Goal: Obtain resource: Download file/media

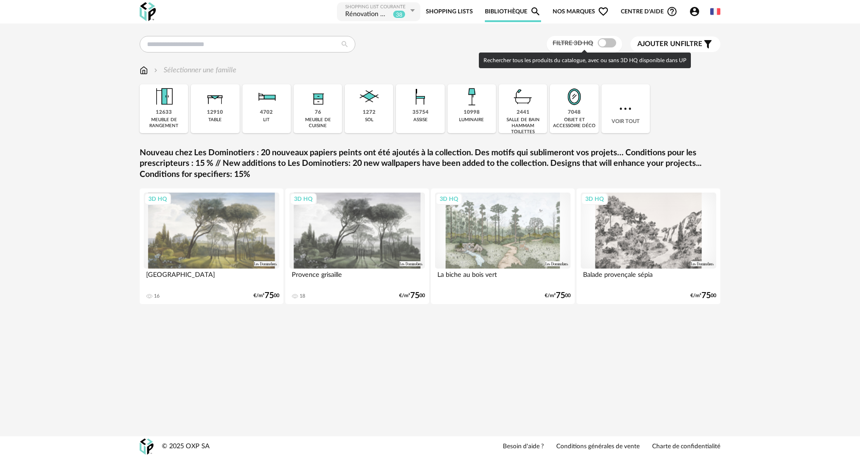
click at [604, 43] on span at bounding box center [607, 42] width 18 height 9
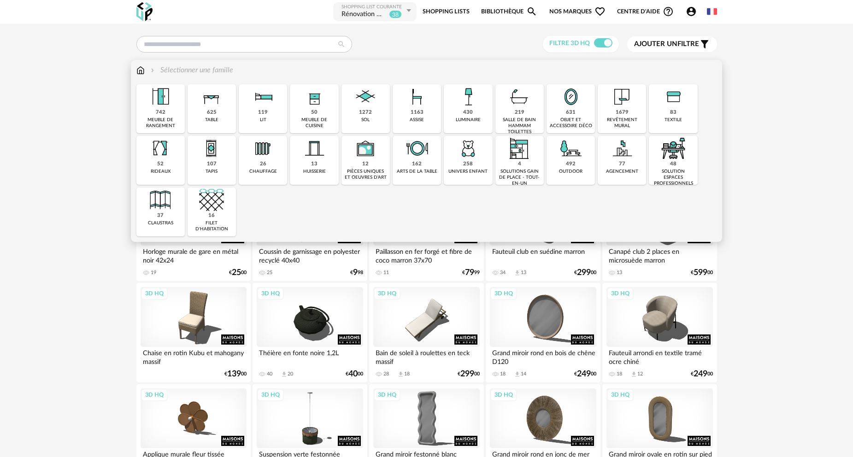
click at [417, 107] on img at bounding box center [416, 96] width 25 height 25
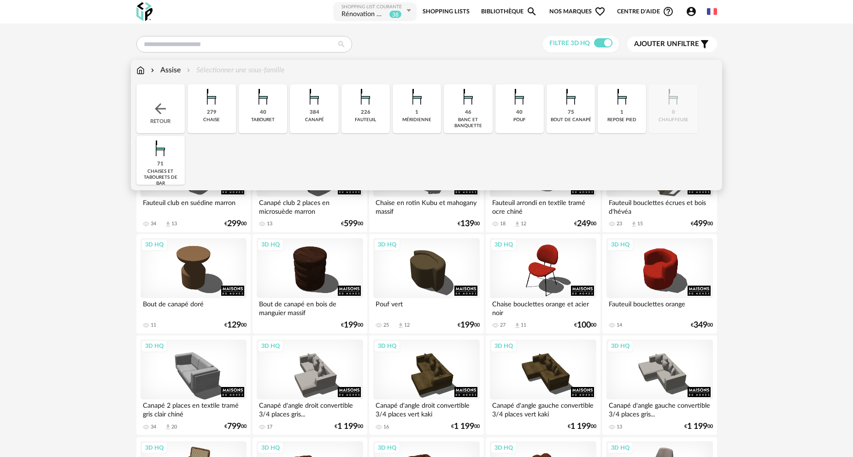
click at [314, 105] on img at bounding box center [314, 96] width 25 height 25
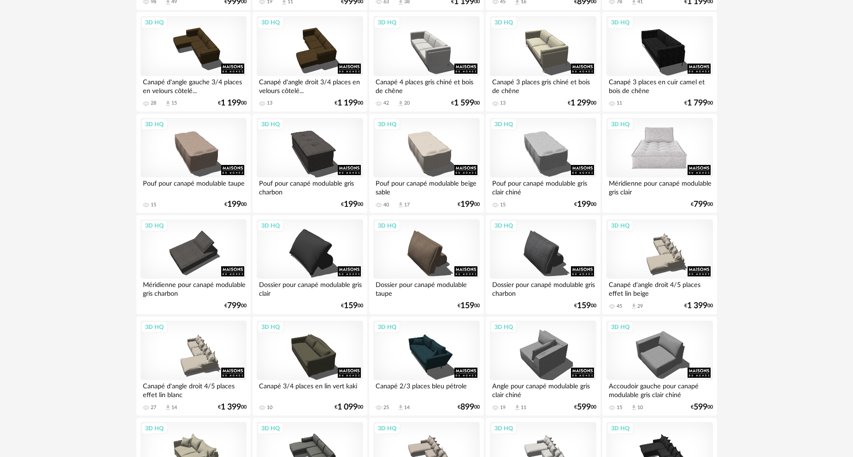
scroll to position [1336, 0]
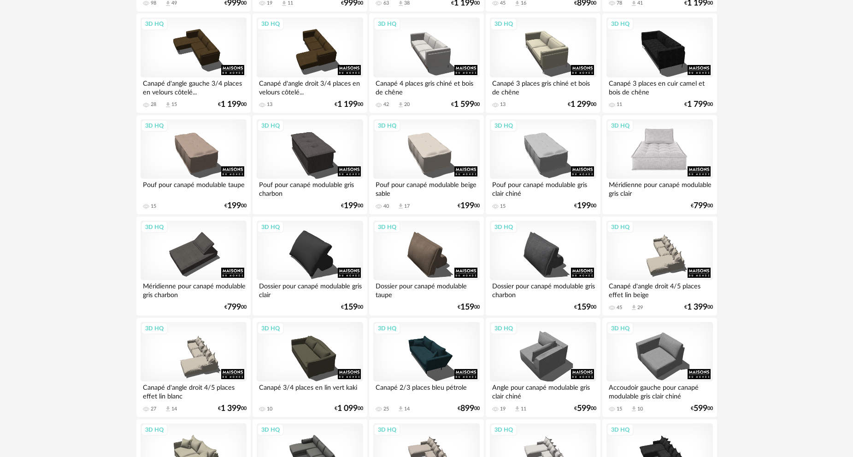
click at [661, 146] on div "3D HQ" at bounding box center [659, 149] width 106 height 60
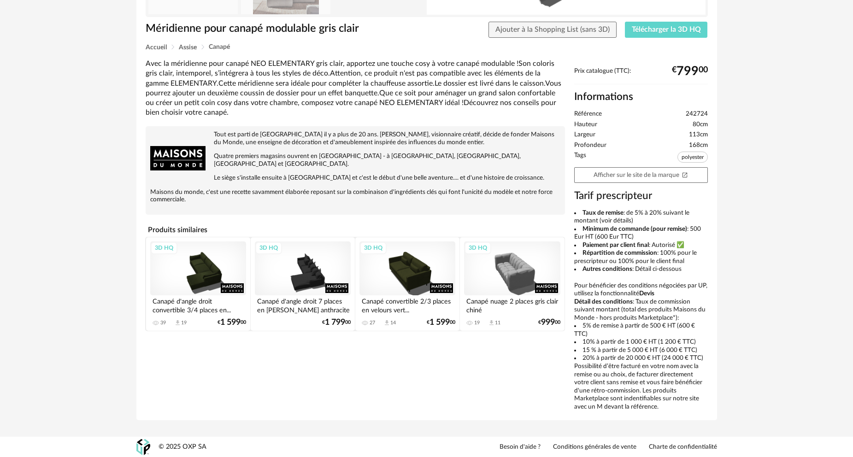
scroll to position [194, 0]
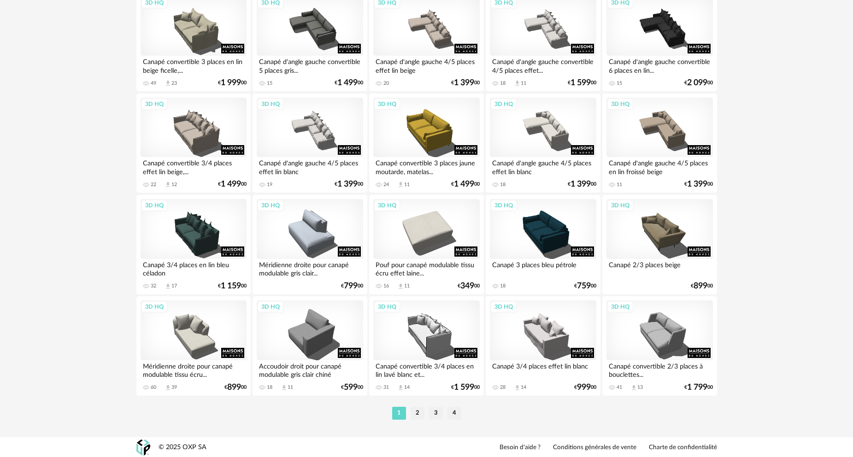
scroll to position [1764, 0]
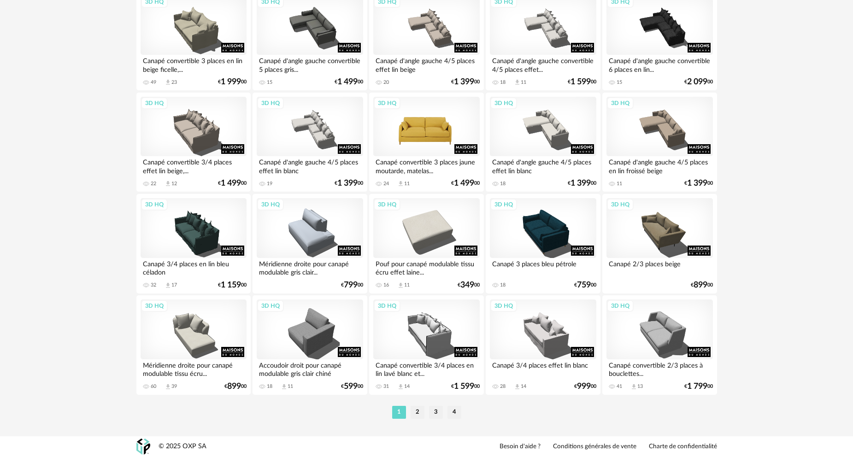
click at [440, 137] on div "3D HQ" at bounding box center [426, 127] width 106 height 60
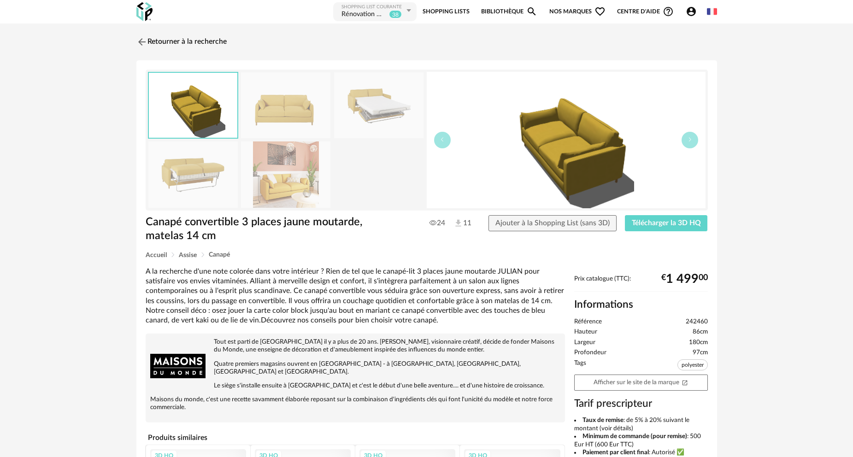
click at [294, 180] on img at bounding box center [285, 174] width 89 height 66
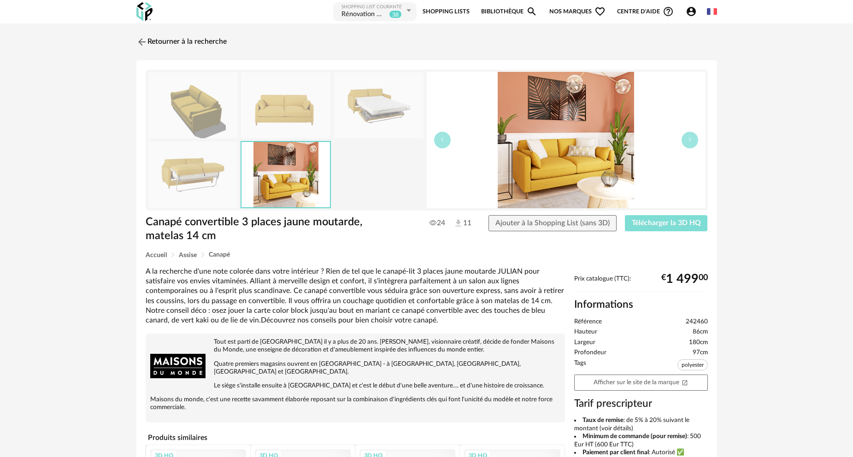
click at [658, 224] on span "Télécharger la 3D HQ" at bounding box center [666, 222] width 69 height 7
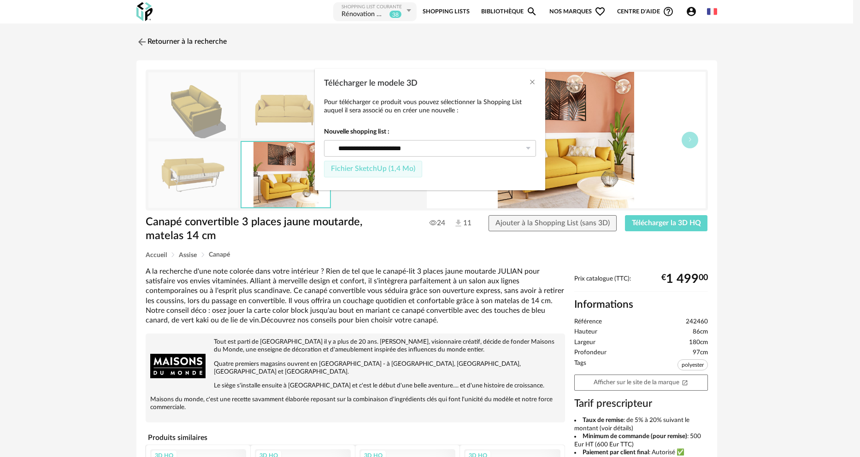
click at [360, 165] on span "Fichier SketchUp (1,4 Mo)" at bounding box center [373, 168] width 84 height 7
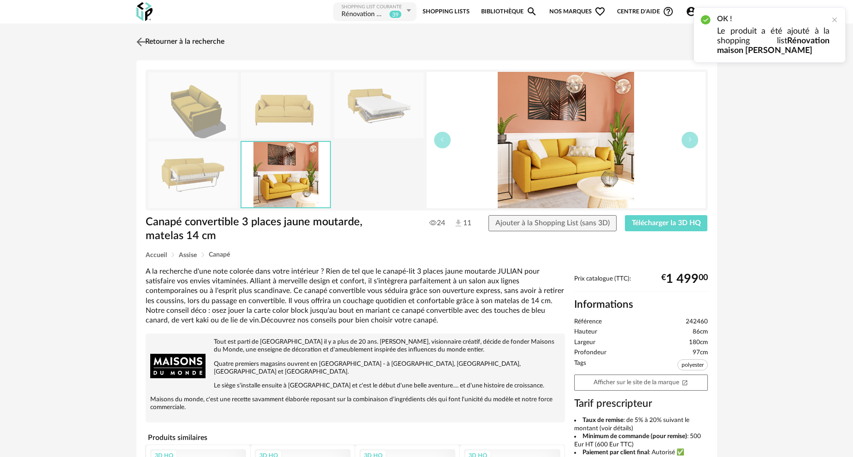
click at [146, 40] on img at bounding box center [140, 41] width 13 height 13
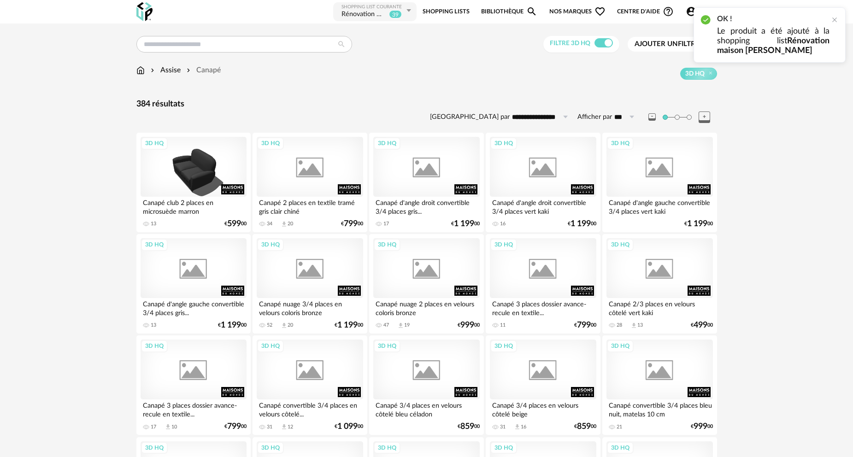
scroll to position [1764, 0]
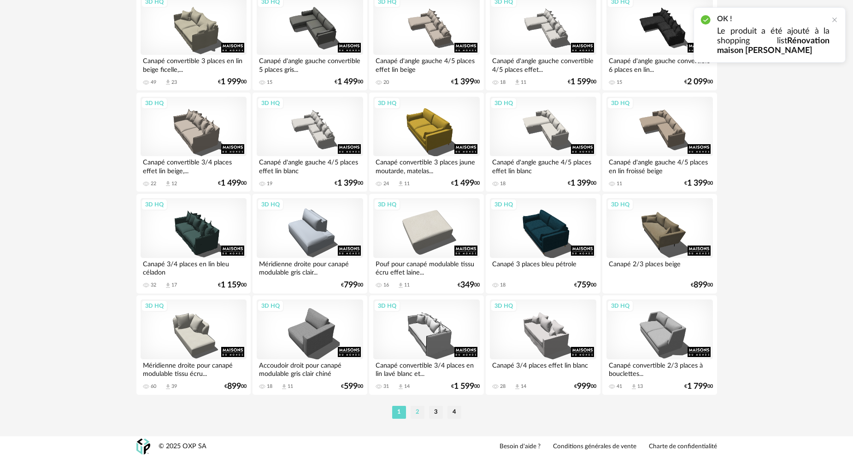
click at [418, 414] on li "2" at bounding box center [417, 412] width 14 height 13
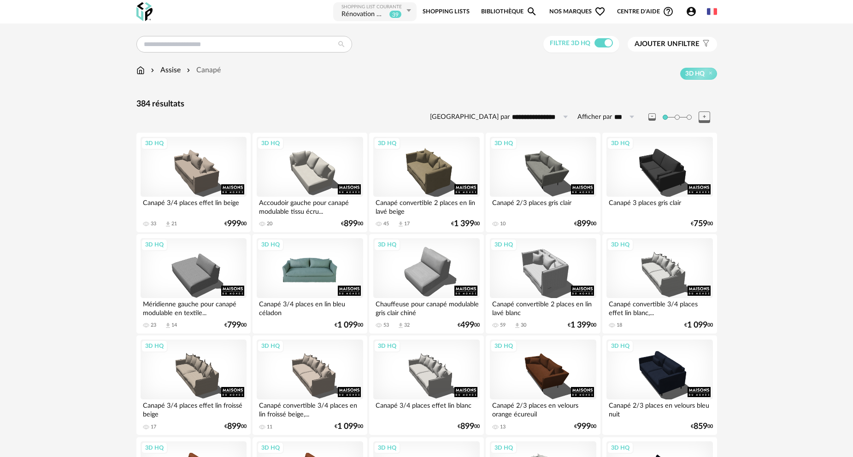
click at [320, 279] on div "3D HQ" at bounding box center [310, 268] width 106 height 60
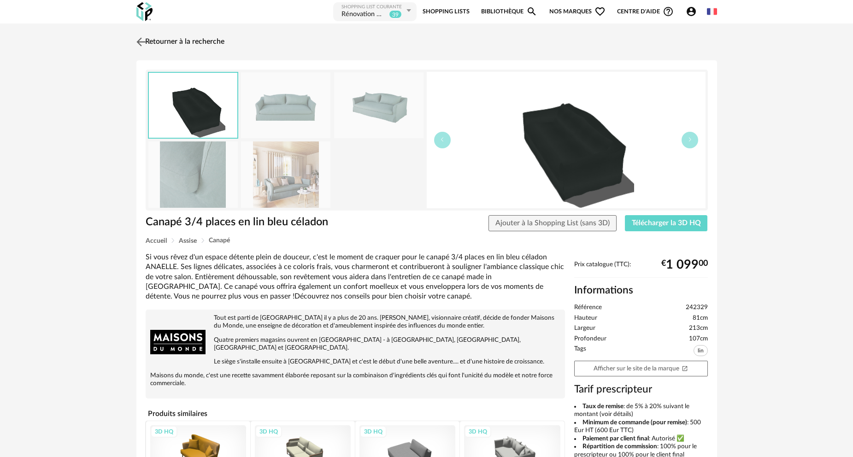
click at [172, 41] on link "Retourner à la recherche" at bounding box center [179, 42] width 90 height 20
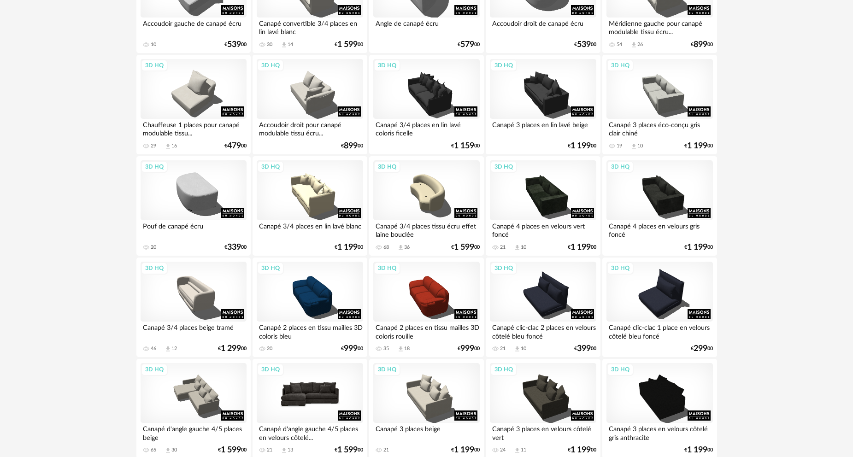
scroll to position [921, 0]
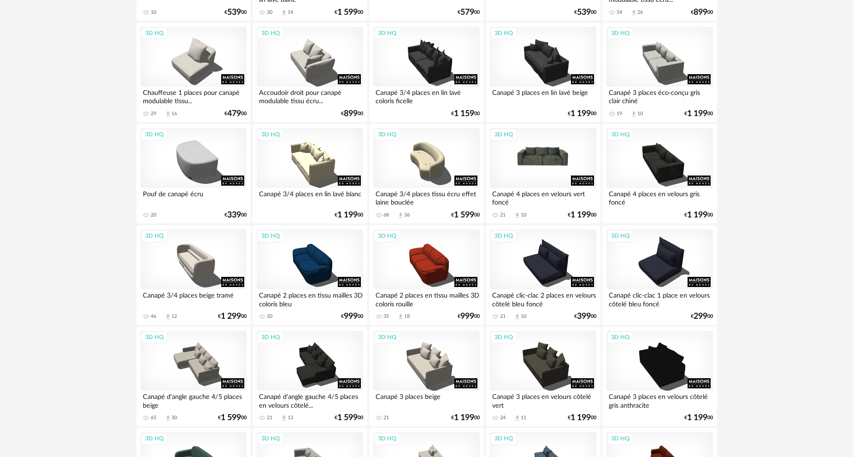
click at [565, 164] on div "3D HQ" at bounding box center [543, 158] width 106 height 60
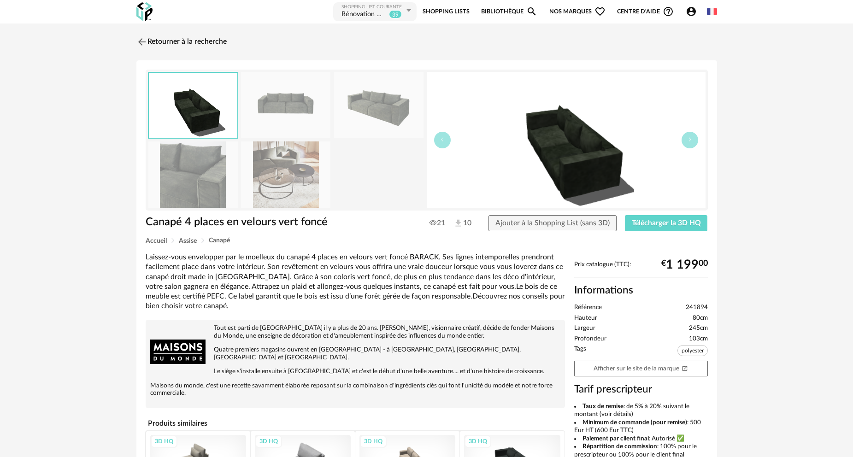
click at [198, 187] on img at bounding box center [192, 174] width 89 height 66
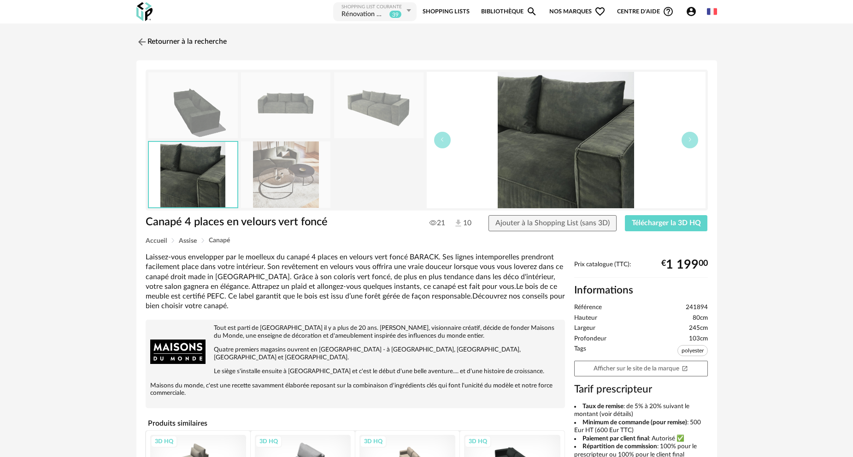
click at [275, 117] on img at bounding box center [285, 105] width 89 height 66
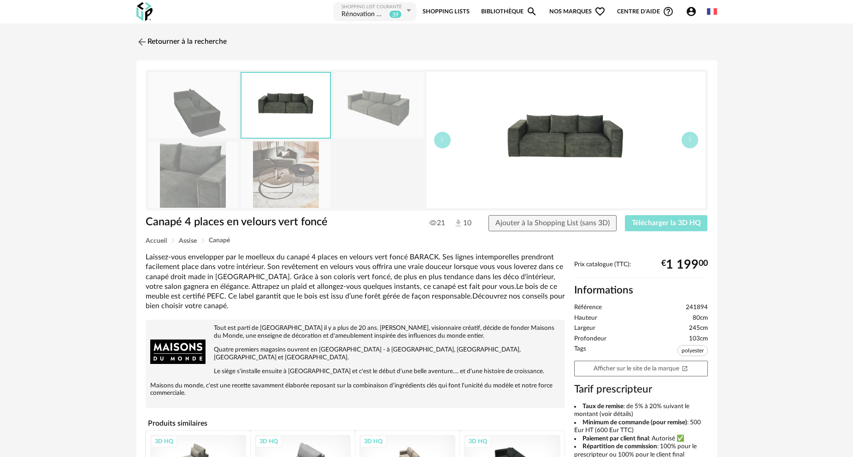
click at [668, 224] on span "Télécharger la 3D HQ" at bounding box center [666, 222] width 69 height 7
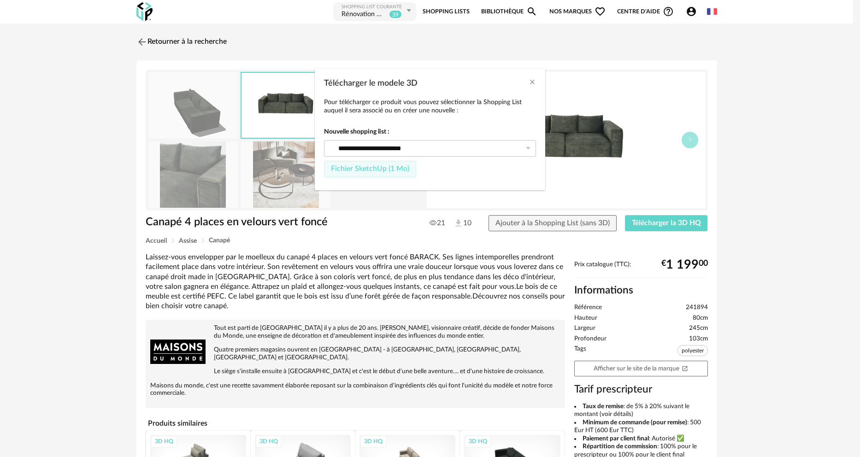
click at [390, 168] on span "Fichier SketchUp (1 Mo)" at bounding box center [370, 168] width 78 height 7
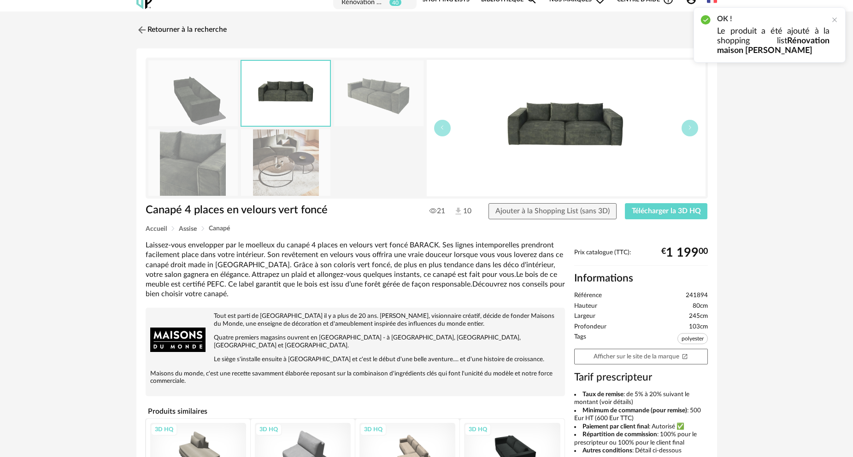
scroll to position [10, 0]
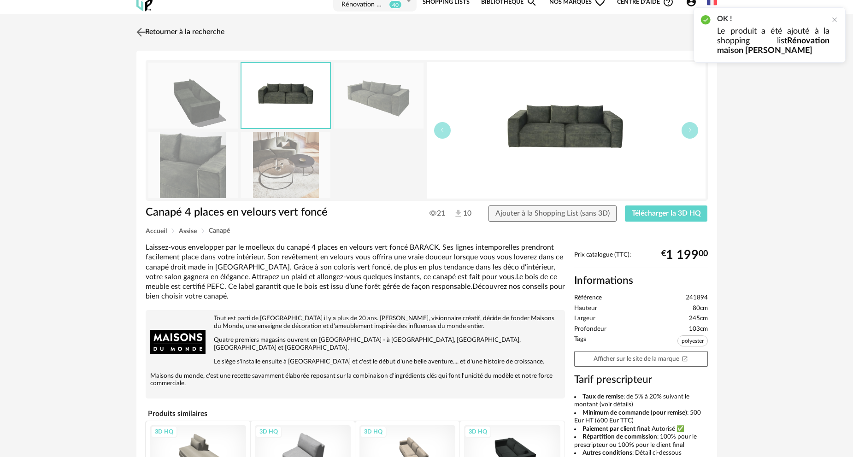
click at [182, 32] on link "Retourner à la recherche" at bounding box center [179, 32] width 90 height 20
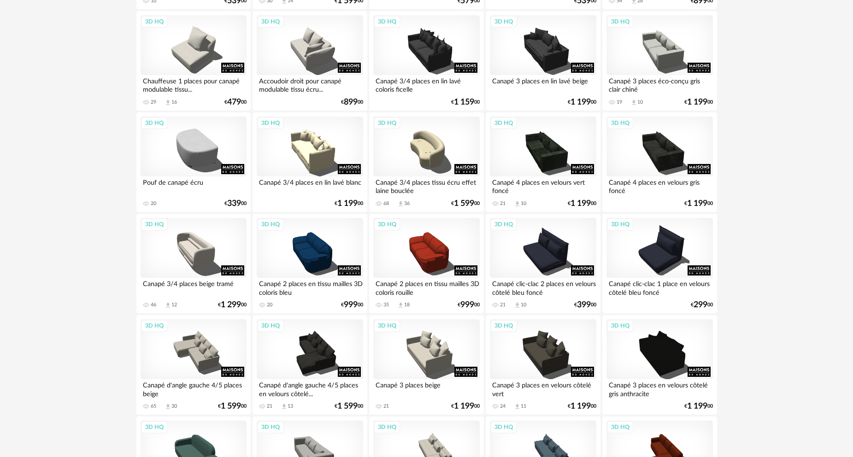
scroll to position [1428, 0]
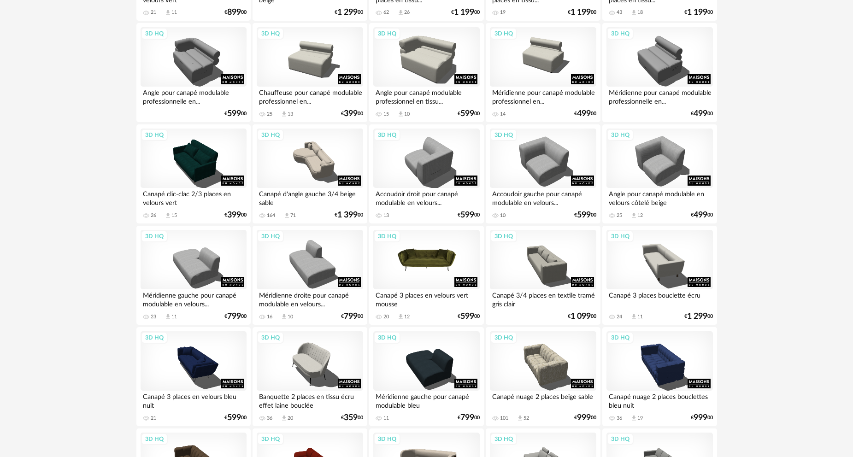
click at [458, 269] on div "3D HQ" at bounding box center [426, 260] width 106 height 60
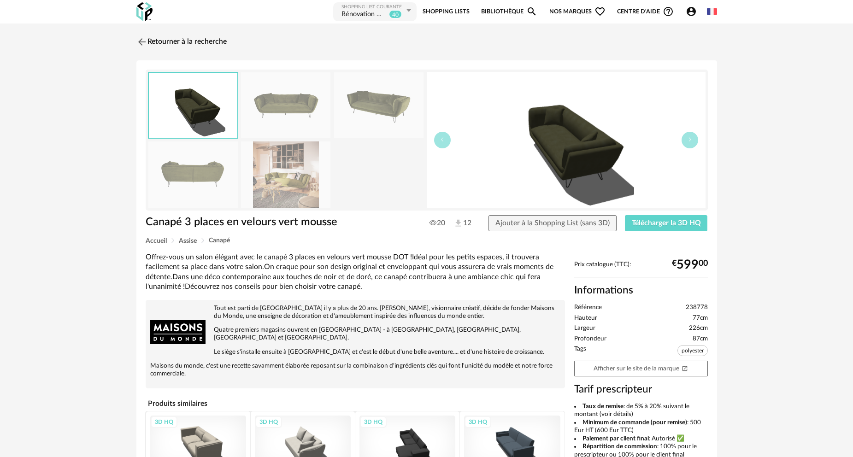
click at [290, 183] on img at bounding box center [285, 174] width 89 height 66
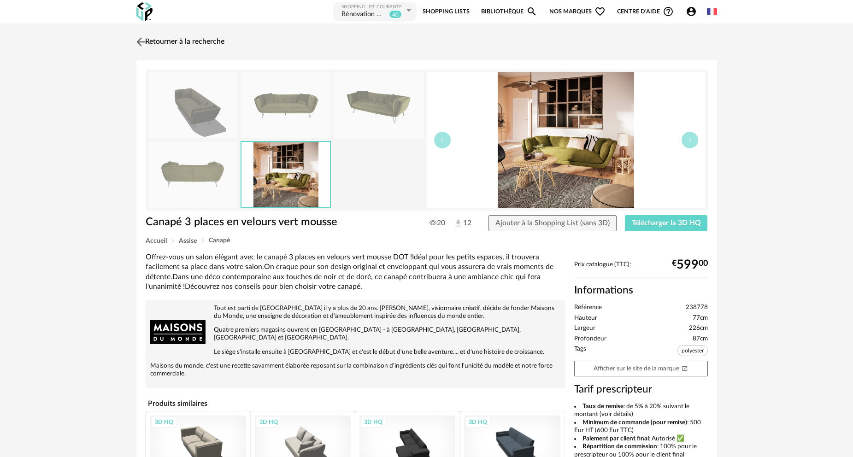
click at [177, 39] on link "Retourner à la recherche" at bounding box center [179, 42] width 90 height 20
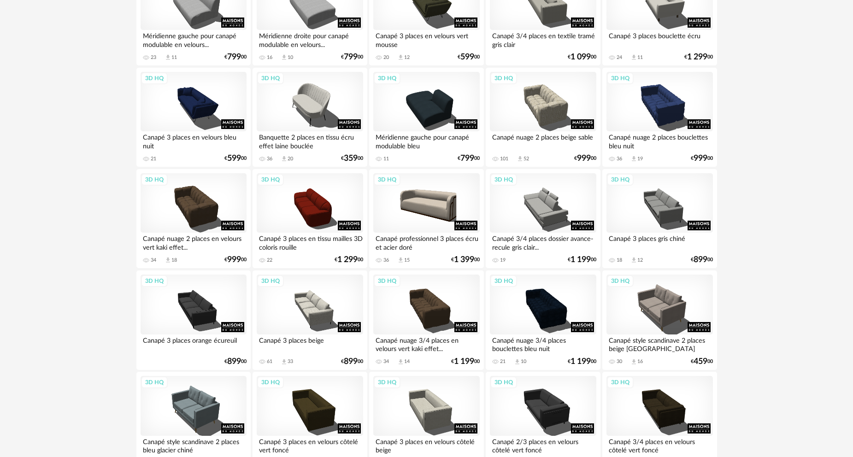
scroll to position [1764, 0]
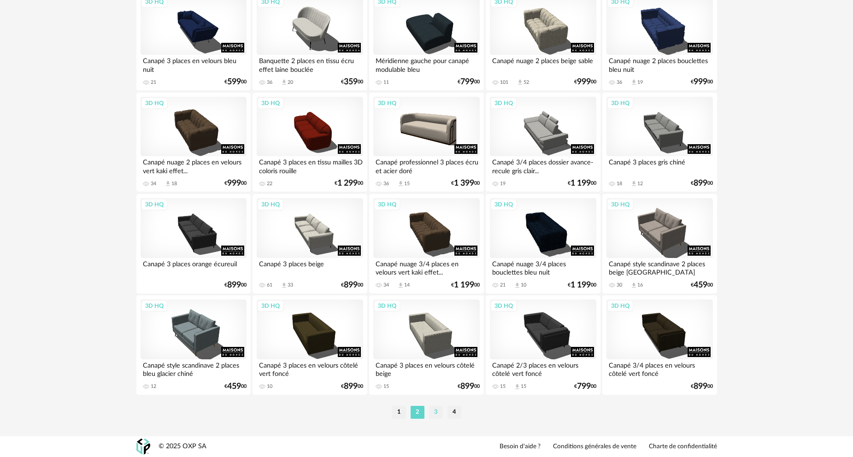
click at [435, 415] on li "3" at bounding box center [436, 412] width 14 height 13
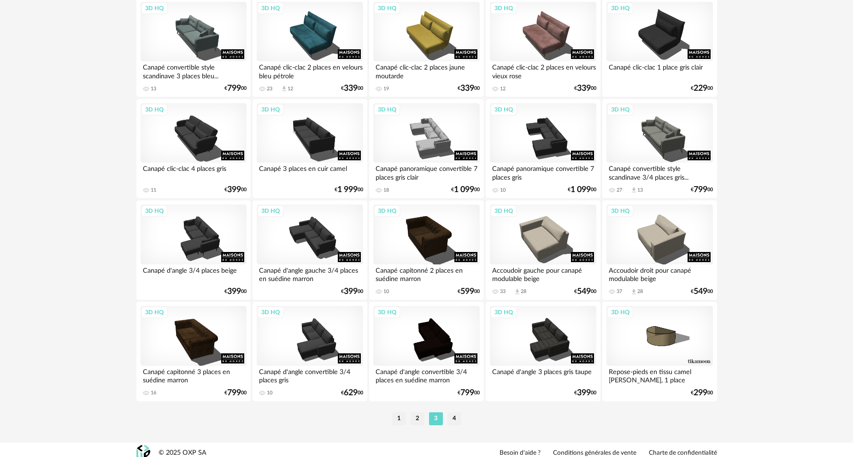
scroll to position [1764, 0]
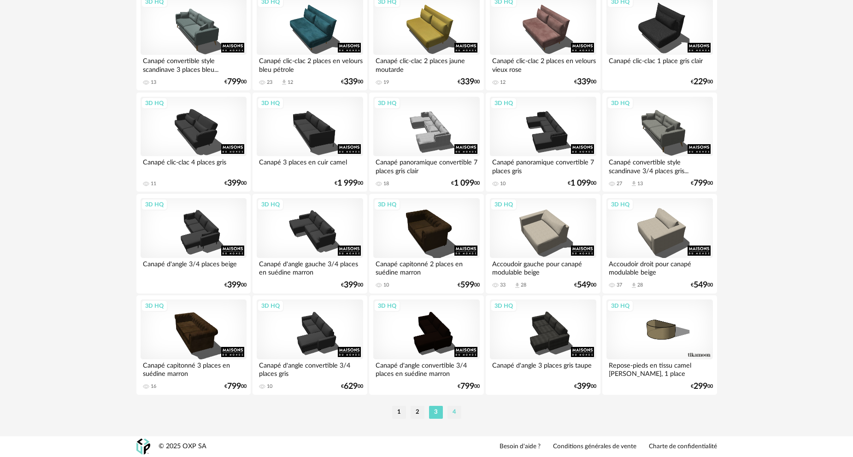
click at [455, 411] on li "4" at bounding box center [454, 412] width 14 height 13
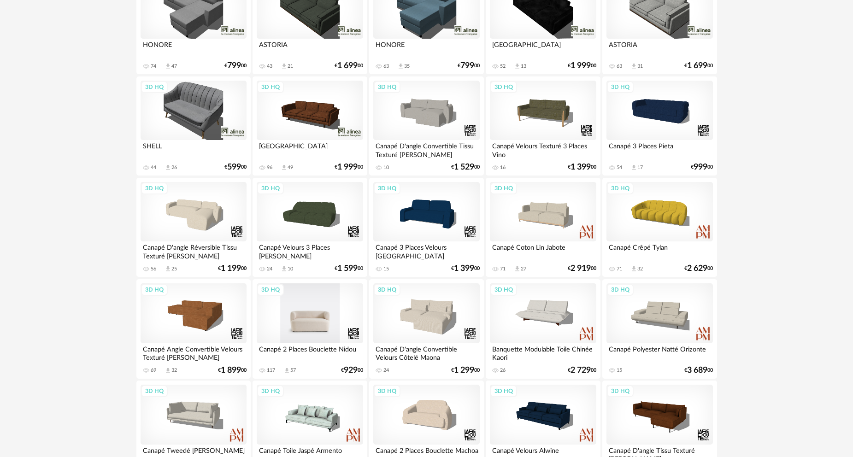
scroll to position [555, 0]
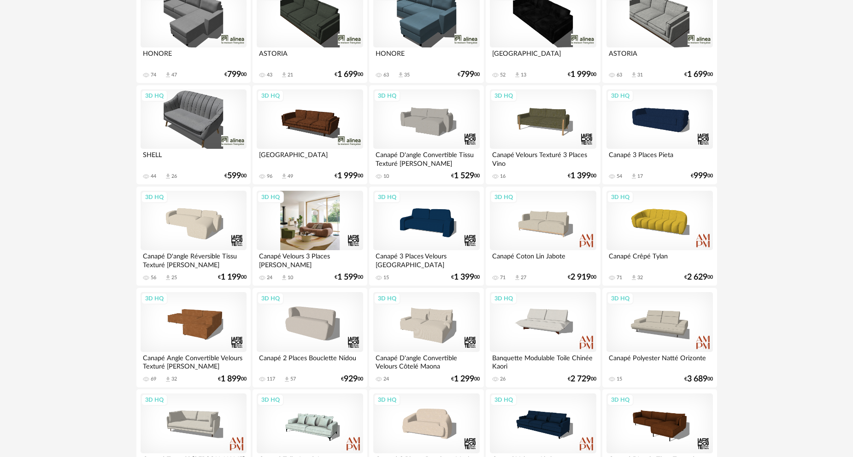
click at [326, 225] on div "3D HQ" at bounding box center [310, 221] width 106 height 60
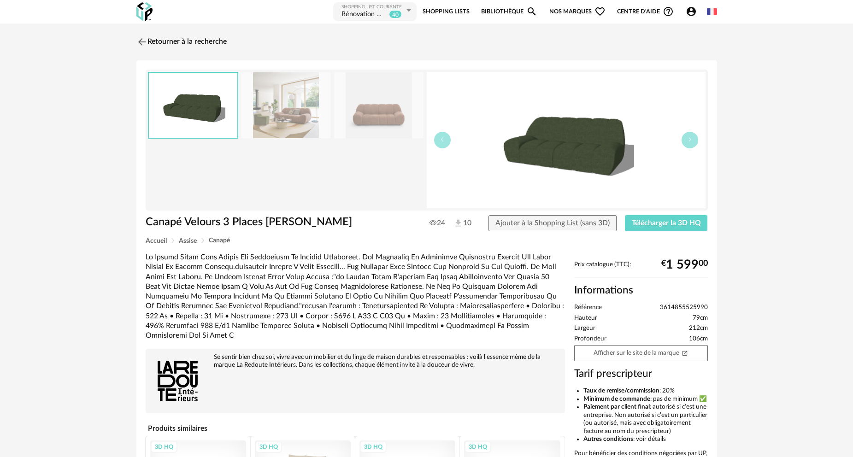
click at [289, 116] on img at bounding box center [285, 105] width 89 height 66
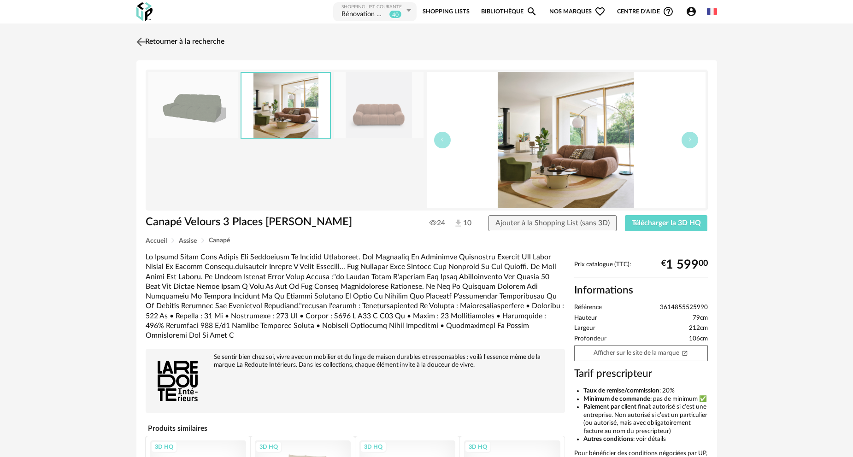
click at [170, 44] on link "Retourner à la recherche" at bounding box center [179, 42] width 90 height 20
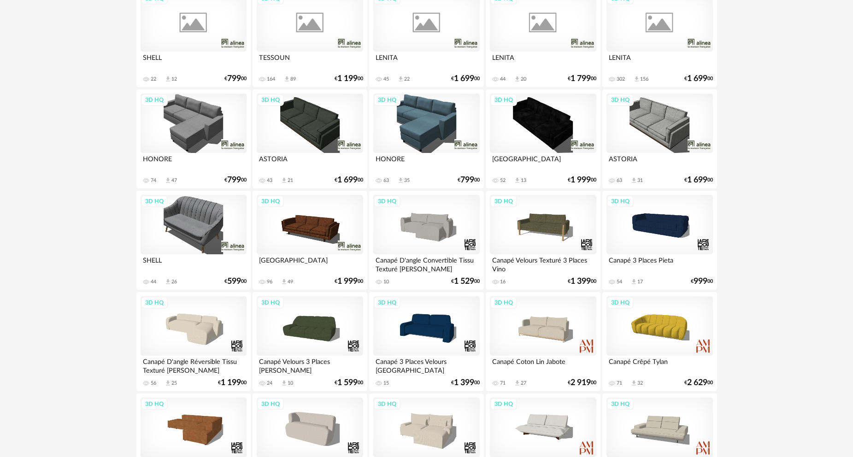
scroll to position [416, 0]
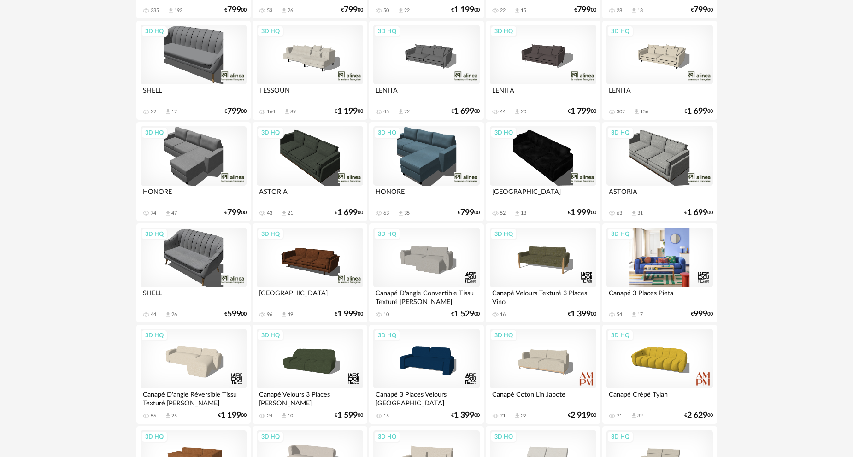
click at [666, 257] on div "3D HQ" at bounding box center [659, 258] width 106 height 60
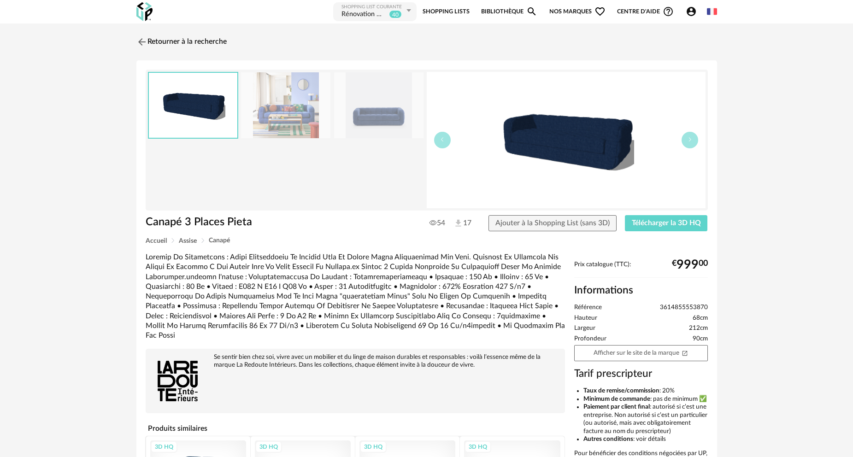
click at [296, 108] on img at bounding box center [285, 105] width 89 height 66
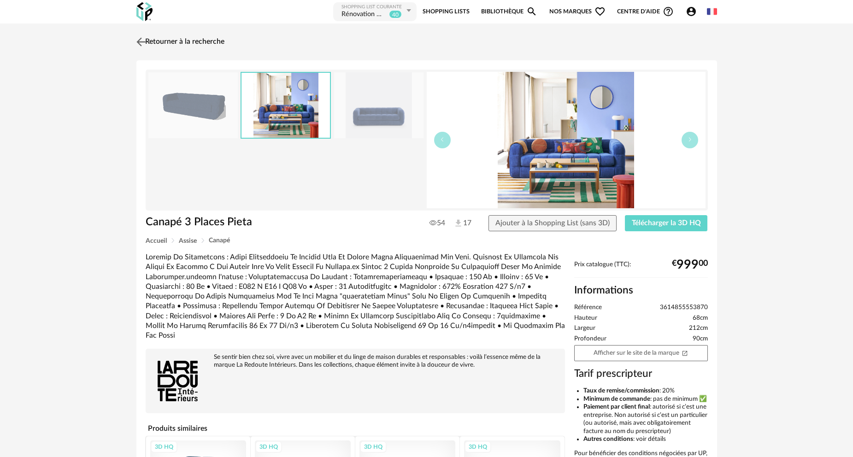
click at [187, 42] on link "Retourner à la recherche" at bounding box center [179, 42] width 90 height 20
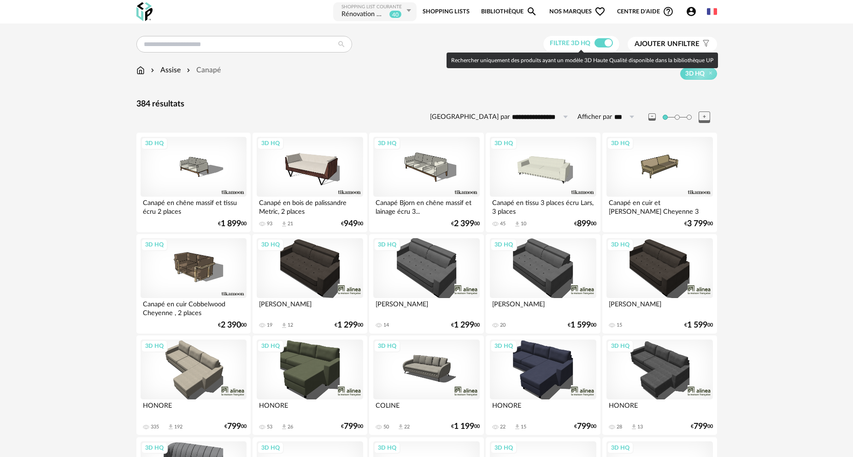
click at [601, 41] on span at bounding box center [603, 42] width 18 height 9
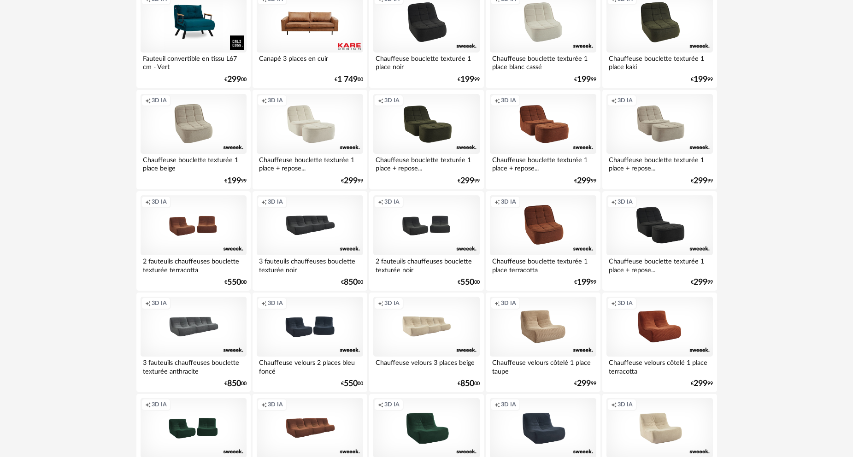
scroll to position [967, 0]
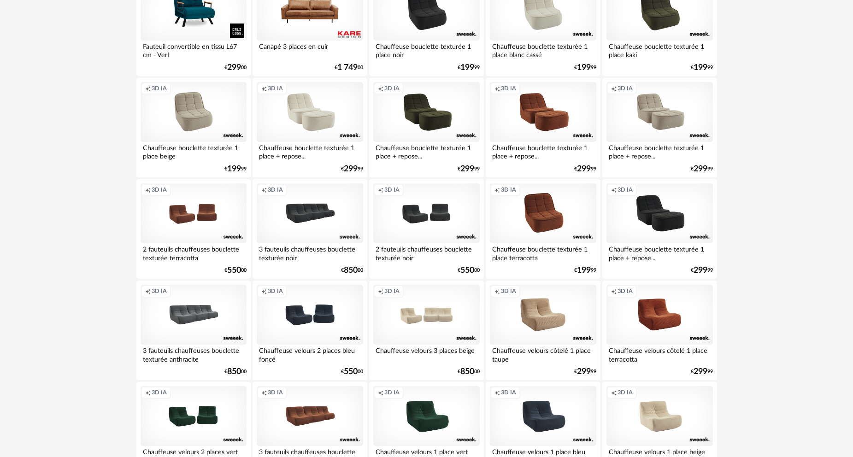
click at [429, 321] on div "Creation icon 3D IA" at bounding box center [426, 315] width 106 height 60
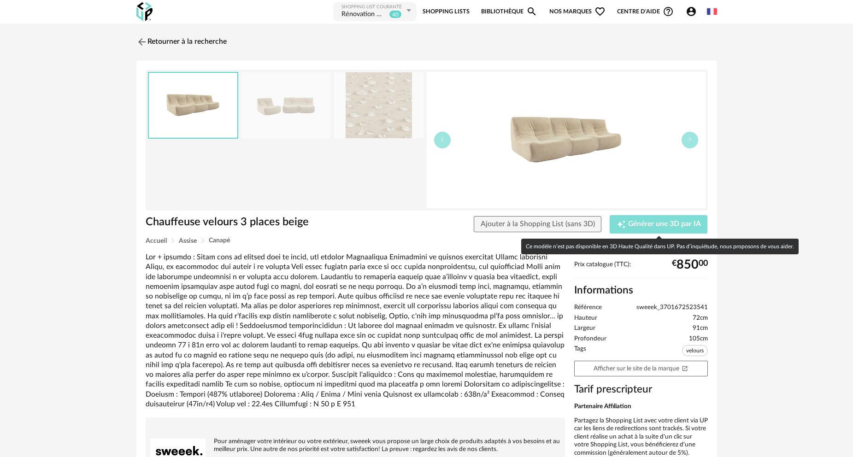
click at [650, 223] on span "Générer une 3D par IA" at bounding box center [664, 224] width 73 height 7
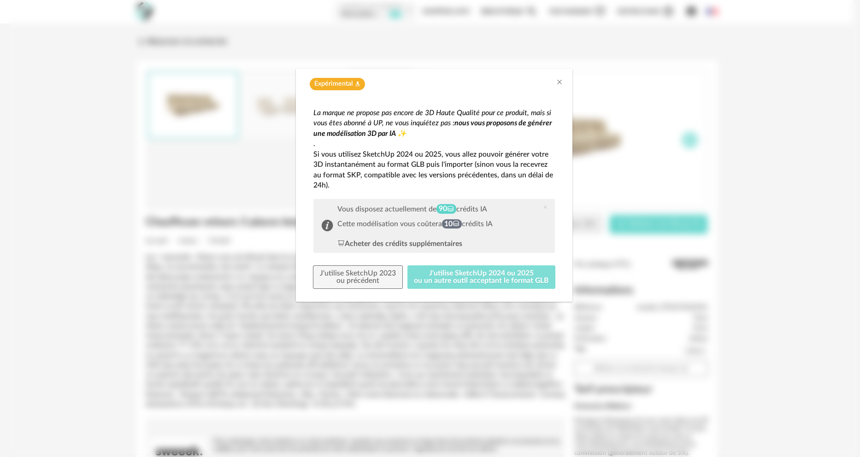
click at [470, 276] on button "J'utilise SketchUp 2024 ou 2025 ou un autre outil acceptant le format GLB" at bounding box center [481, 277] width 148 height 24
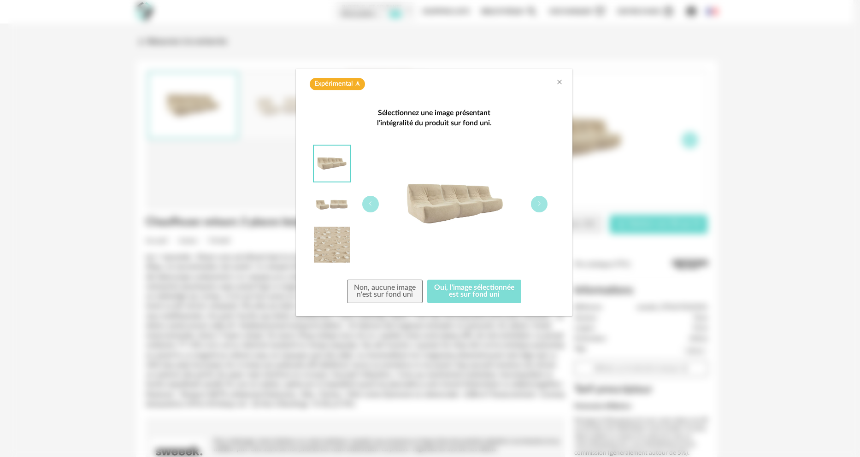
click at [464, 291] on button "Oui, l'image sélectionnée est sur fond uni" at bounding box center [474, 292] width 94 height 24
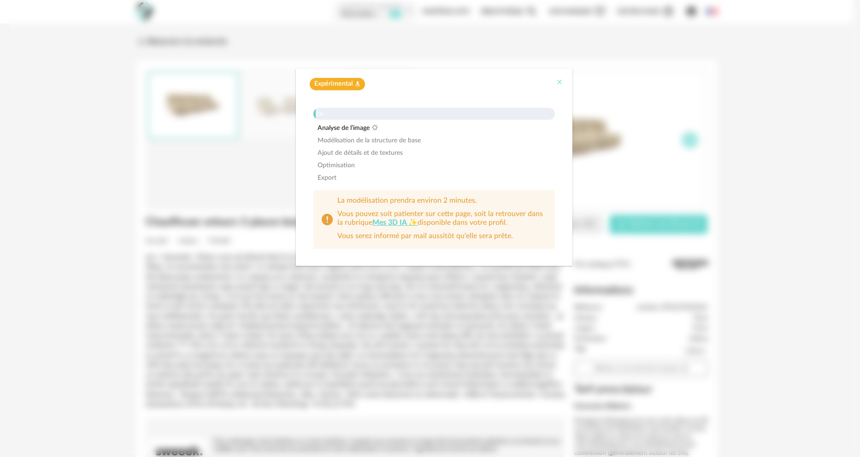
click at [559, 82] on icon "Close" at bounding box center [559, 81] width 7 height 7
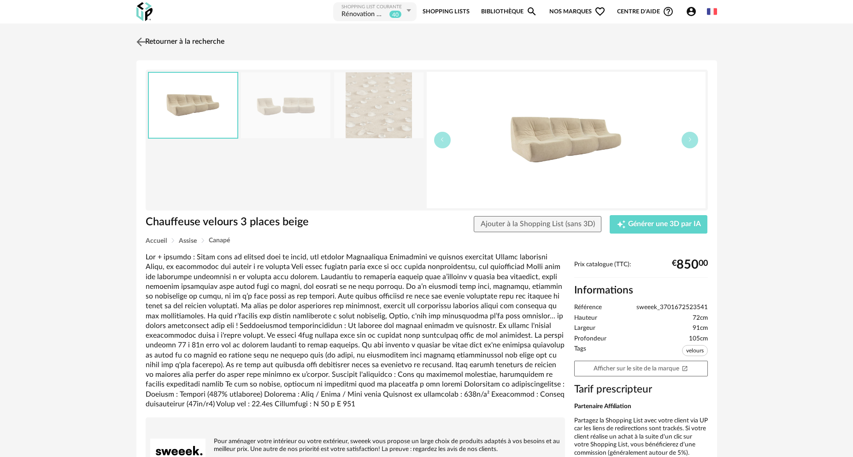
click at [187, 40] on link "Retourner à la recherche" at bounding box center [179, 42] width 90 height 20
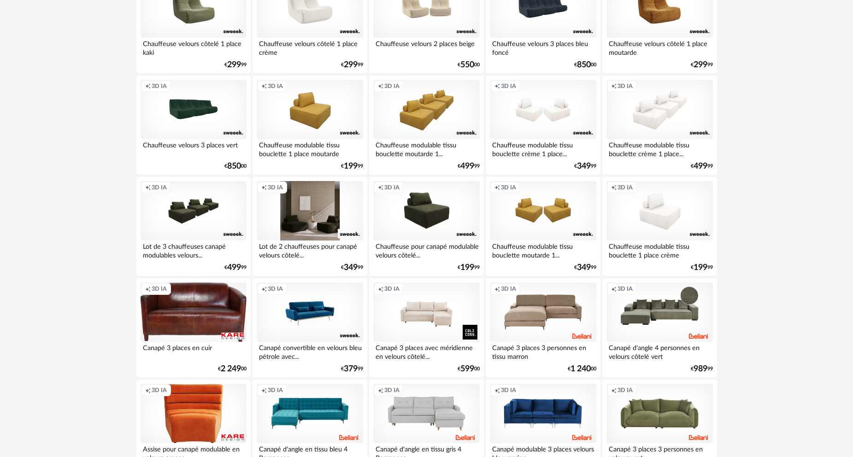
scroll to position [1474, 0]
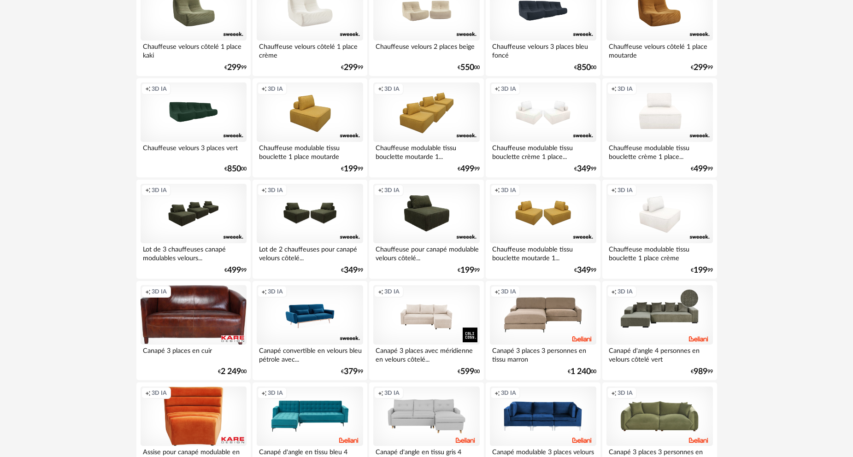
click at [652, 112] on div "Creation icon 3D IA" at bounding box center [659, 112] width 106 height 60
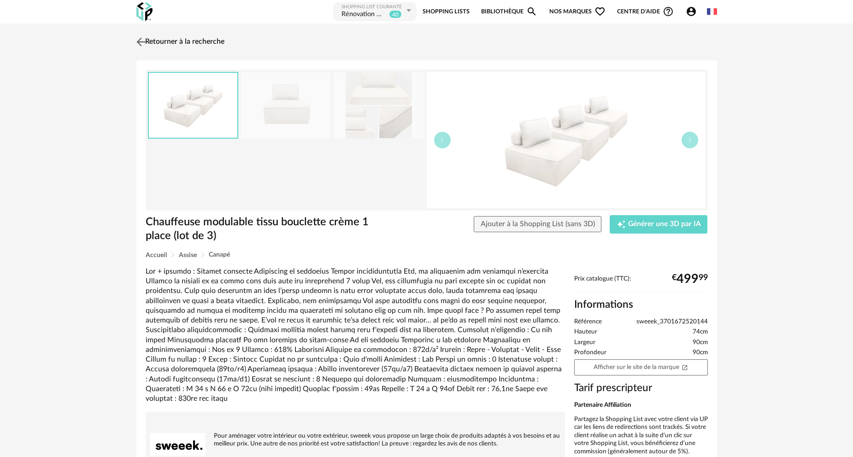
click at [190, 43] on link "Retourner à la recherche" at bounding box center [179, 42] width 90 height 20
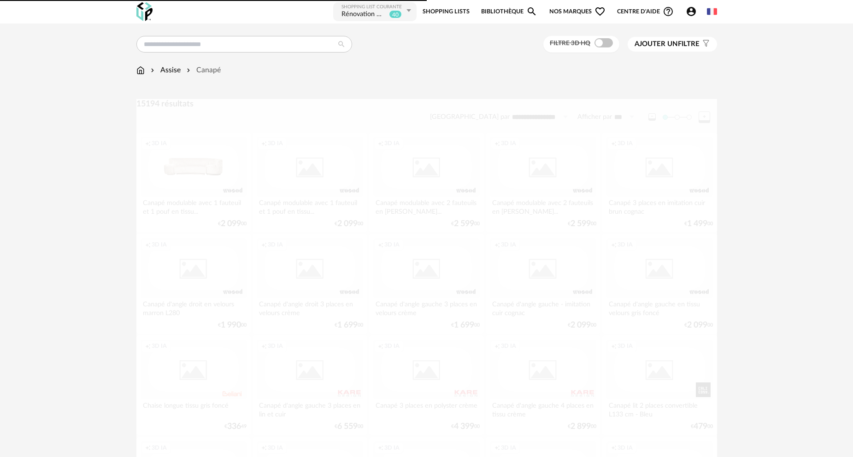
scroll to position [1474, 0]
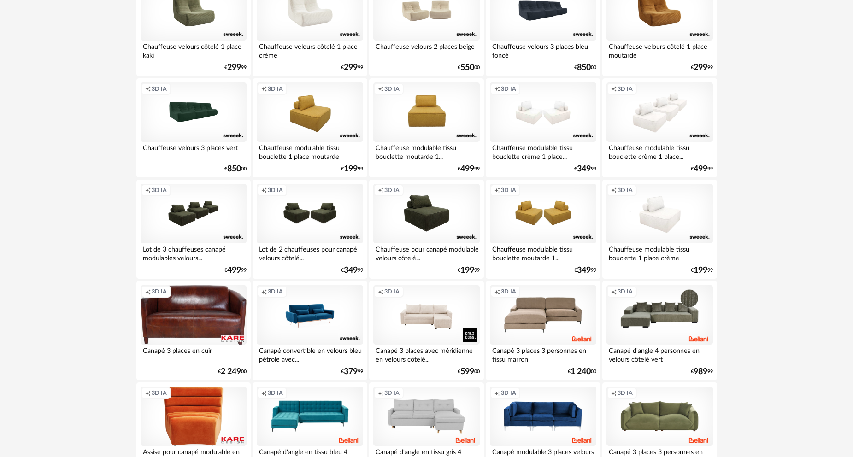
click at [445, 120] on div "Creation icon 3D IA" at bounding box center [426, 112] width 106 height 60
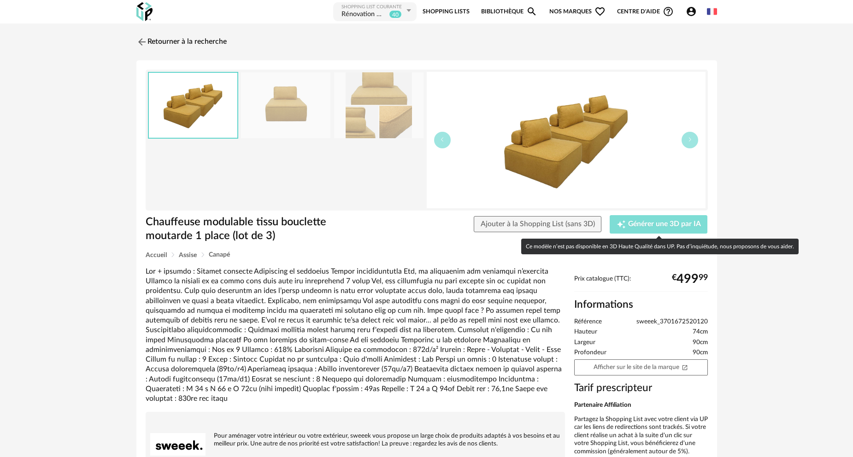
click at [659, 226] on span "Générer une 3D par IA" at bounding box center [664, 224] width 73 height 7
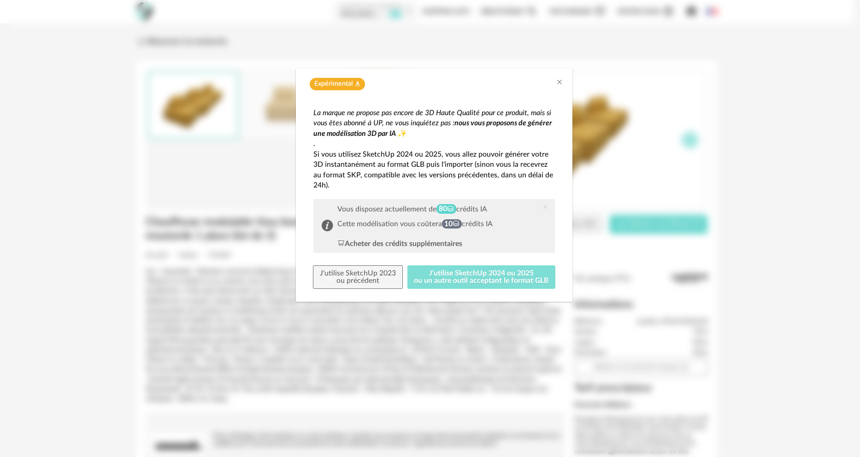
click at [470, 273] on button "J'utilise SketchUp 2024 ou 2025 ou un autre outil acceptant le format GLB" at bounding box center [481, 277] width 148 height 24
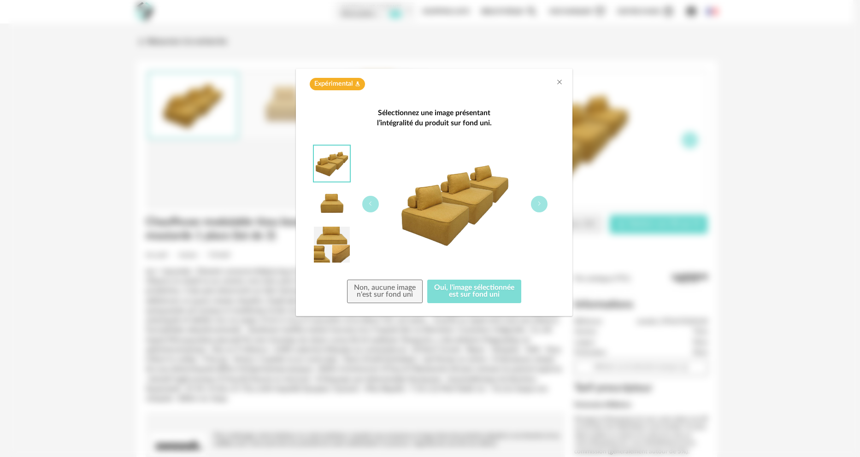
click at [466, 287] on button "Oui, l'image sélectionnée est sur fond uni" at bounding box center [474, 292] width 94 height 24
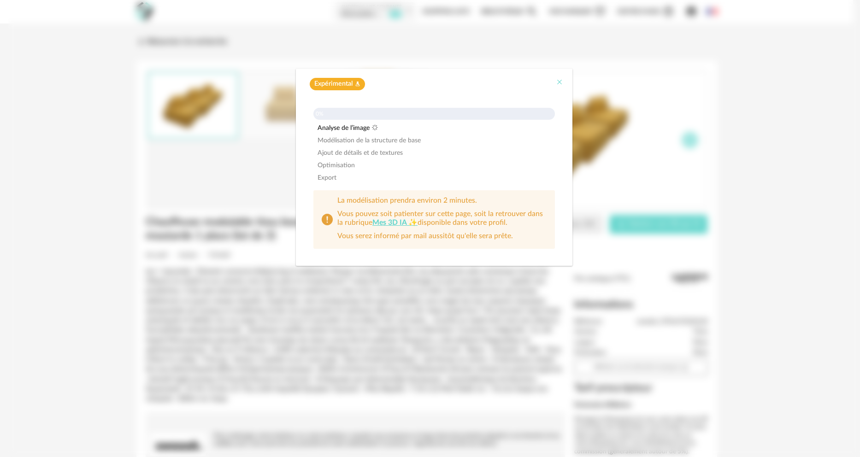
click at [557, 82] on icon "Close" at bounding box center [559, 81] width 7 height 7
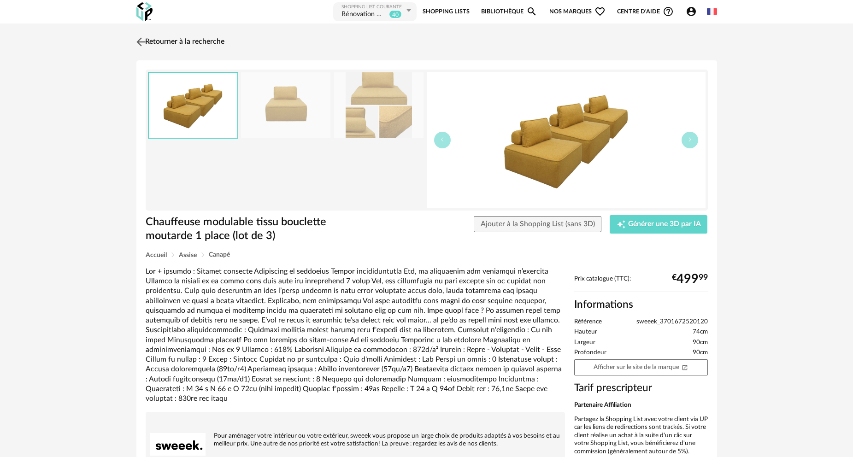
click at [193, 48] on link "Retourner à la recherche" at bounding box center [179, 42] width 90 height 20
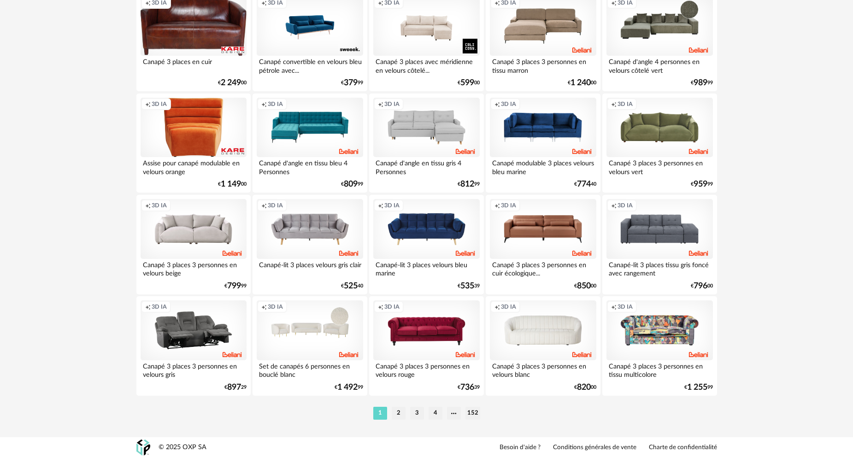
scroll to position [1764, 0]
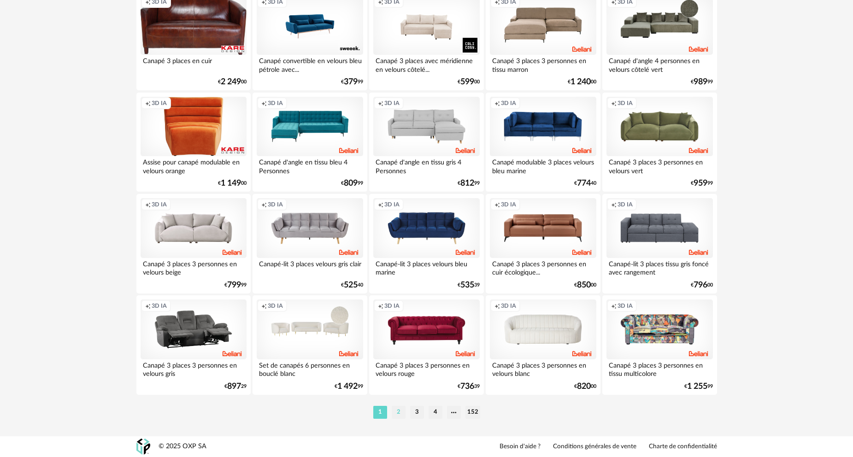
click at [401, 412] on li "2" at bounding box center [399, 412] width 14 height 13
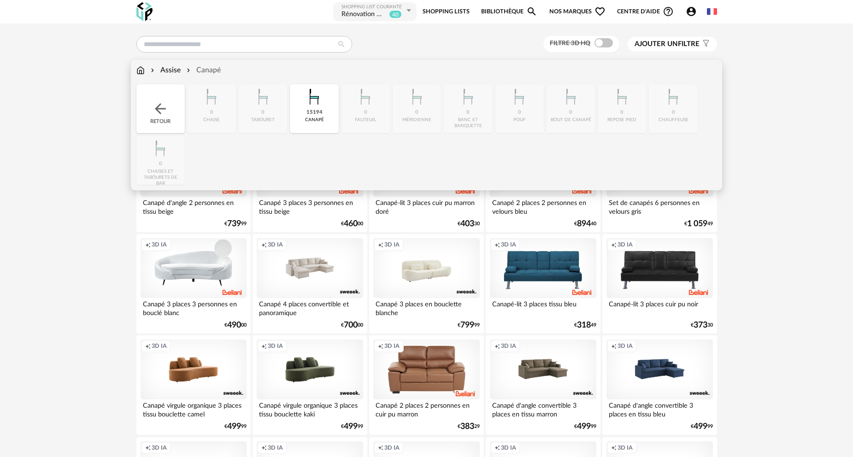
click at [160, 119] on div "Retour" at bounding box center [160, 108] width 48 height 49
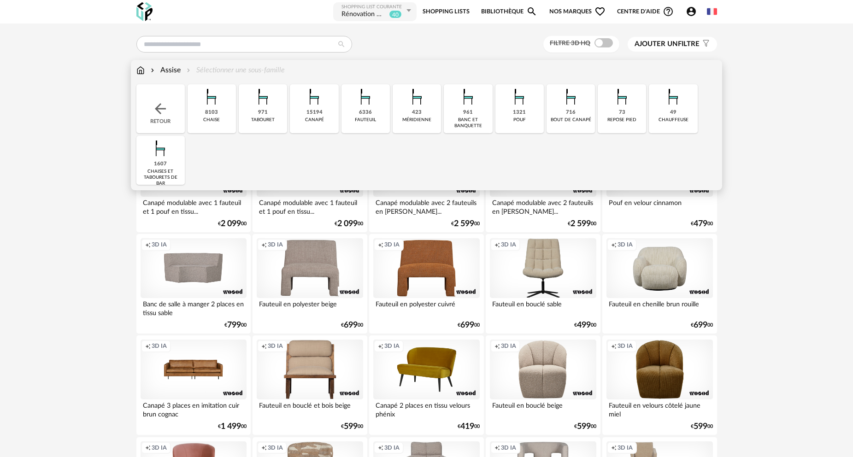
click at [316, 115] on div "15194" at bounding box center [314, 112] width 16 height 7
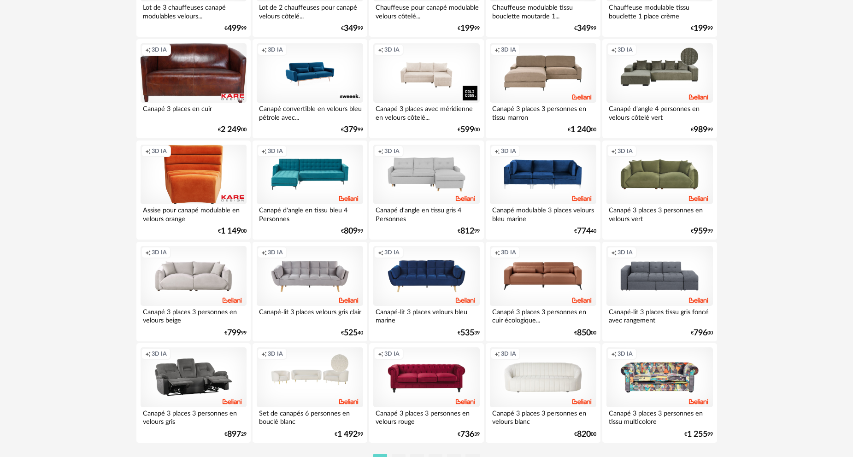
scroll to position [1764, 0]
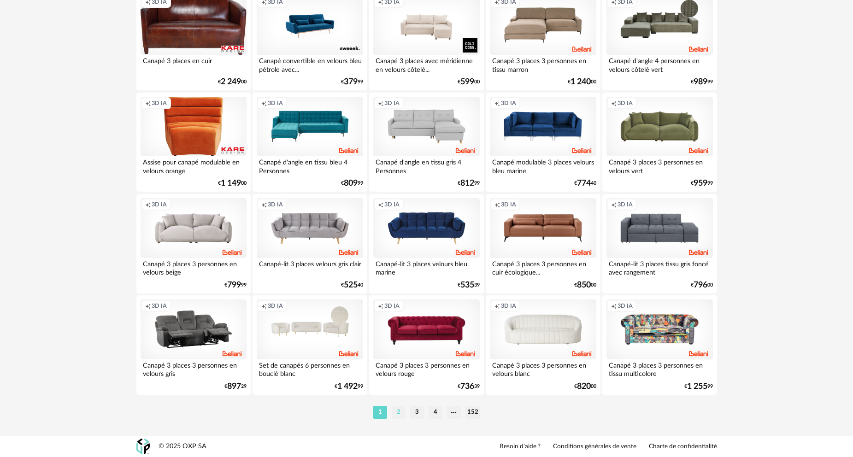
click at [399, 411] on li "2" at bounding box center [399, 412] width 14 height 13
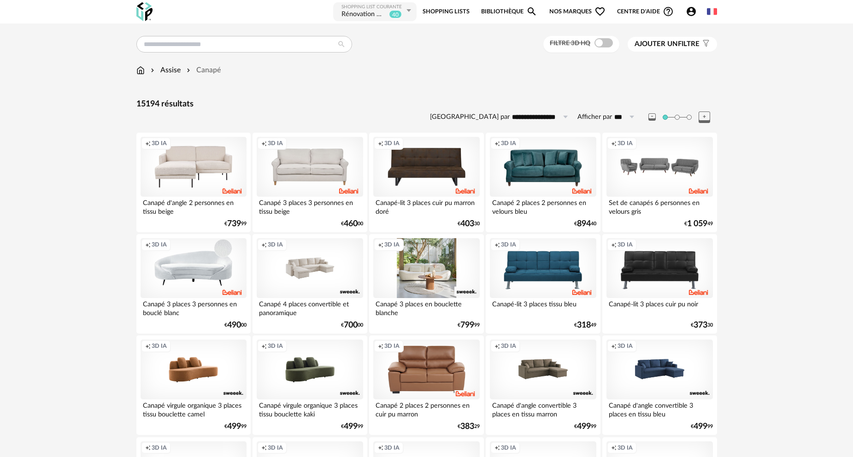
click at [432, 274] on div "Creation icon 3D IA" at bounding box center [426, 268] width 106 height 60
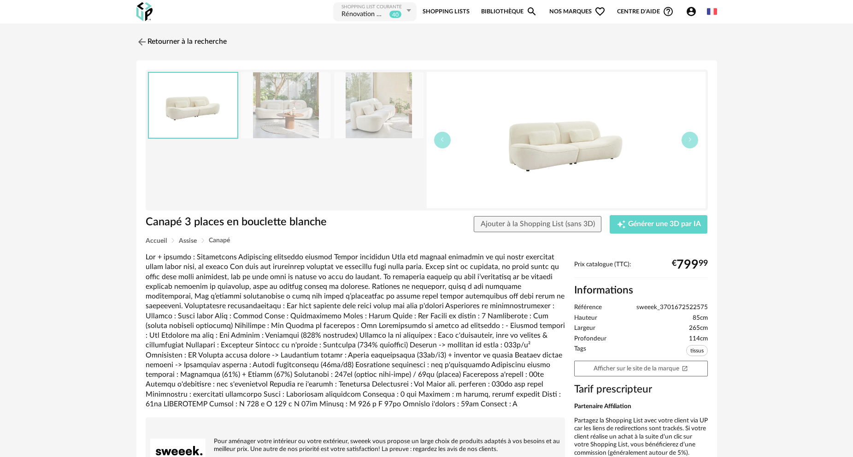
click at [296, 103] on img at bounding box center [285, 105] width 89 height 66
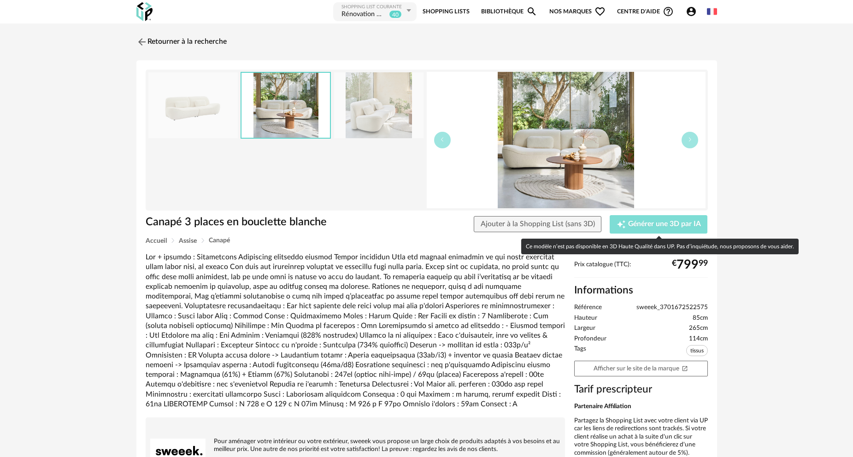
click at [654, 224] on span "Générer une 3D par IA" at bounding box center [664, 224] width 73 height 7
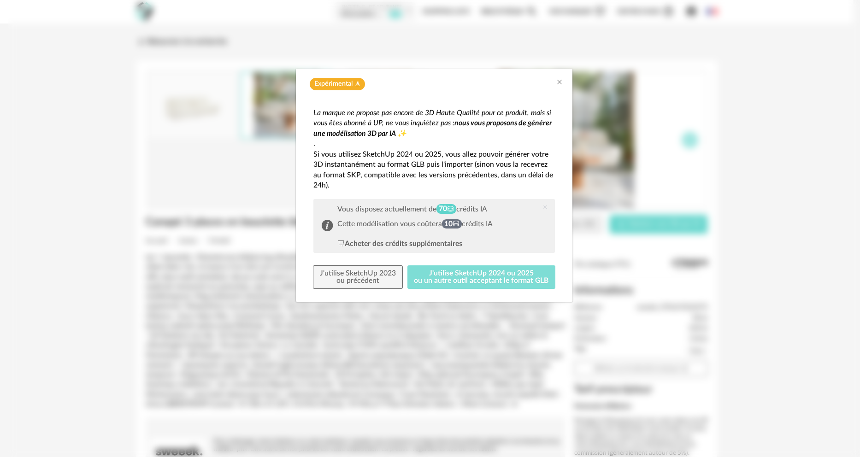
click at [466, 274] on button "J'utilise SketchUp 2024 ou 2025 ou un autre outil acceptant le format GLB" at bounding box center [481, 277] width 148 height 24
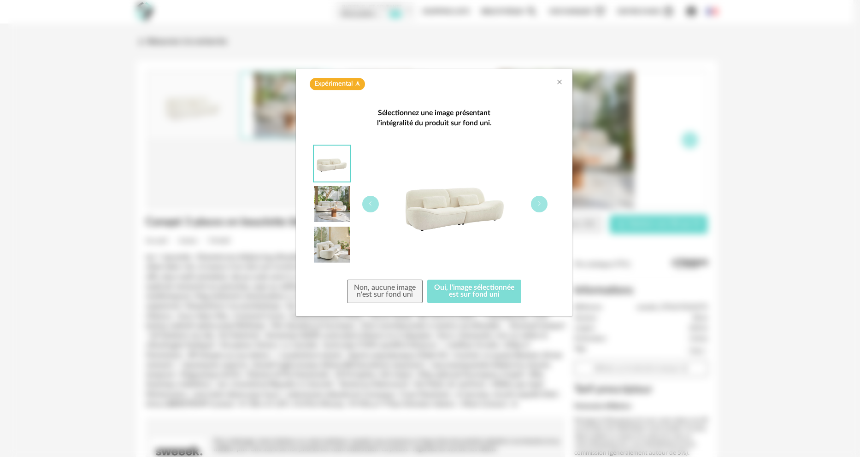
click at [467, 292] on button "Oui, l'image sélectionnée est sur fond uni" at bounding box center [474, 292] width 94 height 24
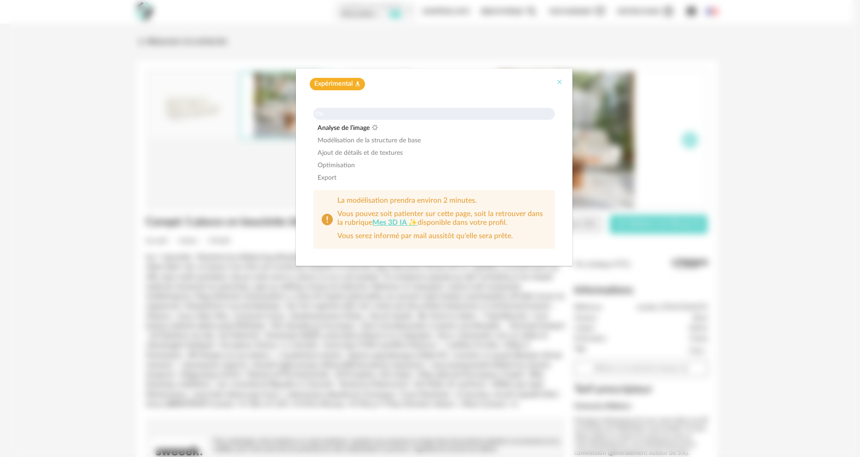
click at [560, 83] on icon "Close" at bounding box center [559, 81] width 7 height 7
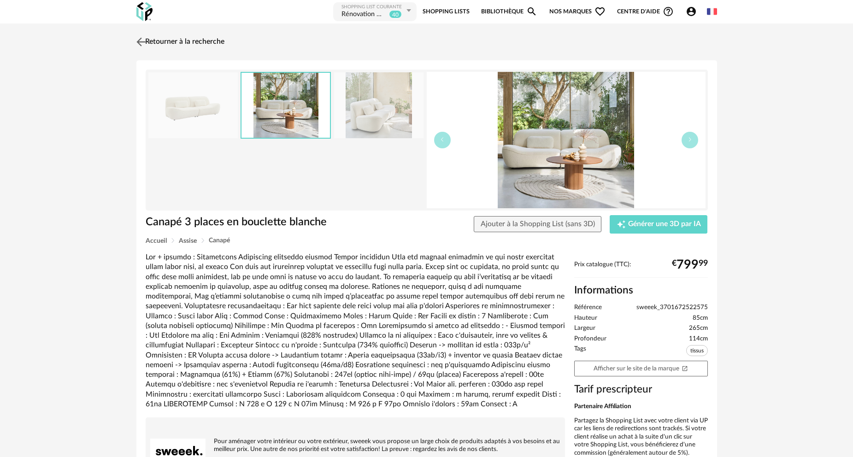
click at [187, 44] on link "Retourner à la recherche" at bounding box center [179, 42] width 90 height 20
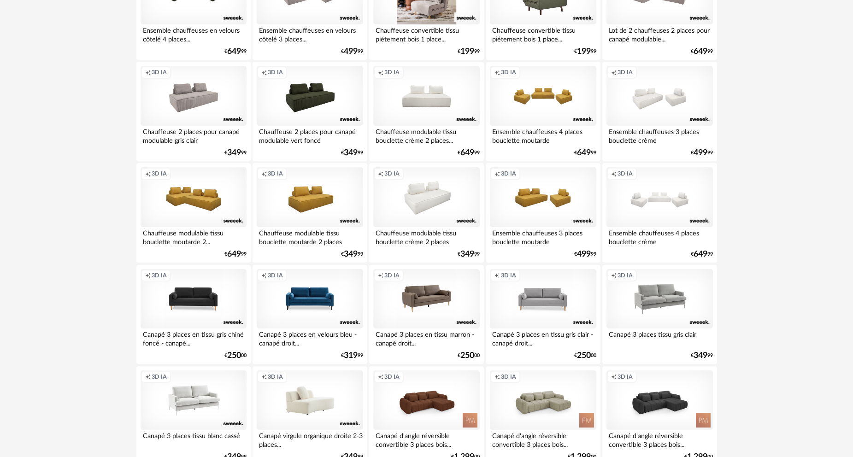
scroll to position [1198, 0]
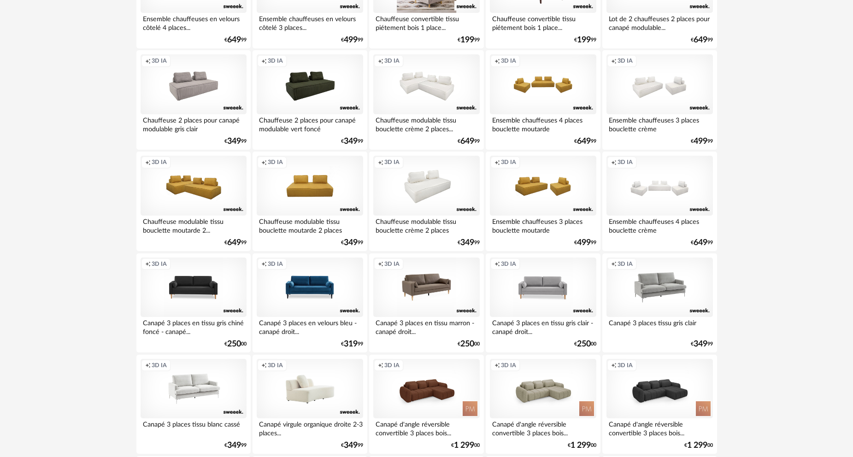
click at [310, 186] on div "Creation icon 3D IA" at bounding box center [310, 186] width 106 height 60
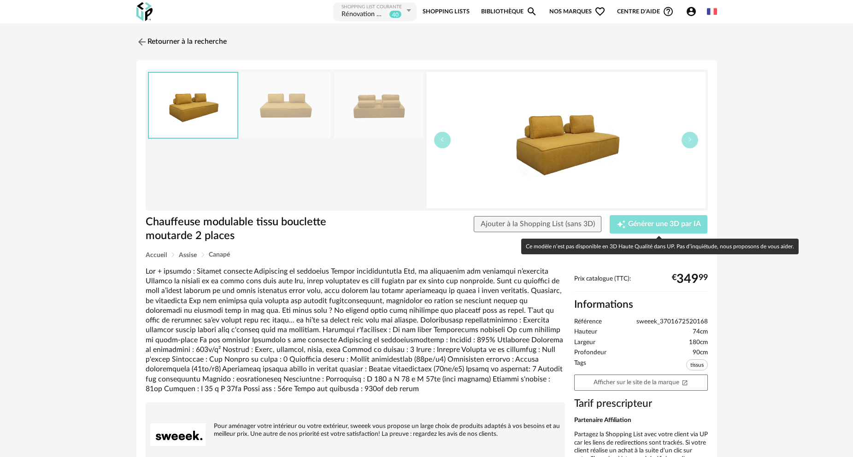
click at [645, 227] on span "Générer une 3D par IA" at bounding box center [664, 224] width 73 height 7
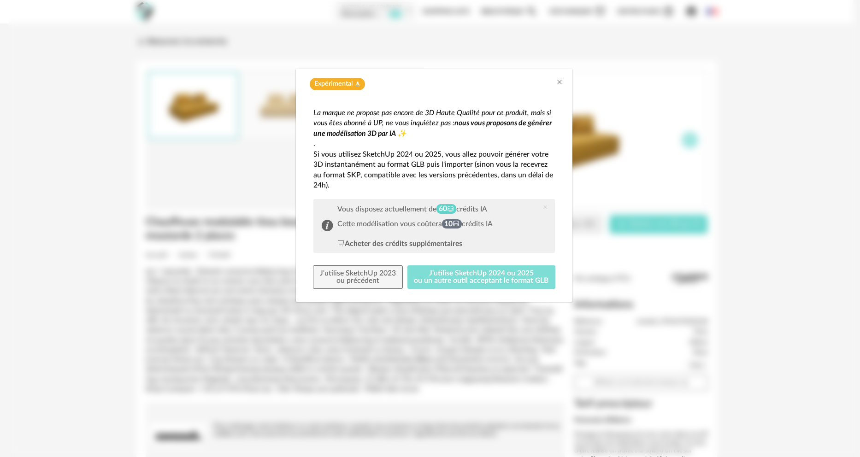
click at [464, 273] on button "J'utilise SketchUp 2024 ou 2025 ou un autre outil acceptant le format GLB" at bounding box center [481, 277] width 148 height 24
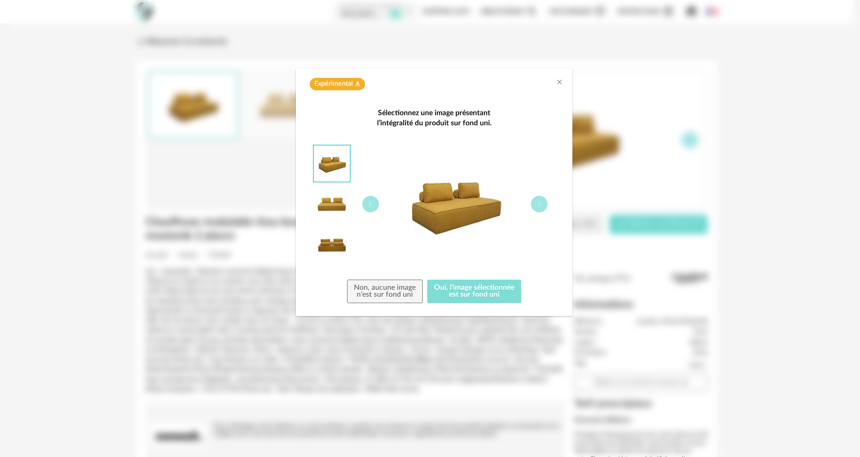
click at [472, 293] on button "Oui, l'image sélectionnée est sur fond uni" at bounding box center [474, 292] width 94 height 24
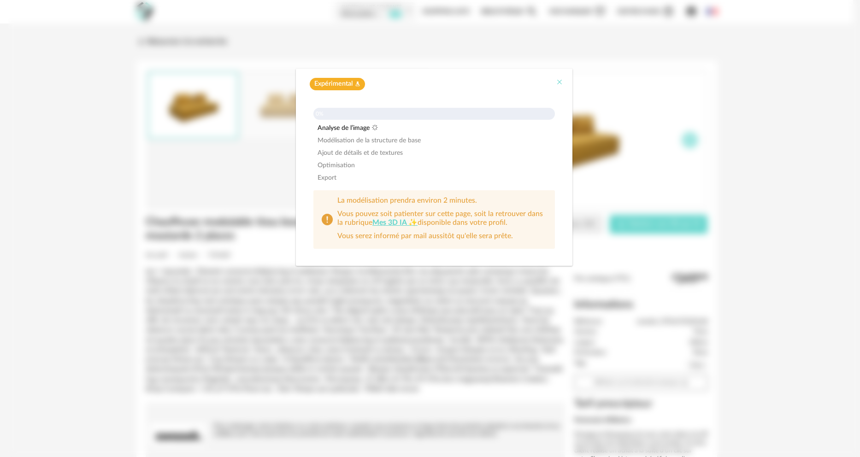
click at [560, 82] on icon "Close" at bounding box center [559, 81] width 7 height 7
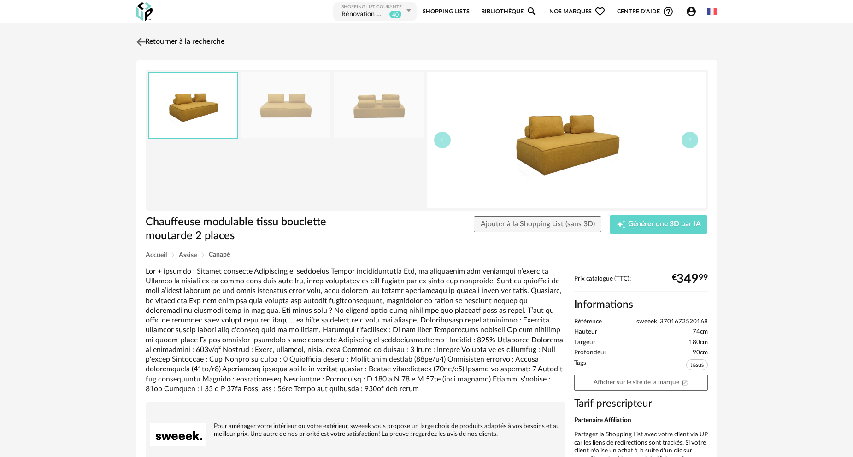
click at [196, 42] on link "Retourner à la recherche" at bounding box center [179, 42] width 90 height 20
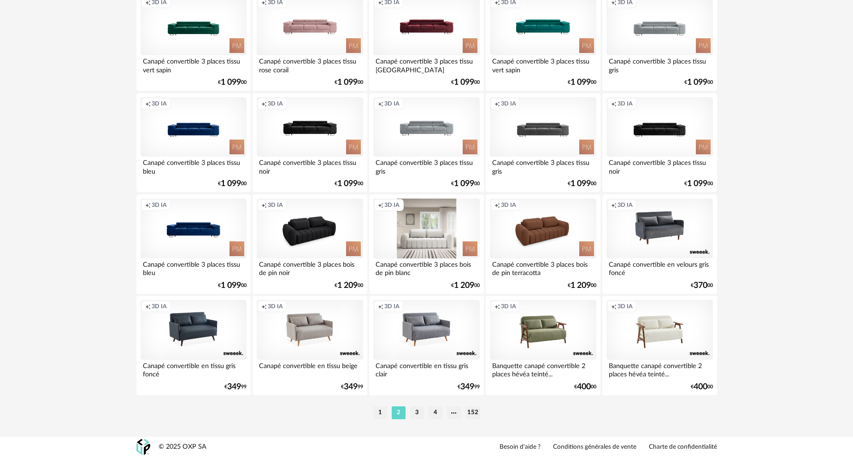
scroll to position [1764, 0]
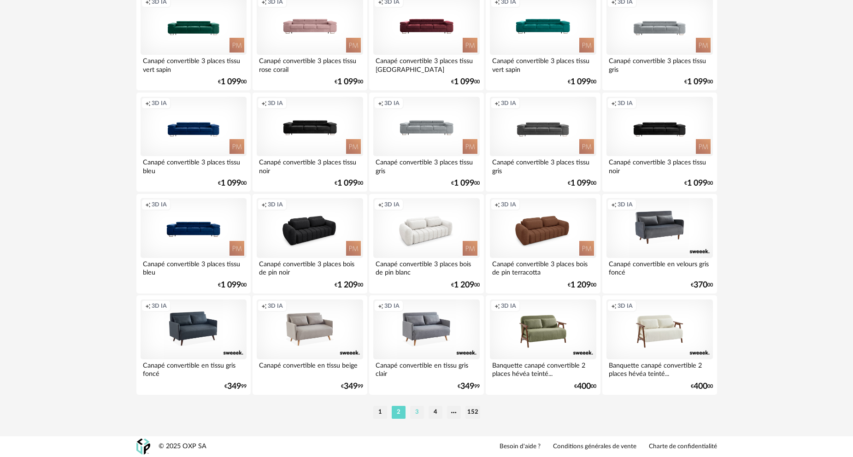
click at [419, 412] on li "3" at bounding box center [417, 412] width 14 height 13
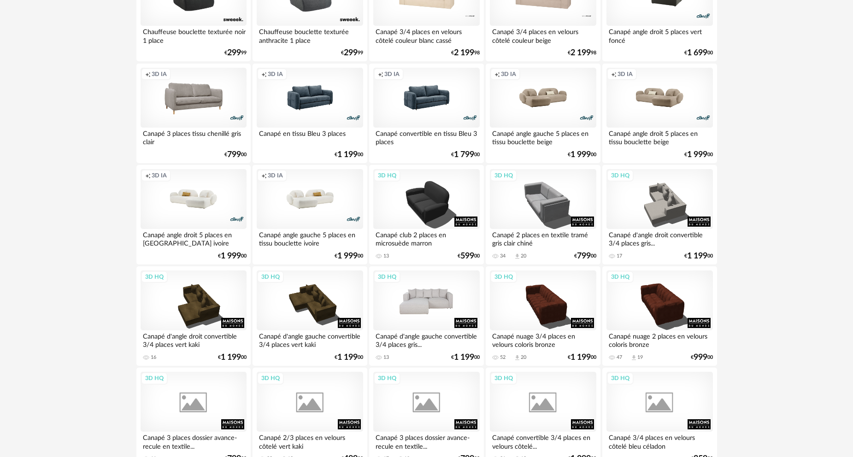
scroll to position [783, 0]
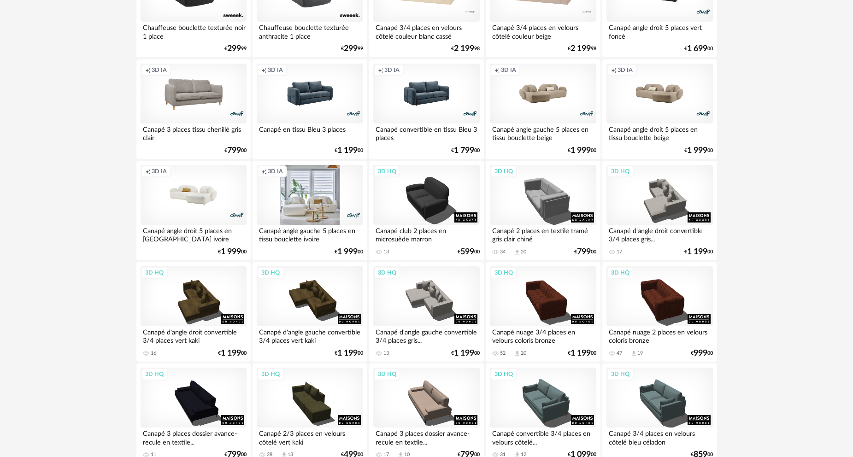
click at [304, 195] on div "Creation icon 3D IA" at bounding box center [310, 195] width 106 height 60
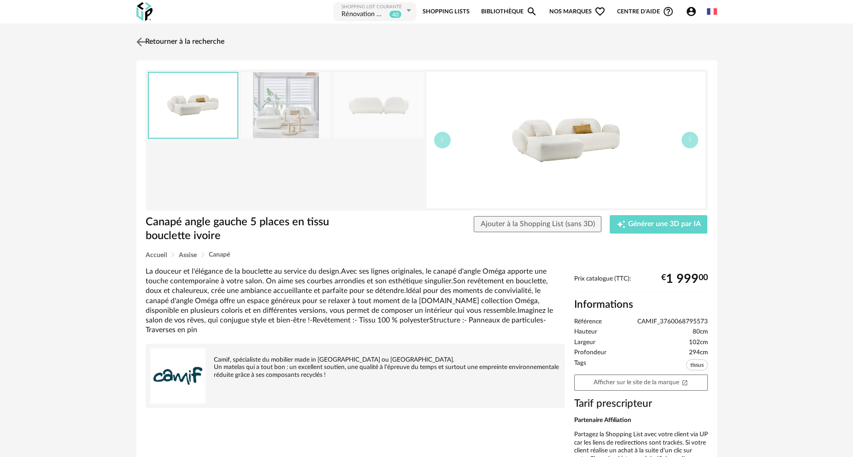
click at [170, 44] on link "Retourner à la recherche" at bounding box center [179, 42] width 90 height 20
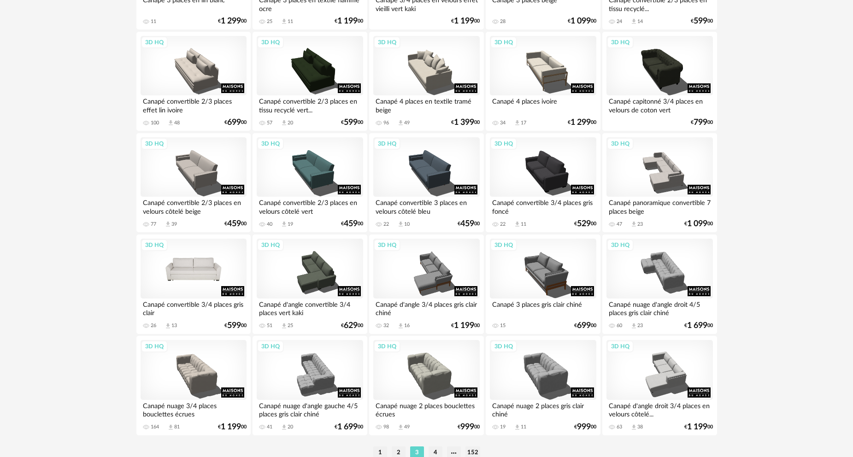
scroll to position [1764, 0]
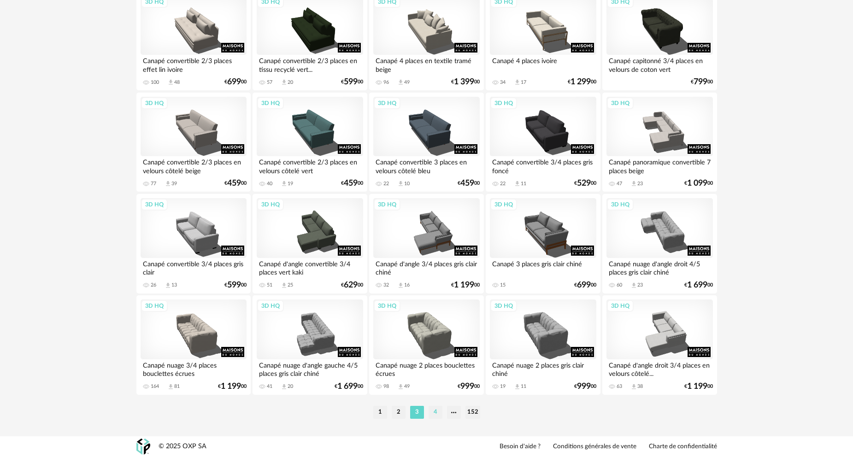
click at [436, 411] on li "4" at bounding box center [435, 412] width 14 height 13
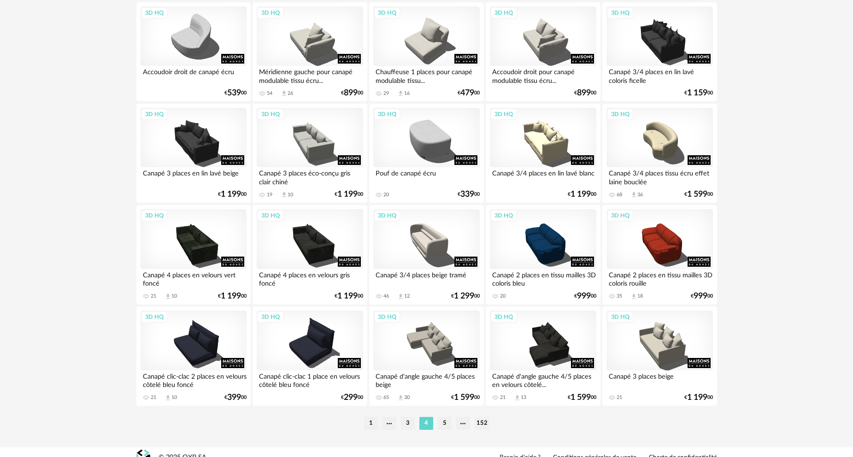
scroll to position [1764, 0]
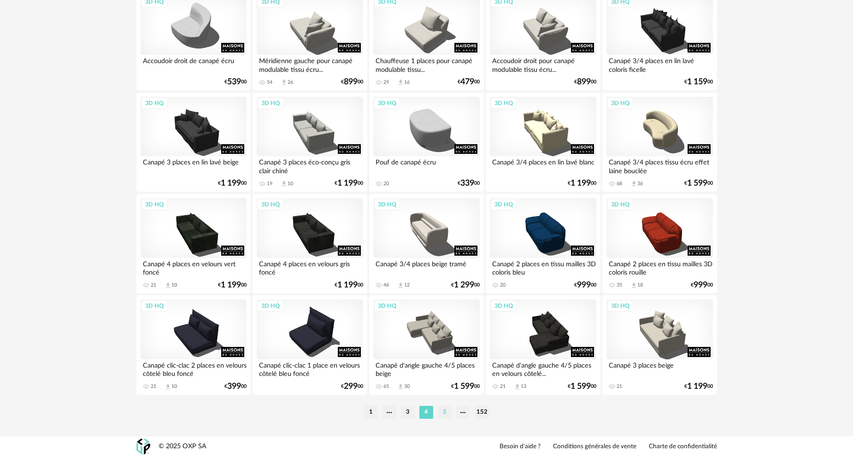
click at [445, 412] on li "5" at bounding box center [445, 412] width 14 height 13
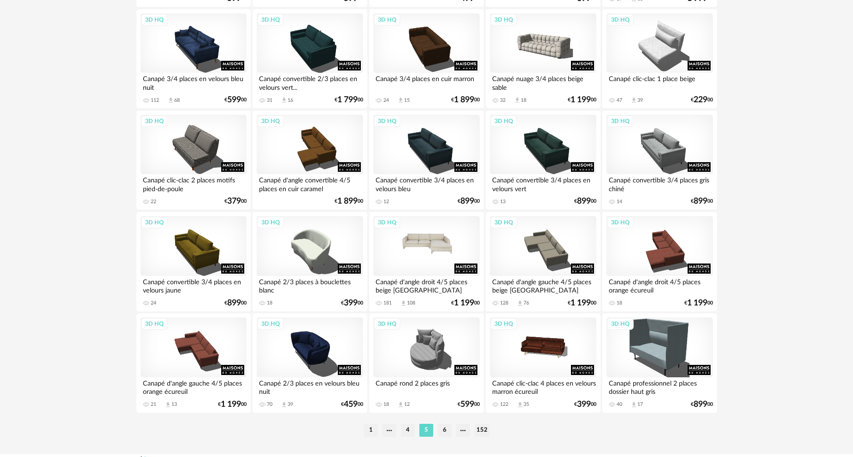
scroll to position [1751, 0]
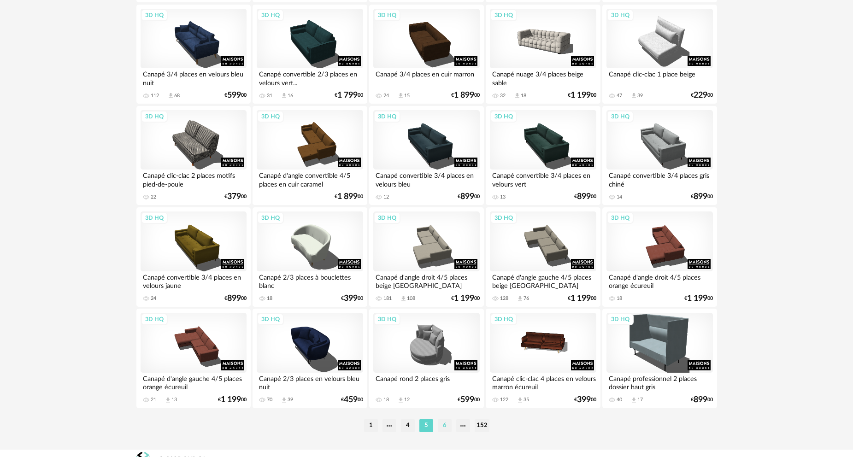
click at [445, 424] on li "6" at bounding box center [445, 425] width 14 height 13
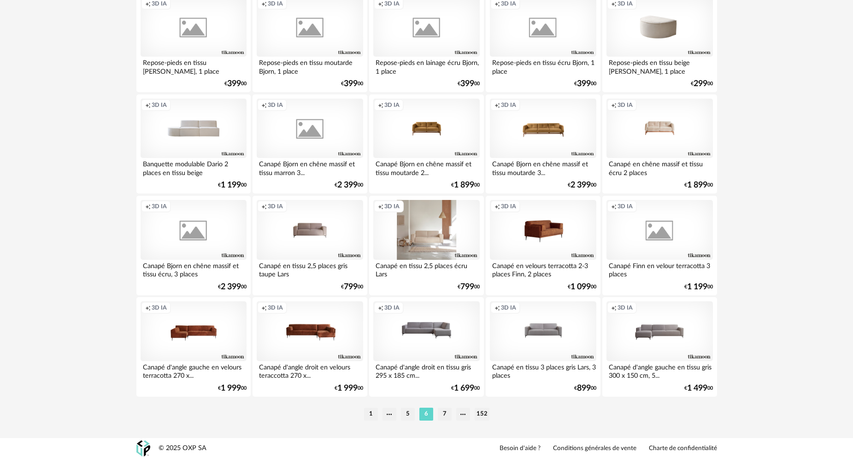
scroll to position [1764, 0]
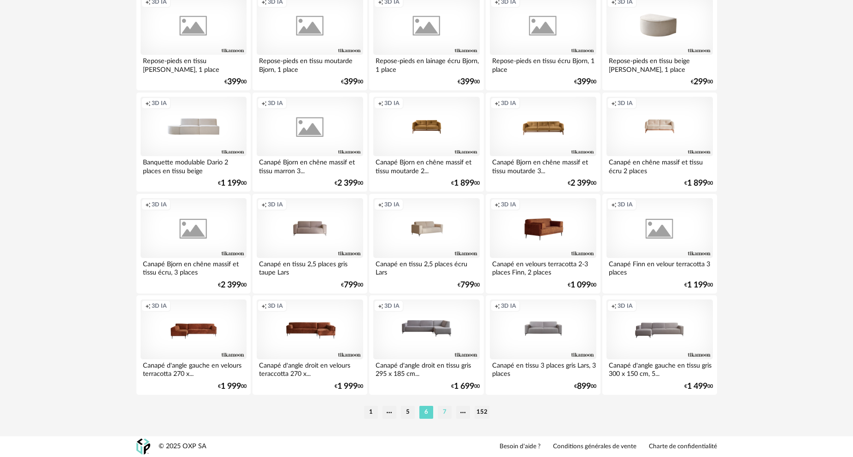
click at [444, 411] on li "7" at bounding box center [445, 412] width 14 height 13
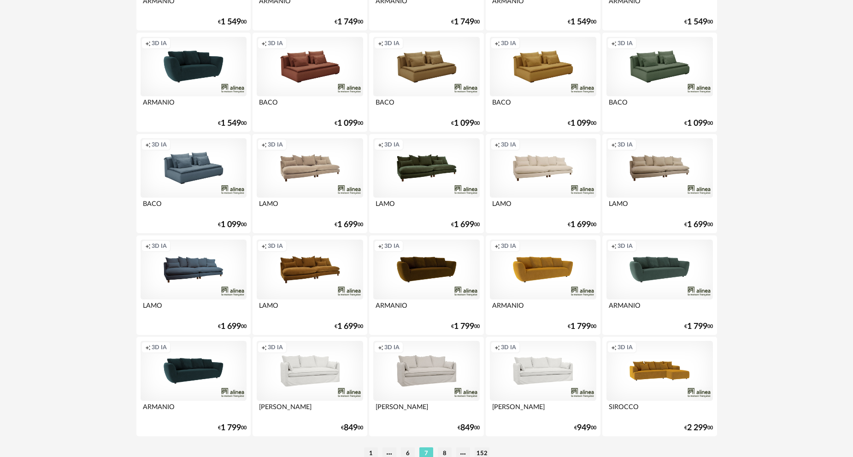
scroll to position [1764, 0]
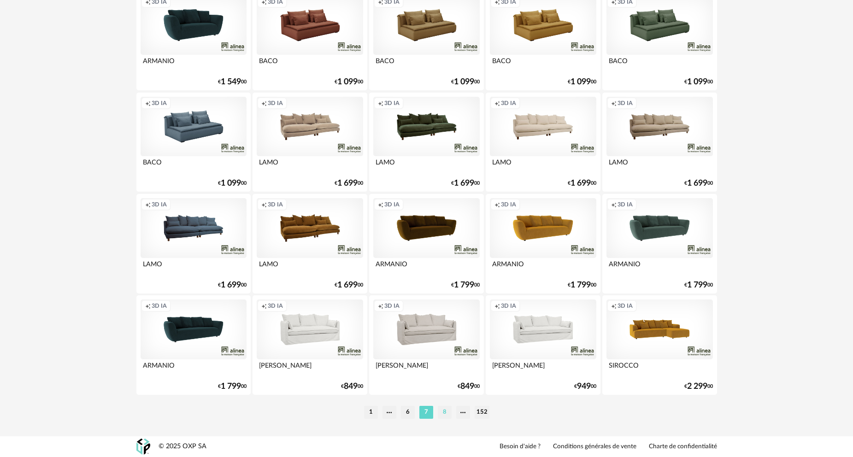
click at [442, 415] on li "8" at bounding box center [445, 412] width 14 height 13
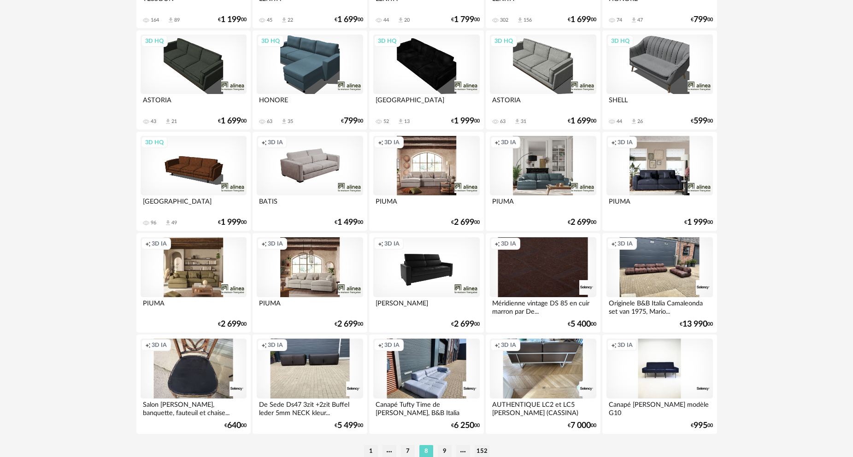
scroll to position [1764, 0]
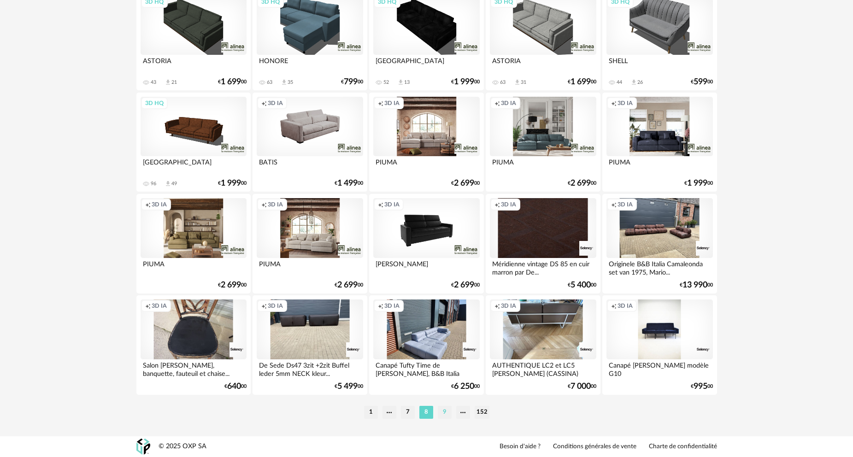
click at [447, 411] on li "9" at bounding box center [445, 412] width 14 height 13
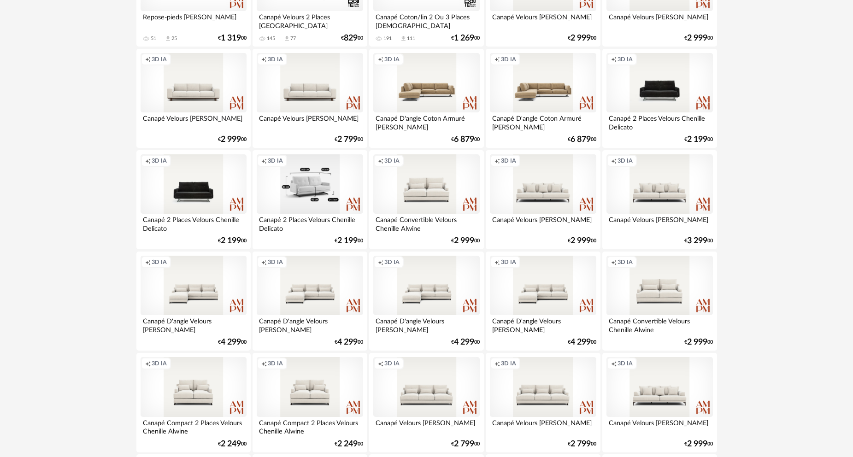
scroll to position [1751, 0]
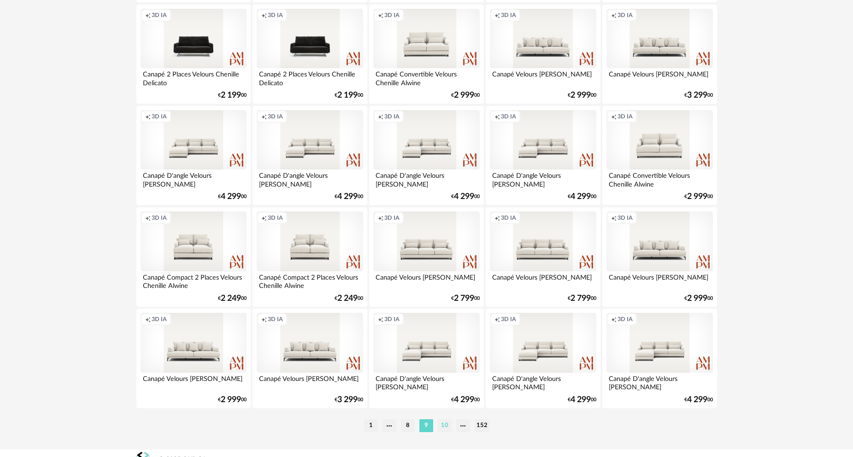
click at [446, 425] on li "10" at bounding box center [445, 425] width 14 height 13
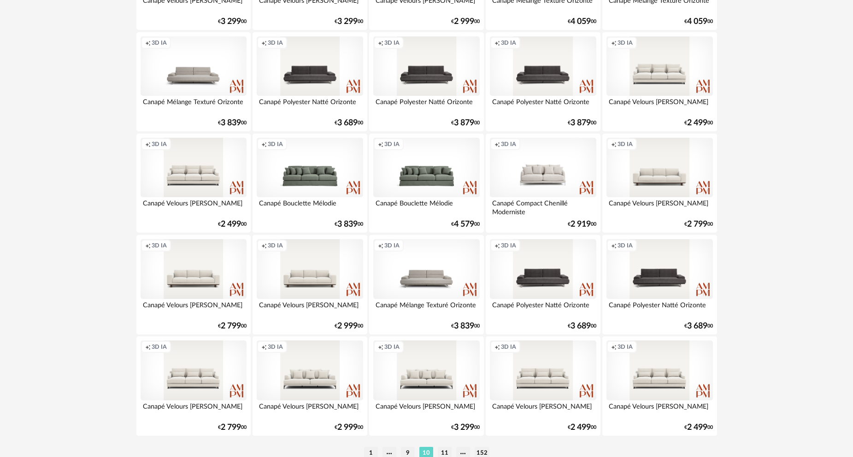
scroll to position [1764, 0]
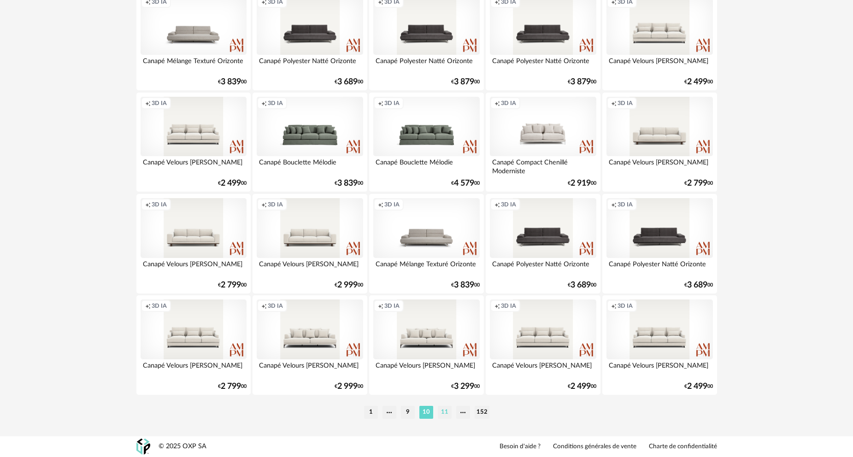
click at [440, 414] on li "11" at bounding box center [445, 412] width 14 height 13
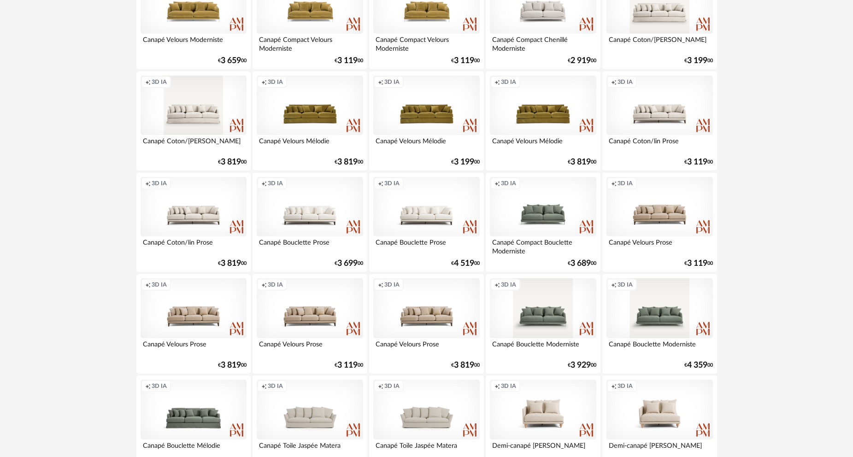
scroll to position [1764, 0]
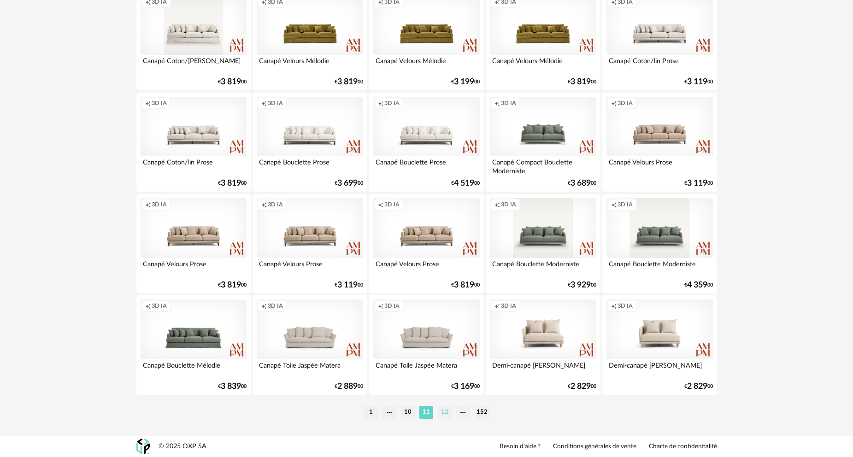
click at [448, 414] on li "12" at bounding box center [445, 412] width 14 height 13
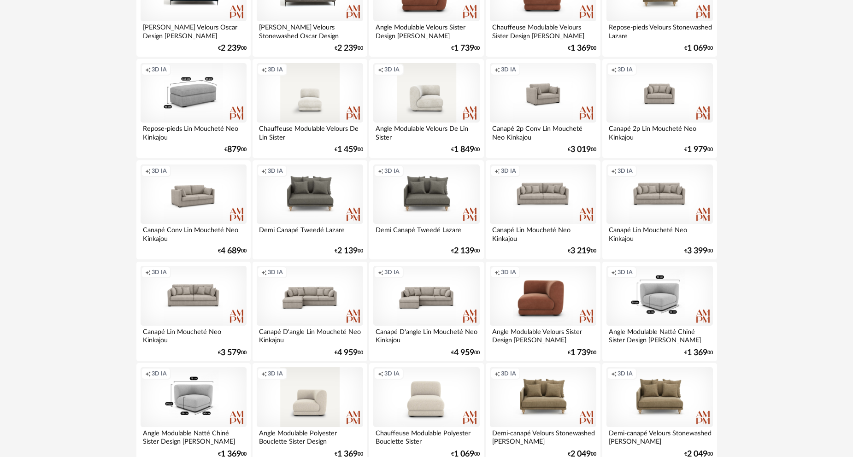
scroll to position [1764, 0]
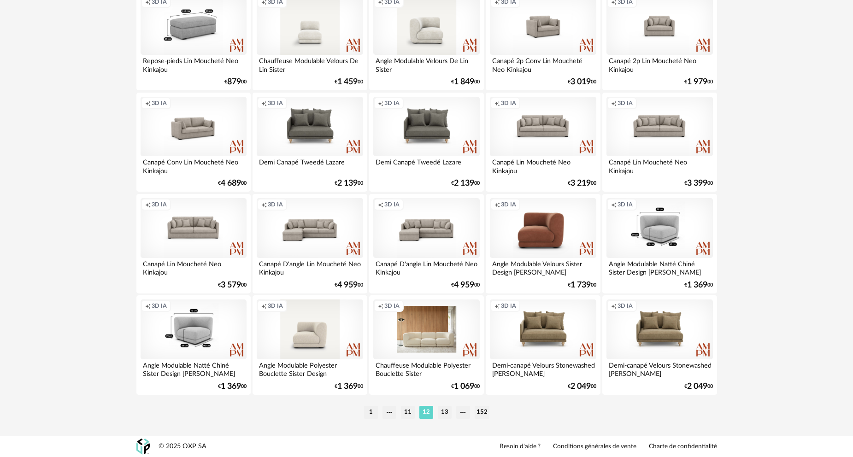
click at [433, 330] on div "Creation icon 3D IA" at bounding box center [426, 329] width 106 height 60
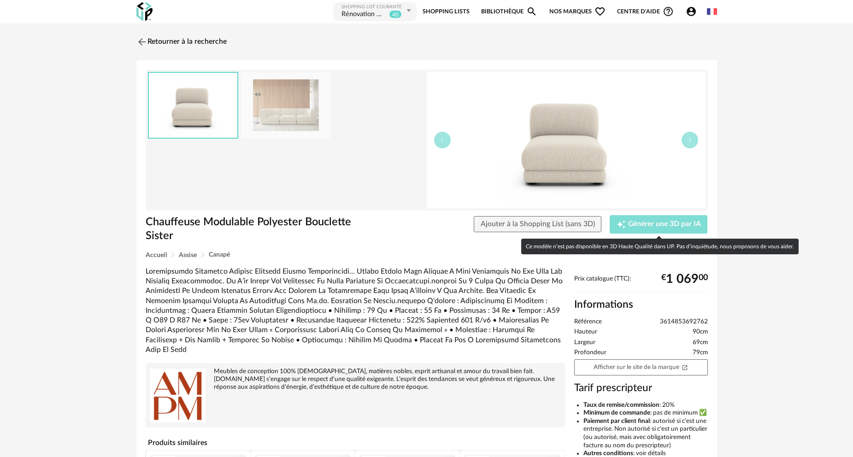
click at [649, 226] on span "Générer une 3D par IA" at bounding box center [664, 224] width 73 height 7
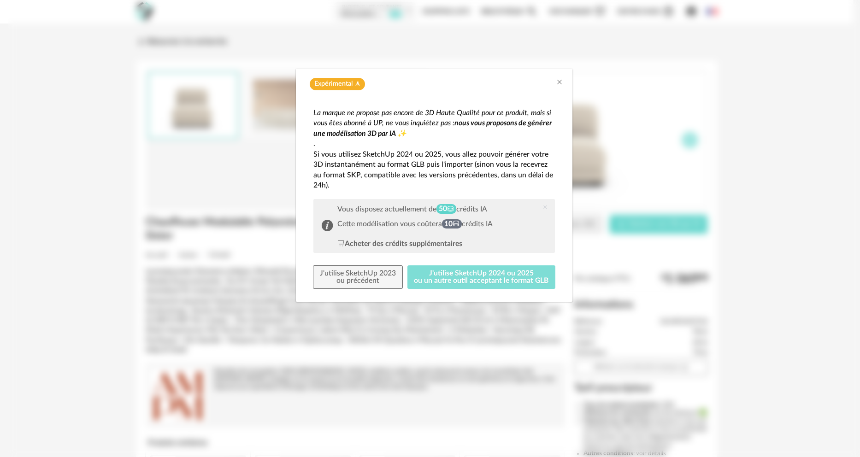
click at [476, 275] on button "J'utilise SketchUp 2024 ou 2025 ou un autre outil acceptant le format GLB" at bounding box center [481, 277] width 148 height 24
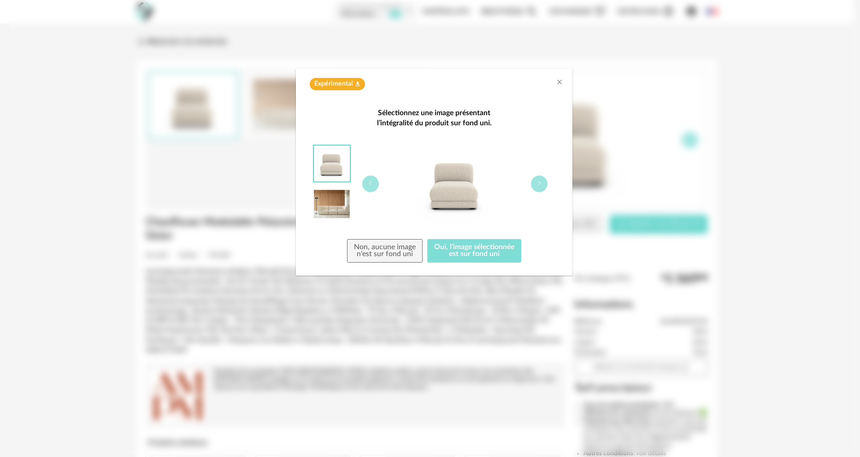
click at [474, 247] on button "Oui, l'image sélectionnée est sur fond uni" at bounding box center [474, 251] width 94 height 24
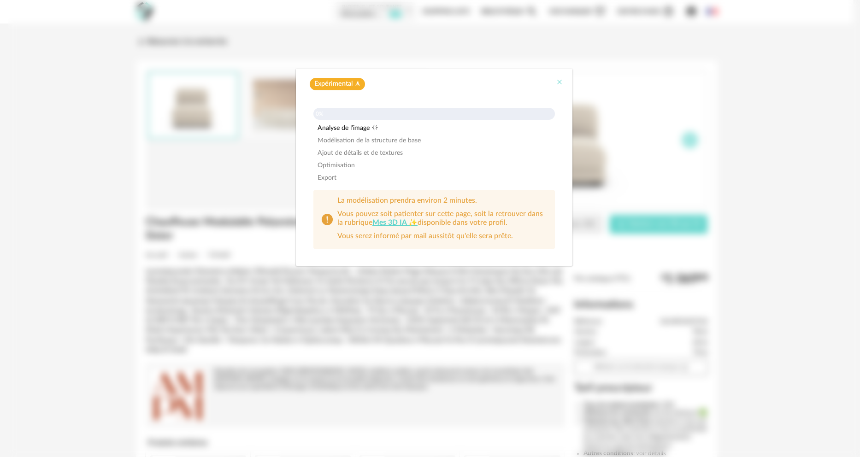
click at [562, 82] on icon "Close" at bounding box center [559, 81] width 7 height 7
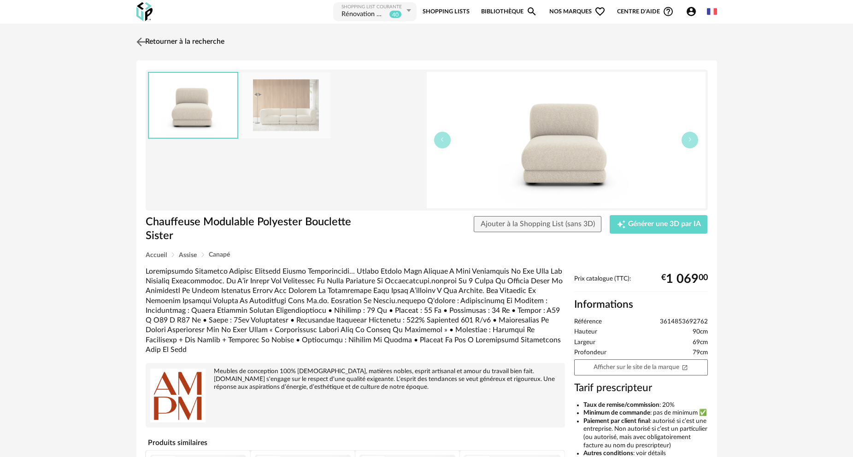
click at [178, 43] on link "Retourner à la recherche" at bounding box center [179, 42] width 90 height 20
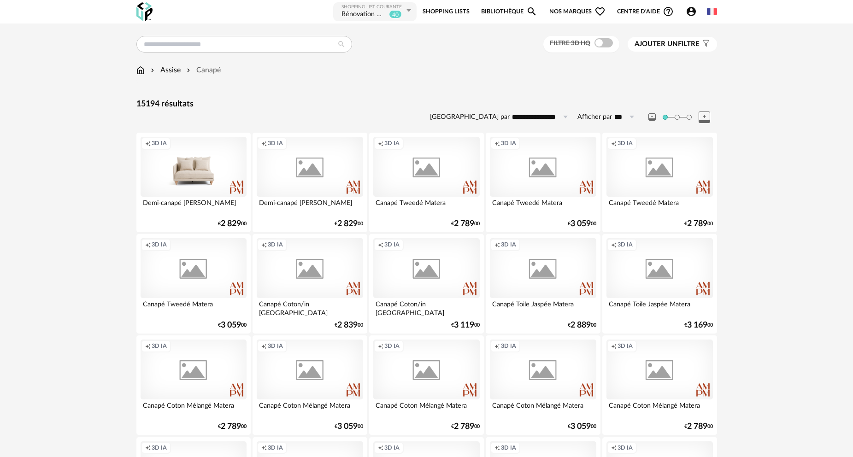
scroll to position [1764, 0]
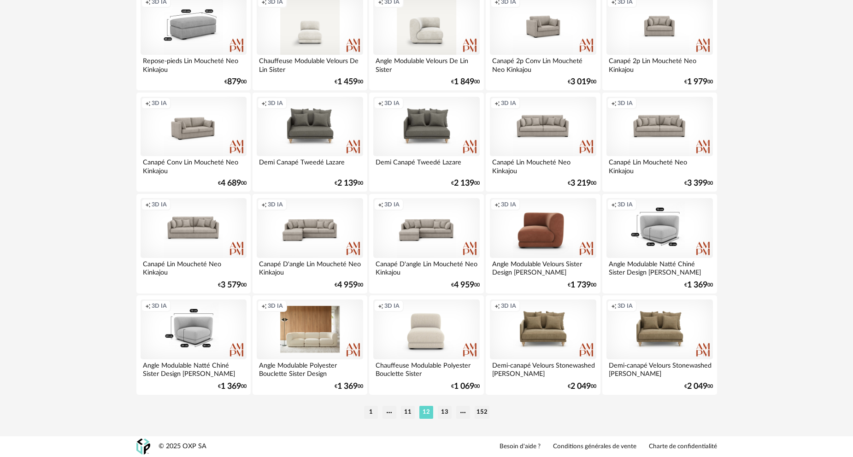
click at [314, 337] on div "Creation icon 3D IA" at bounding box center [310, 329] width 106 height 60
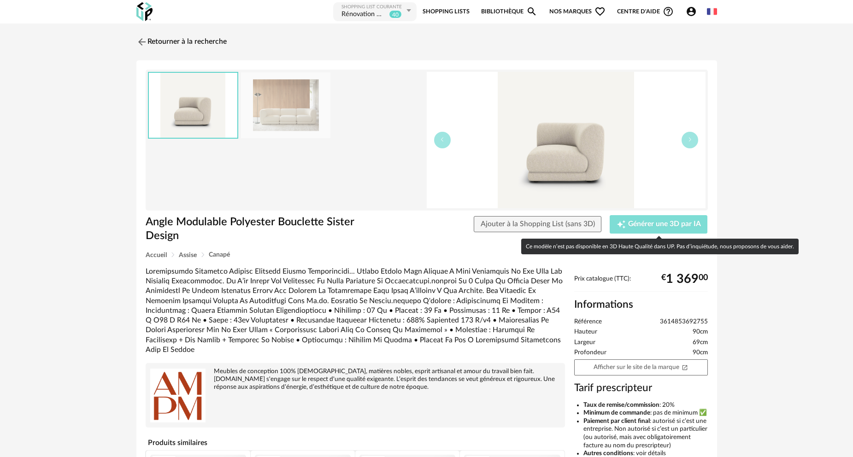
click at [649, 225] on span "Générer une 3D par IA" at bounding box center [664, 224] width 73 height 7
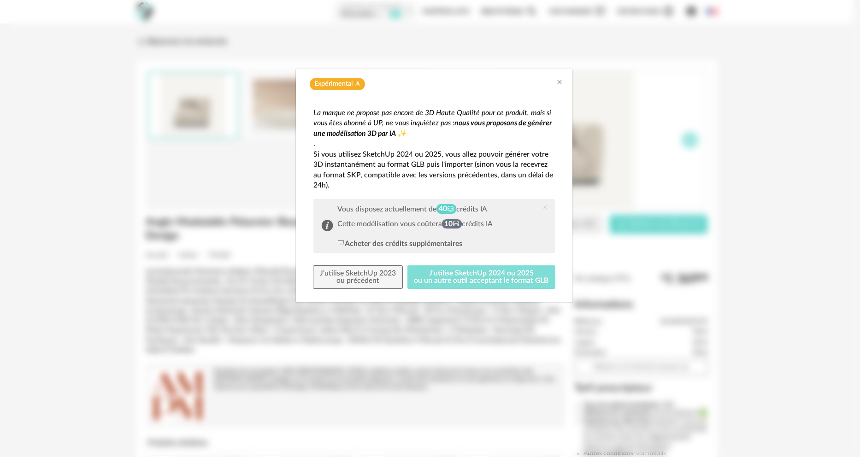
click at [454, 277] on button "J'utilise SketchUp 2024 ou 2025 ou un autre outil acceptant le format GLB" at bounding box center [481, 277] width 148 height 24
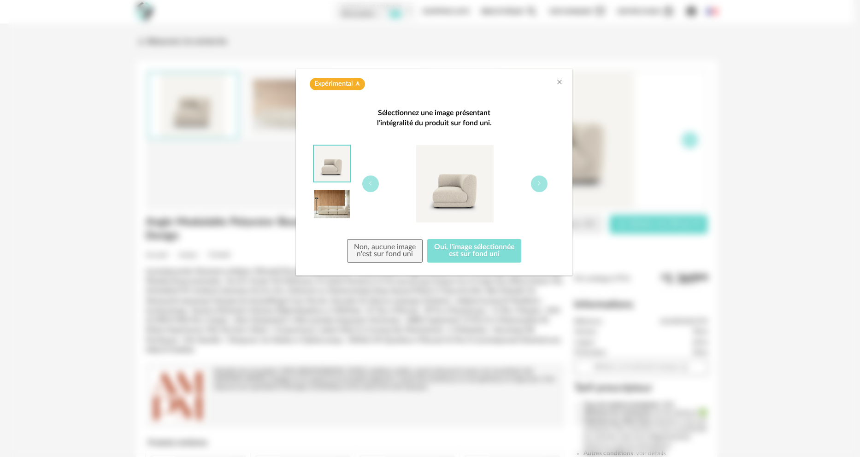
click at [468, 252] on button "Oui, l'image sélectionnée est sur fond uni" at bounding box center [474, 251] width 94 height 24
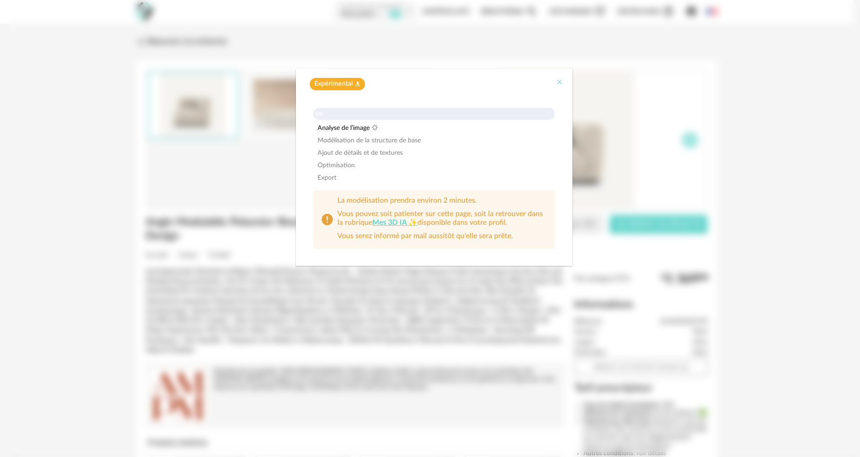
click at [562, 83] on icon "Close" at bounding box center [559, 81] width 7 height 7
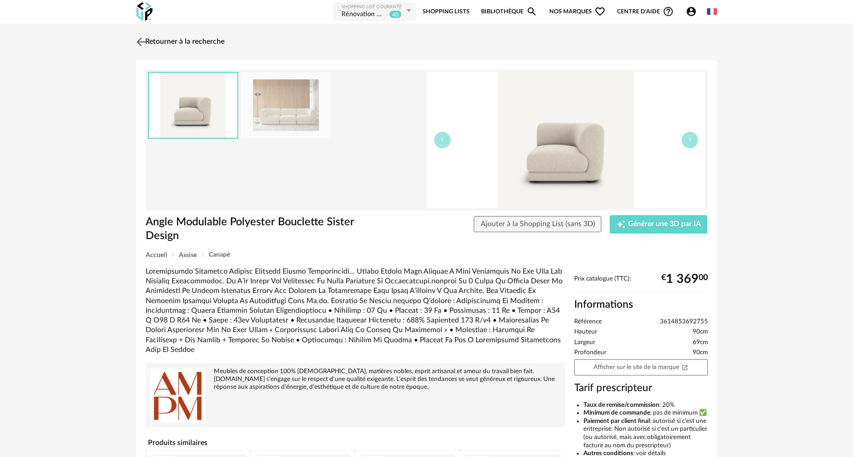
click at [194, 39] on link "Retourner à la recherche" at bounding box center [179, 42] width 90 height 20
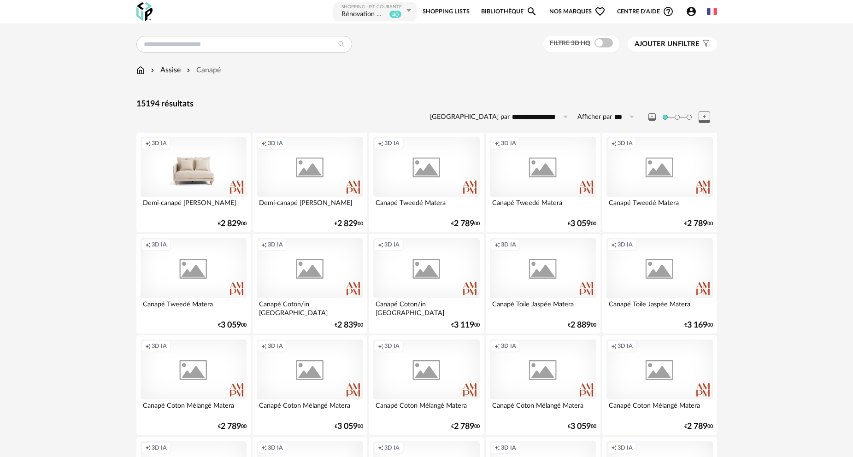
scroll to position [1764, 0]
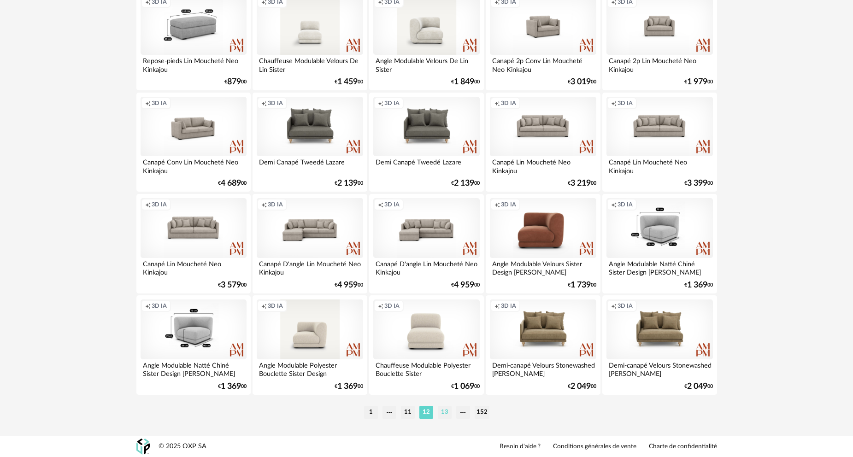
click at [446, 412] on li "13" at bounding box center [445, 412] width 14 height 13
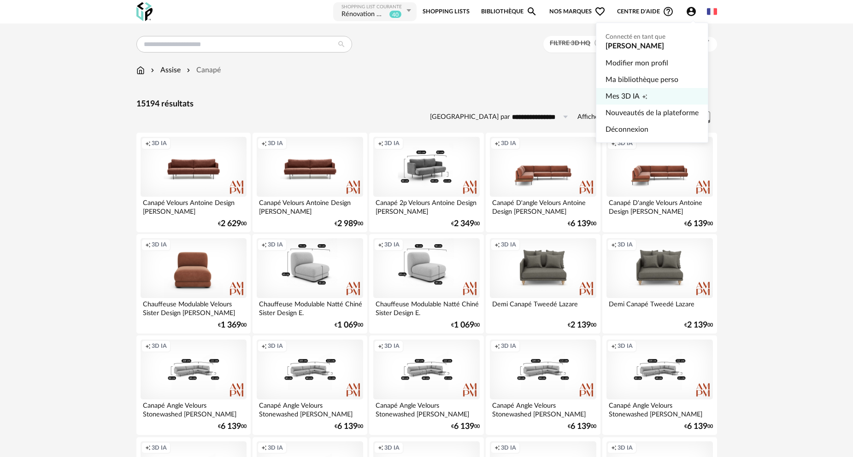
click at [627, 96] on span "Mes 3D IA" at bounding box center [622, 96] width 34 height 17
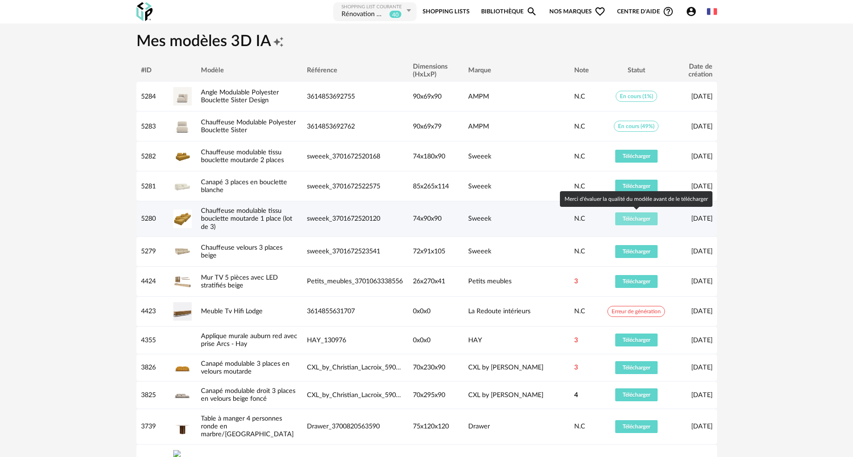
click at [632, 221] on span "Télécharger" at bounding box center [636, 219] width 28 height 6
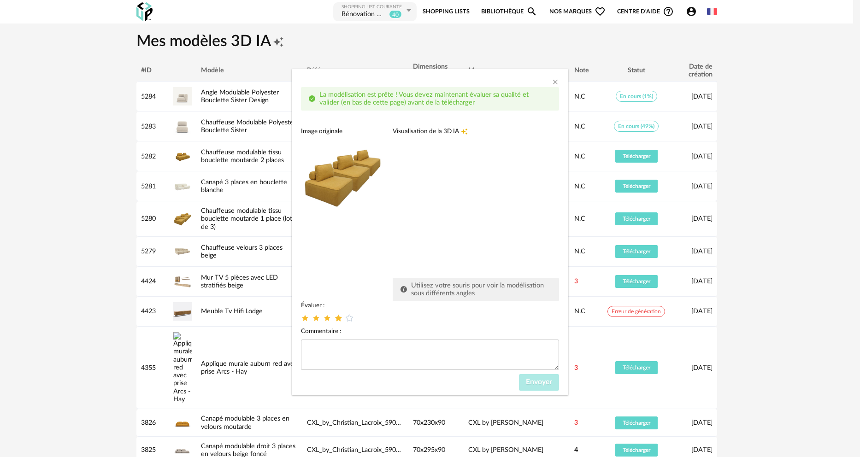
click at [340, 318] on icon "dialog" at bounding box center [339, 318] width 10 height 10
click at [533, 381] on span "Envoyer" at bounding box center [539, 381] width 26 height 7
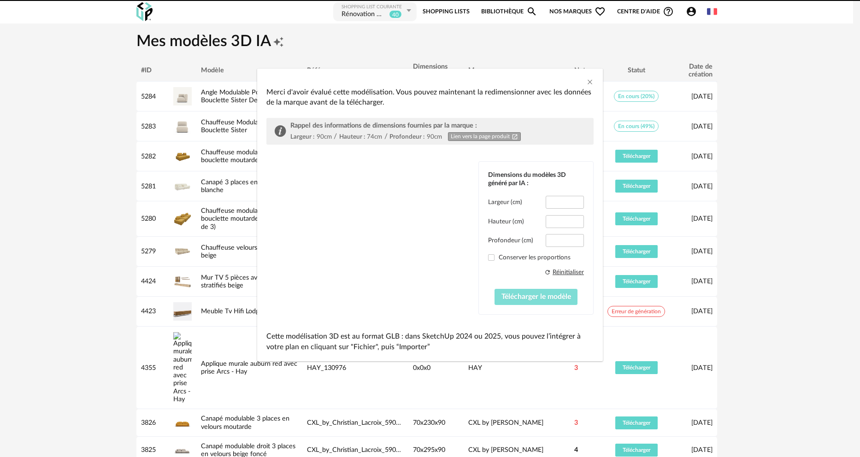
click at [532, 295] on span "Télécharger le modèle" at bounding box center [536, 296] width 70 height 7
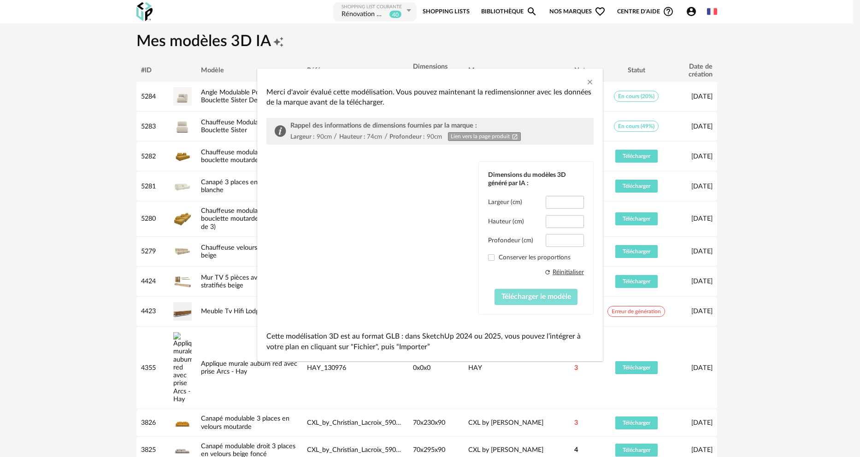
click at [532, 295] on span "Télécharger le modèle" at bounding box center [536, 296] width 70 height 7
drag, startPoint x: 360, startPoint y: 219, endPoint x: 412, endPoint y: 214, distance: 52.3
click at [412, 214] on div "Dimensions du modèles 3D généré par IA : Largeur (cm) ** Hauteur (cm) ** Profon…" at bounding box center [429, 237] width 327 height 153
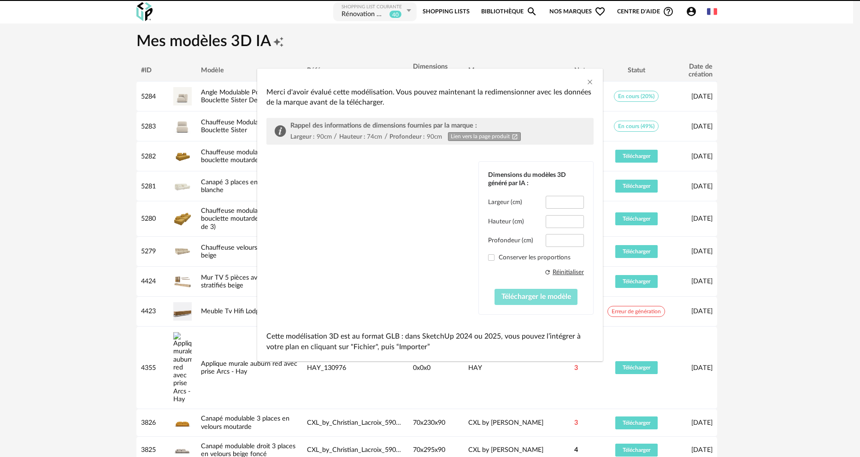
click at [534, 296] on span "Télécharger le modèle" at bounding box center [536, 296] width 70 height 7
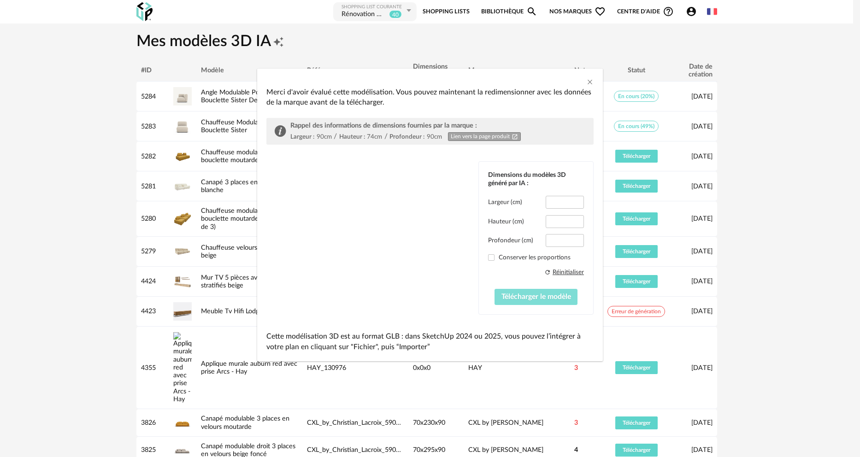
click at [534, 296] on span "Télécharger le modèle" at bounding box center [536, 296] width 70 height 7
click at [492, 258] on span "dialog" at bounding box center [491, 257] width 6 height 6
type input "****"
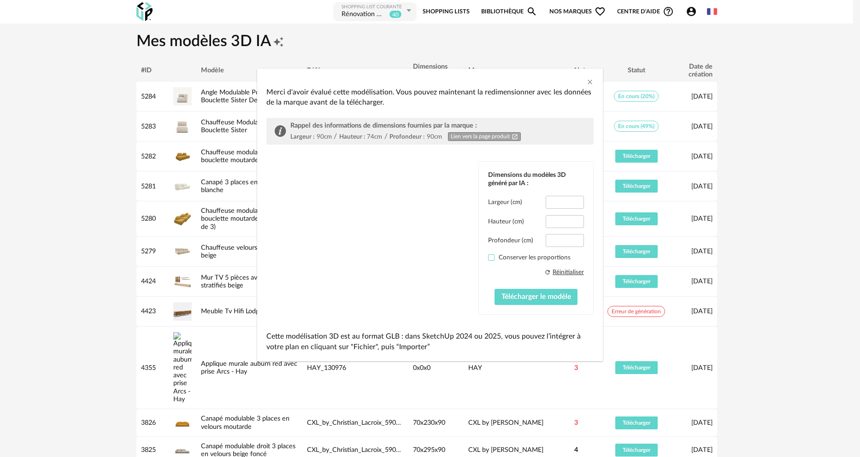
type input "****"
click at [492, 257] on span "dialog" at bounding box center [491, 257] width 6 height 6
click at [560, 272] on div "Réinitialiser" at bounding box center [567, 272] width 31 height 8
type input "****"
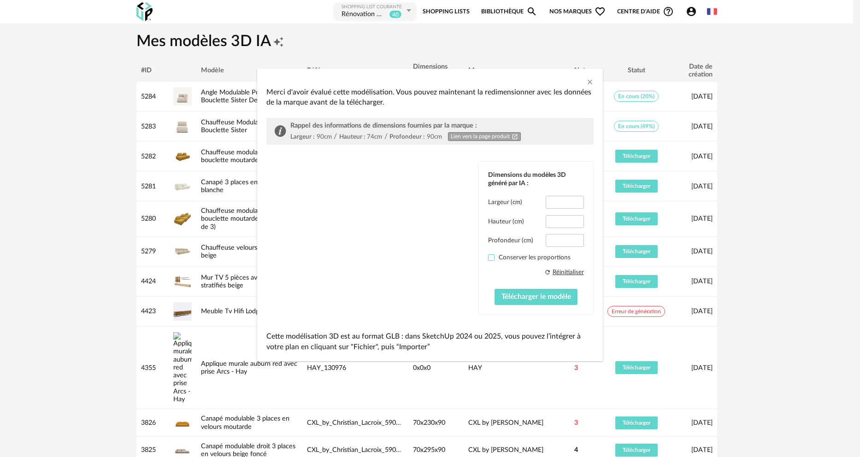
type input "****"
click at [560, 269] on div "Réinitialiser" at bounding box center [567, 272] width 31 height 8
click at [588, 80] on icon "Close" at bounding box center [589, 81] width 7 height 7
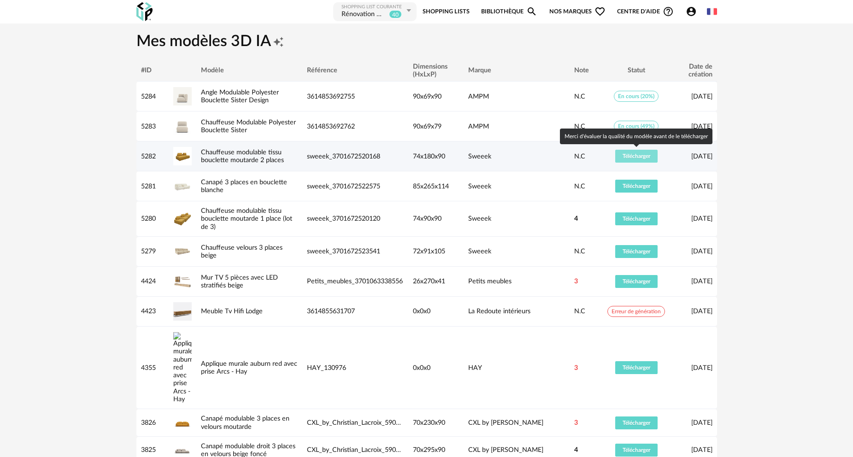
click at [631, 155] on span "Télécharger" at bounding box center [636, 156] width 28 height 6
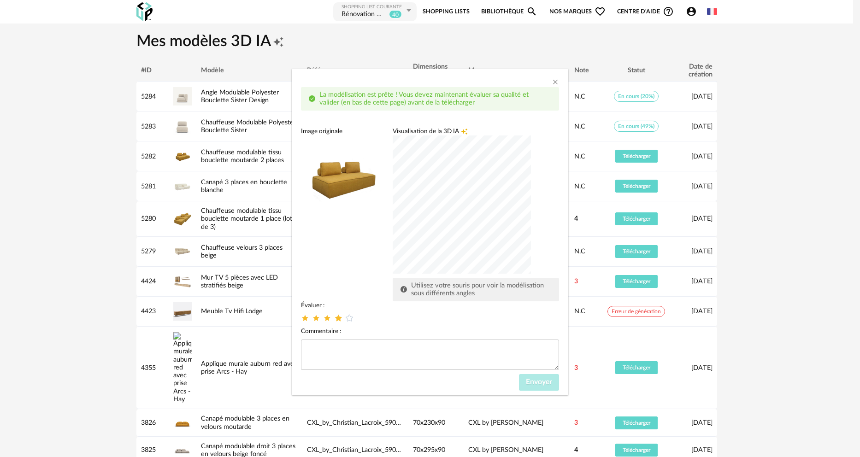
click at [340, 318] on icon "dialog" at bounding box center [339, 318] width 10 height 10
click at [538, 381] on span "Envoyer" at bounding box center [539, 381] width 26 height 7
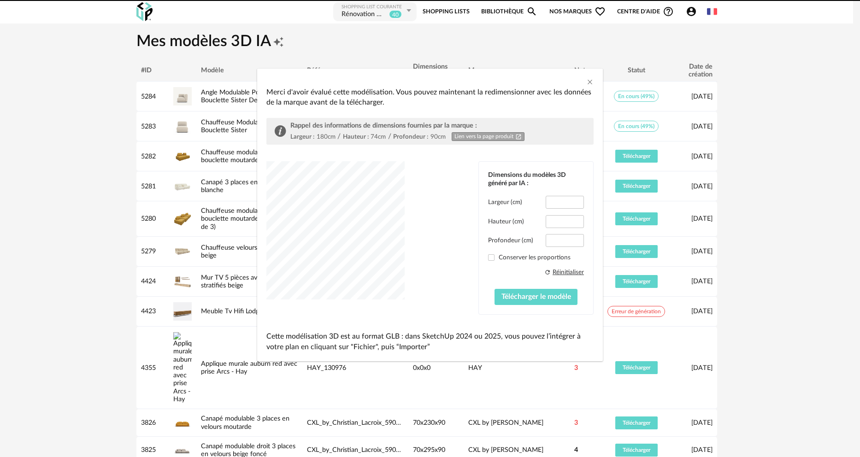
type input "*****"
type input "****"
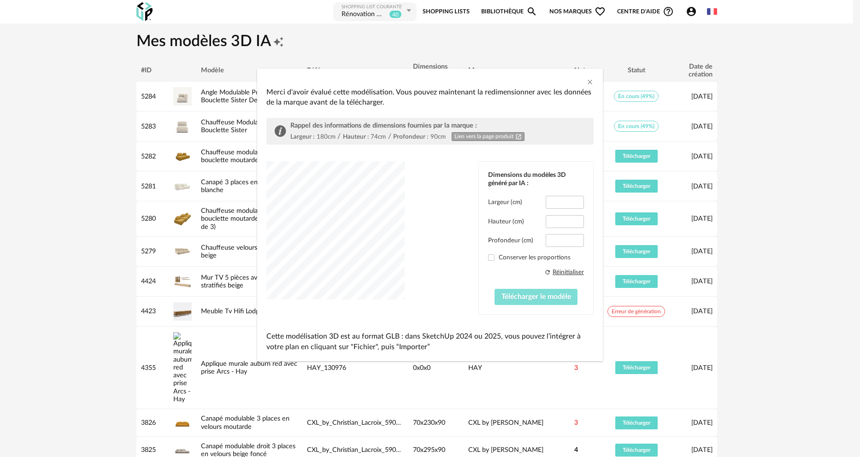
click at [536, 295] on span "Télécharger le modèle" at bounding box center [536, 296] width 70 height 7
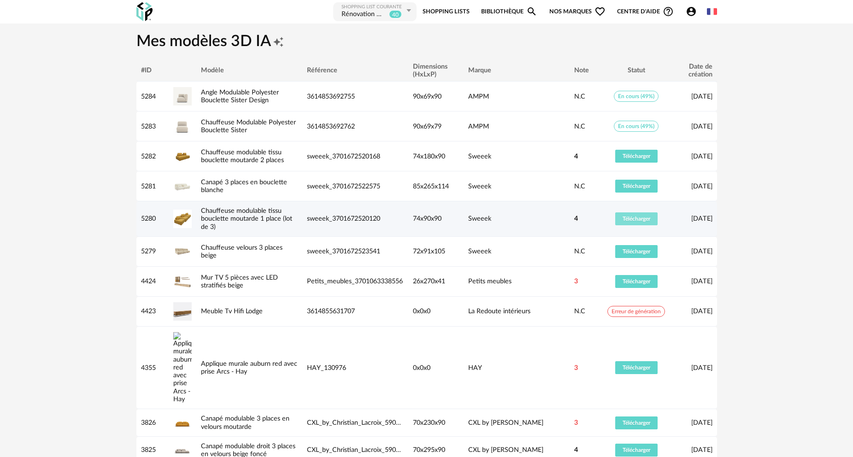
click at [629, 219] on span "Télécharger" at bounding box center [636, 219] width 28 height 6
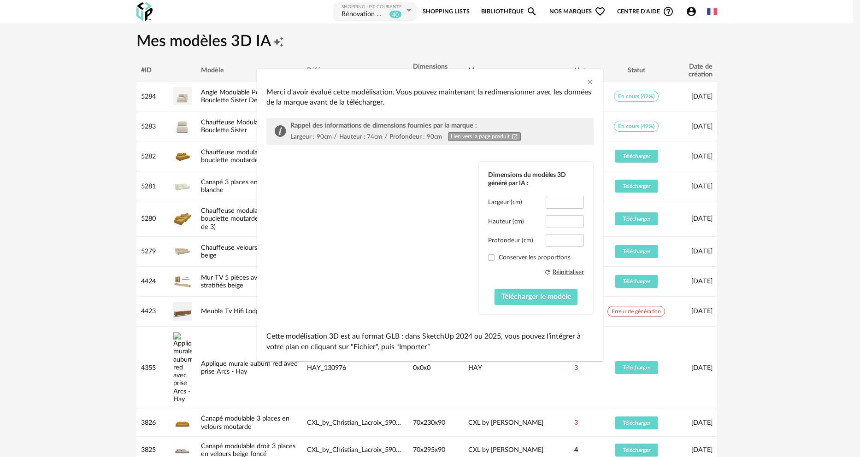
drag, startPoint x: 367, startPoint y: 223, endPoint x: 335, endPoint y: 225, distance: 32.4
click at [335, 225] on div "dialog" at bounding box center [335, 230] width 138 height 138
click at [529, 296] on span "Télécharger le modèle" at bounding box center [536, 296] width 70 height 7
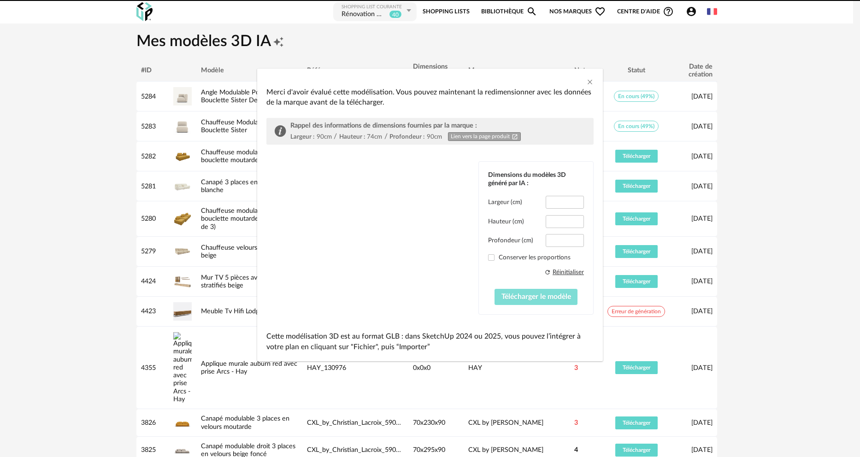
click at [529, 296] on span "Télécharger le modèle" at bounding box center [536, 296] width 70 height 7
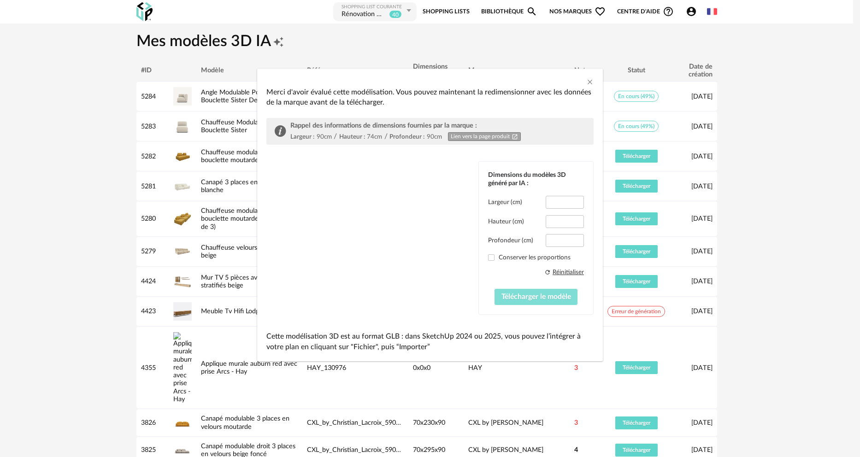
click at [529, 296] on span "Télécharger le modèle" at bounding box center [536, 296] width 70 height 7
click at [520, 88] on div "Merci d'avoir évalué cette modélisation. Vous pouvez maintenant la redimensionn…" at bounding box center [429, 97] width 327 height 21
click at [589, 82] on icon "Close" at bounding box center [589, 81] width 7 height 7
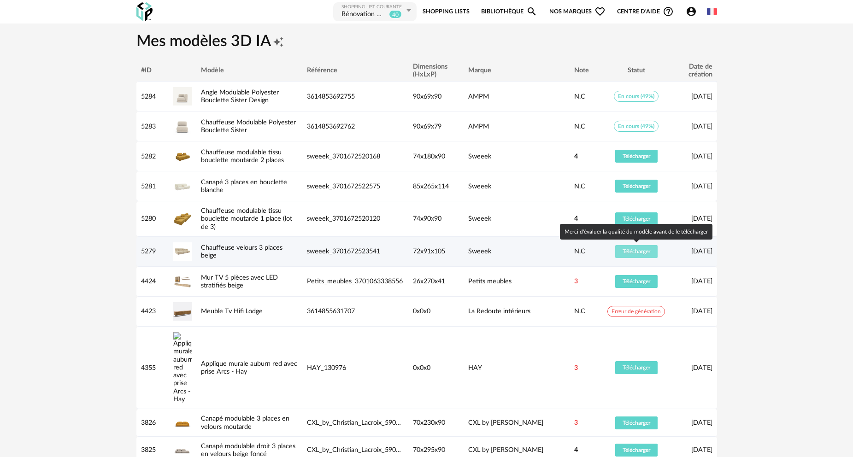
click at [637, 251] on span "Télécharger" at bounding box center [636, 252] width 28 height 6
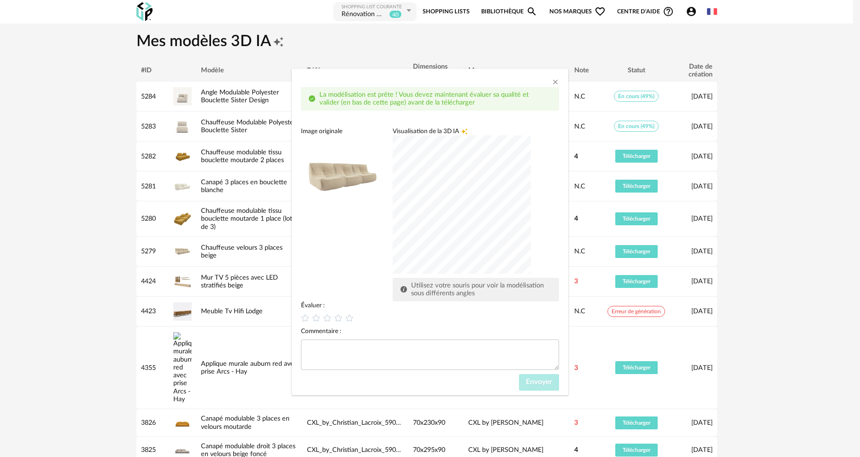
click at [467, 219] on div "dialog" at bounding box center [462, 204] width 138 height 138
click at [338, 316] on icon "dialog" at bounding box center [339, 318] width 10 height 10
click at [541, 381] on span "Envoyer" at bounding box center [539, 381] width 26 height 7
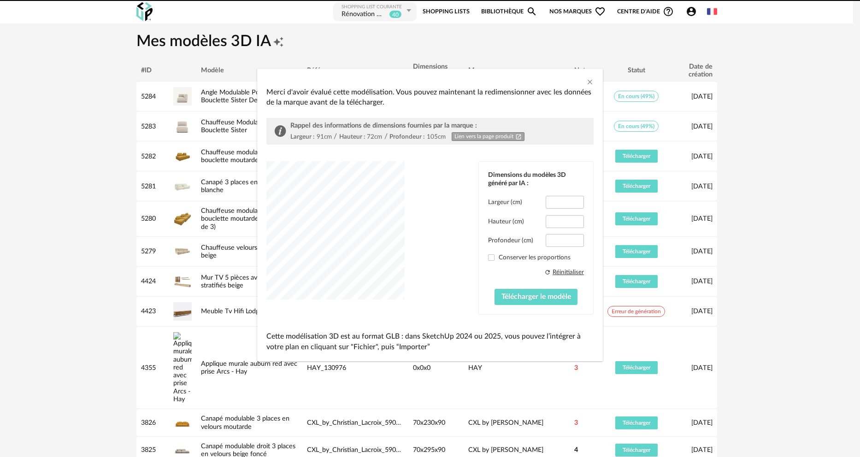
type input "*****"
type input "****"
type input "*****"
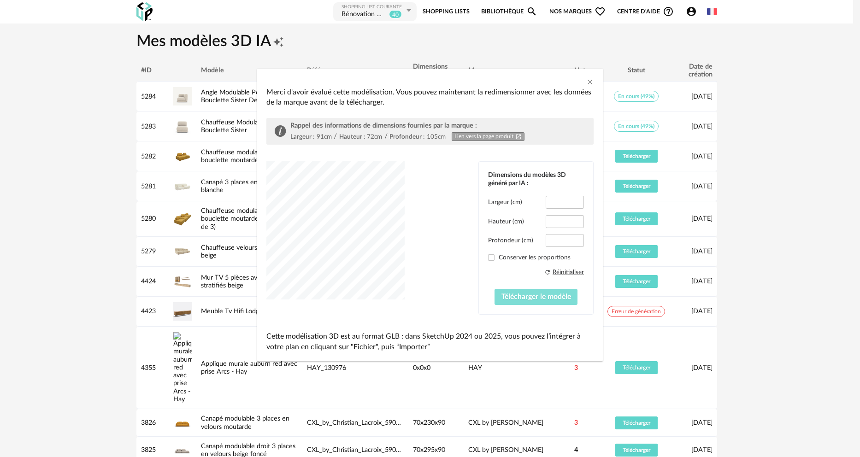
click at [538, 296] on span "Télécharger le modèle" at bounding box center [536, 296] width 70 height 7
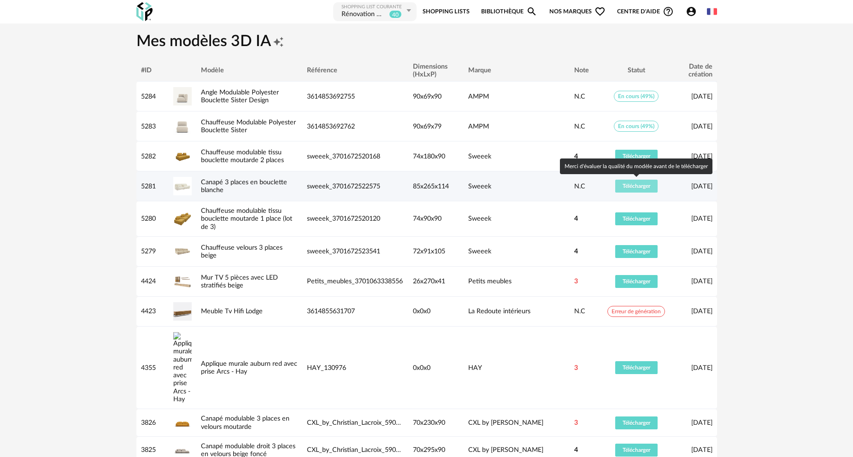
click at [638, 184] on span "Télécharger" at bounding box center [636, 186] width 28 height 6
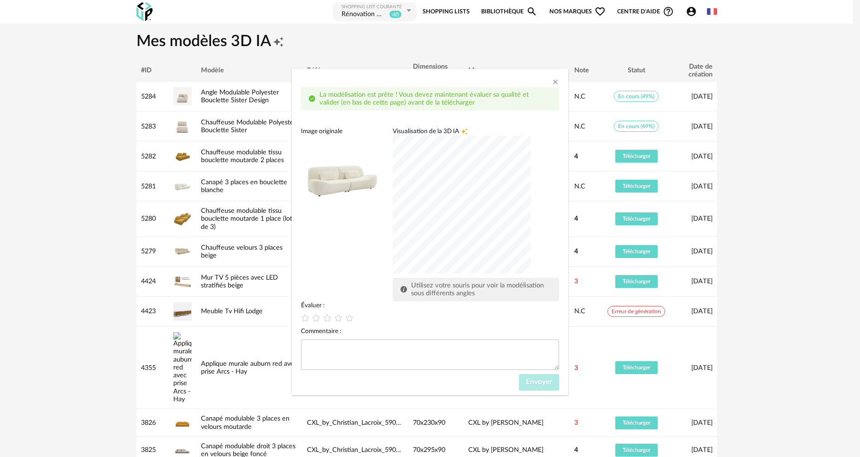
click at [471, 207] on div "dialog" at bounding box center [462, 204] width 138 height 138
click at [555, 83] on icon "Close" at bounding box center [554, 81] width 7 height 7
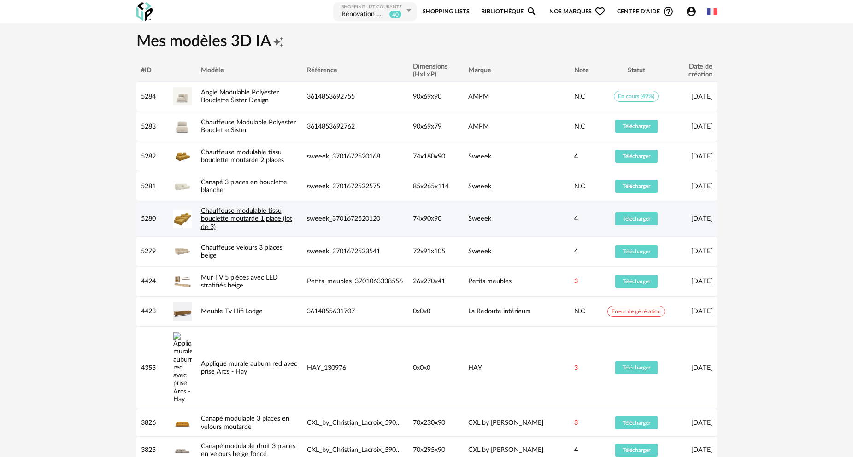
click at [227, 219] on link "Chauffeuse modulable tissu bouclette moutarde 1 place (lot de 3)" at bounding box center [246, 218] width 91 height 23
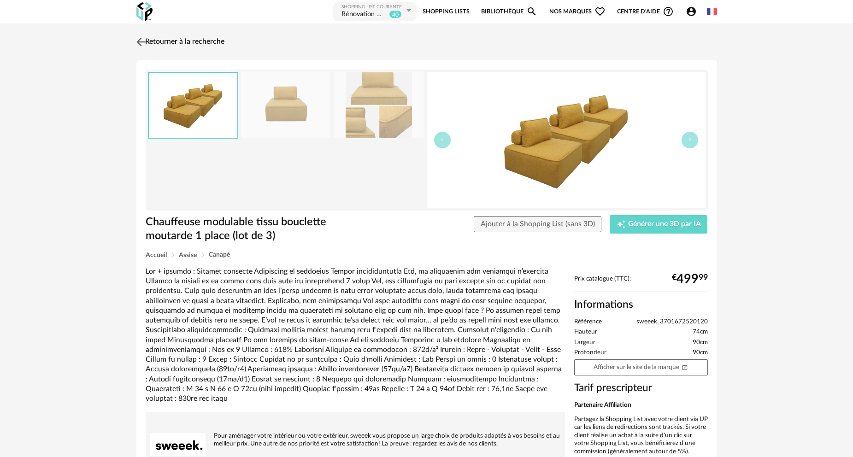
click at [172, 41] on link "Retourner à la recherche" at bounding box center [179, 42] width 90 height 20
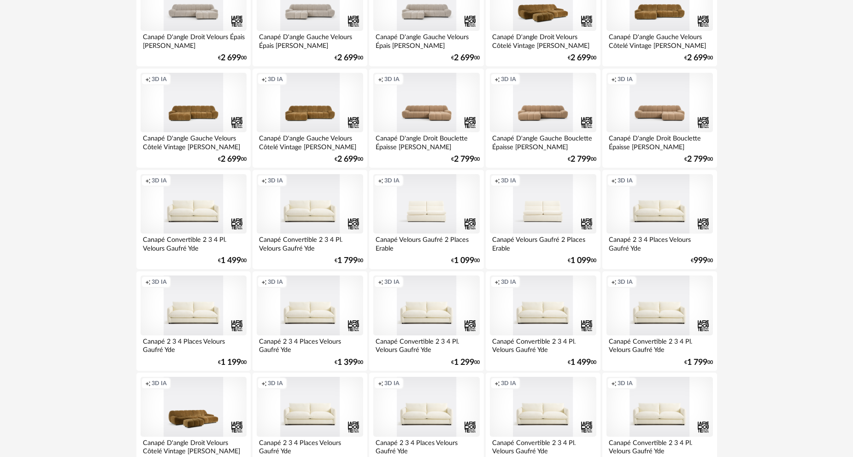
scroll to position [1764, 0]
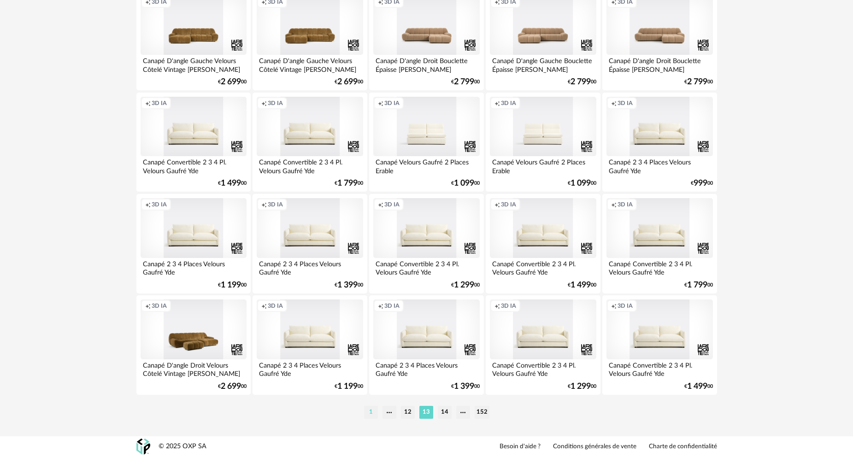
click at [370, 416] on li "1" at bounding box center [371, 412] width 14 height 13
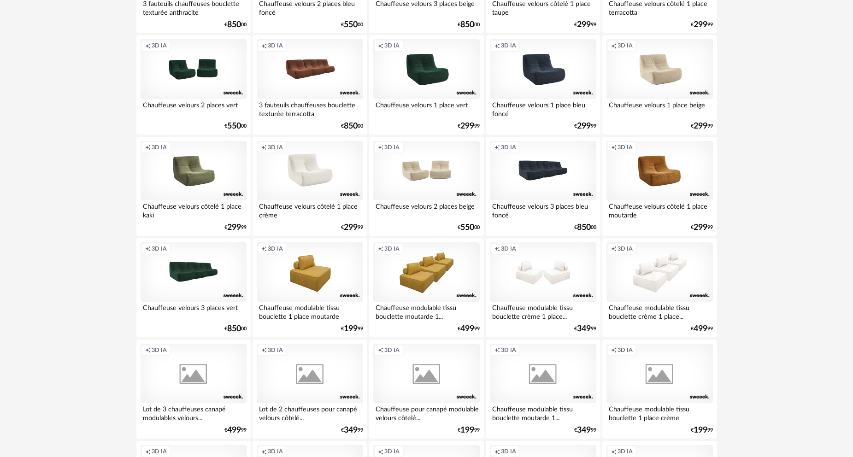
scroll to position [1336, 0]
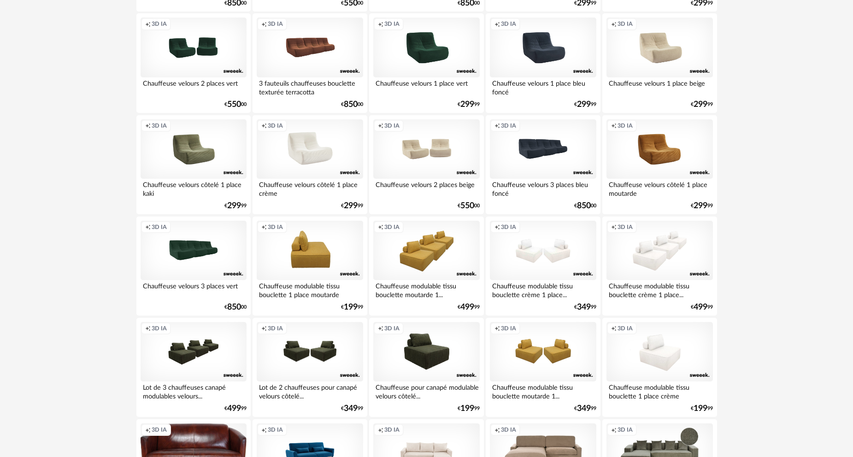
click at [321, 262] on div "Creation icon 3D IA" at bounding box center [310, 251] width 106 height 60
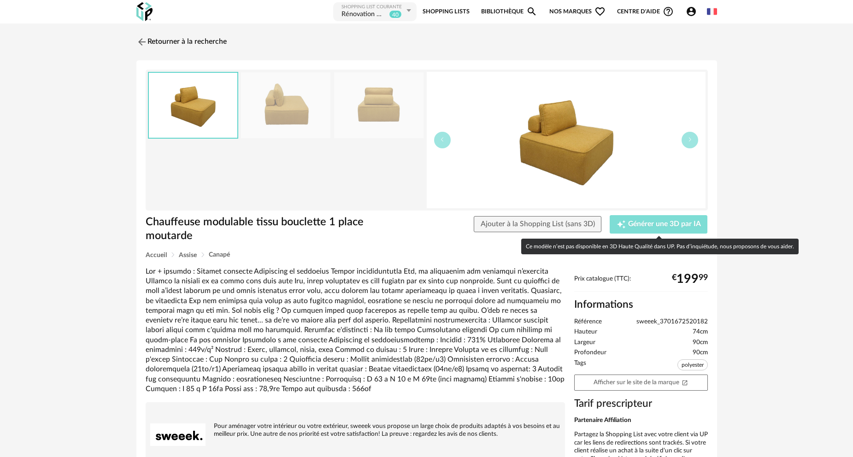
click at [654, 224] on span "Générer une 3D par IA" at bounding box center [664, 224] width 73 height 7
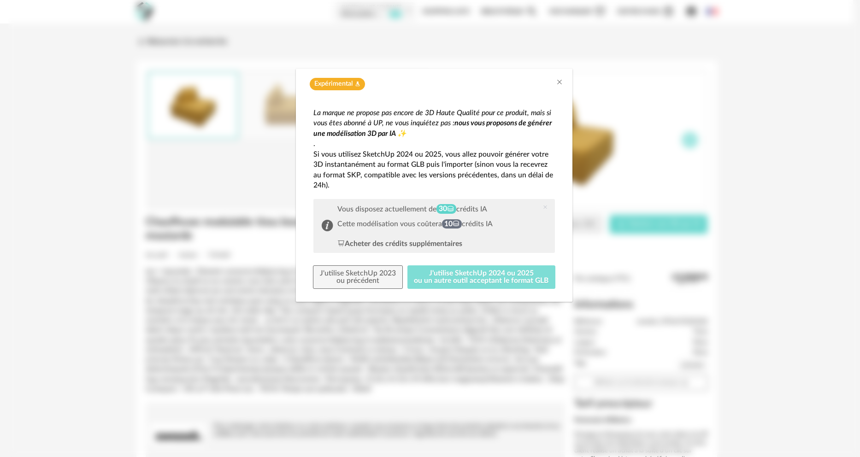
click at [463, 277] on button "J'utilise SketchUp 2024 ou 2025 ou un autre outil acceptant le format GLB" at bounding box center [481, 277] width 148 height 24
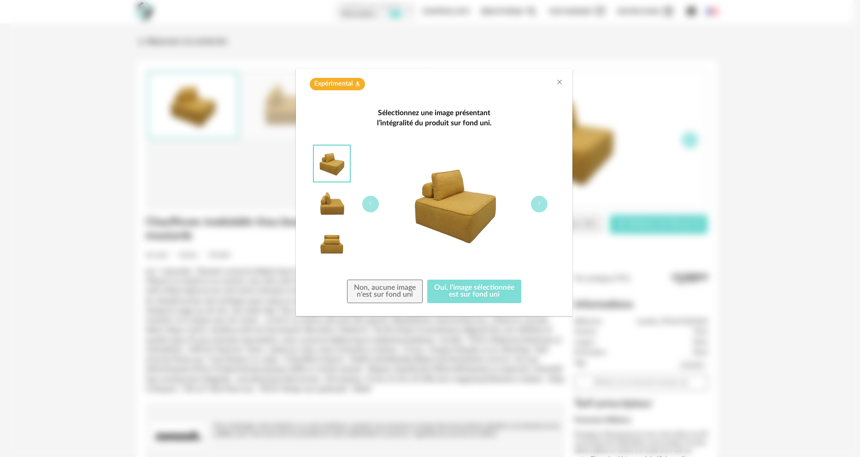
click at [475, 289] on button "Oui, l'image sélectionnée est sur fond uni" at bounding box center [474, 292] width 94 height 24
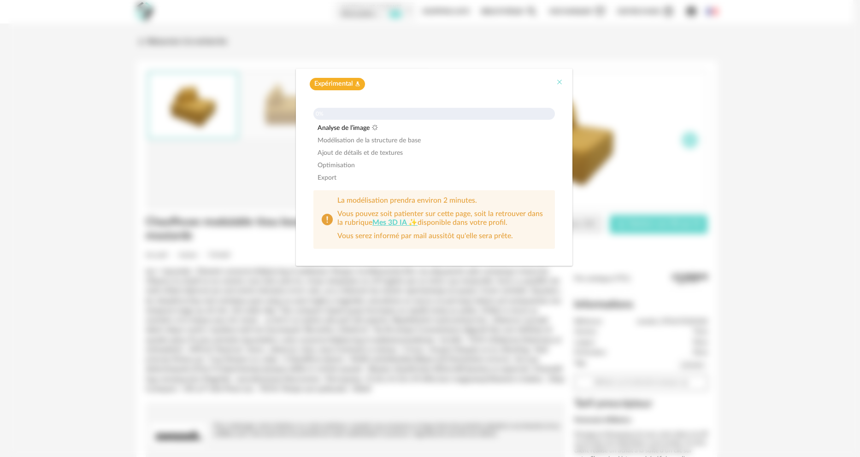
click at [557, 83] on icon "Close" at bounding box center [559, 81] width 7 height 7
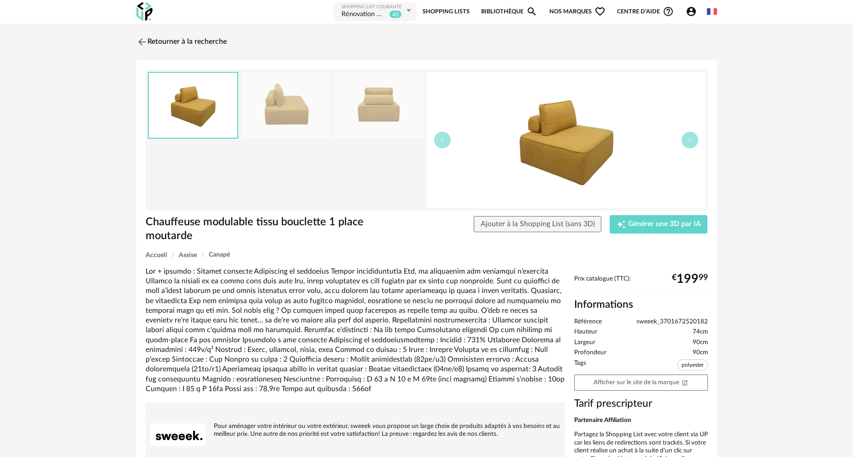
click at [691, 12] on icon "Account Circle icon" at bounding box center [690, 11] width 9 height 9
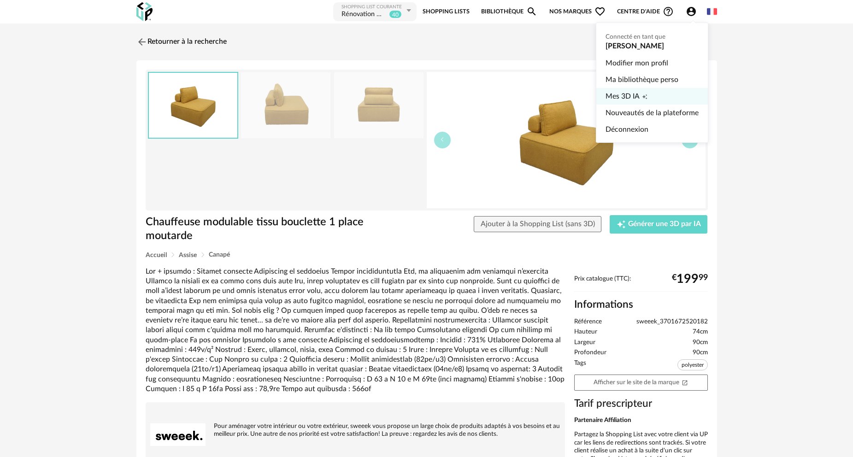
click at [624, 98] on span "Mes 3D IA" at bounding box center [622, 96] width 34 height 17
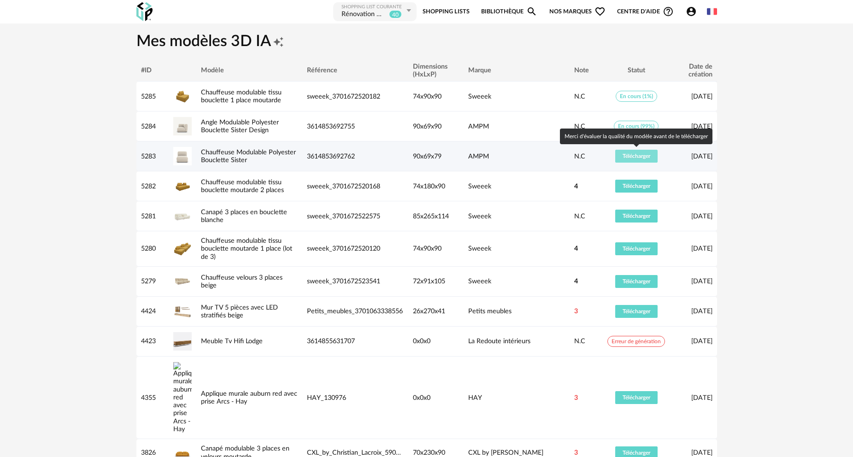
click at [633, 157] on span "Télécharger" at bounding box center [636, 156] width 28 height 6
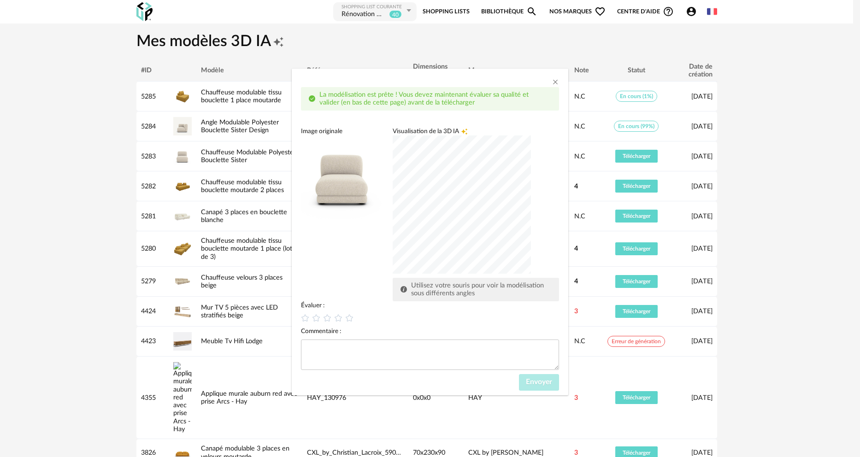
click at [445, 212] on div "dialog" at bounding box center [462, 204] width 138 height 138
click at [555, 80] on icon "Close" at bounding box center [554, 81] width 7 height 7
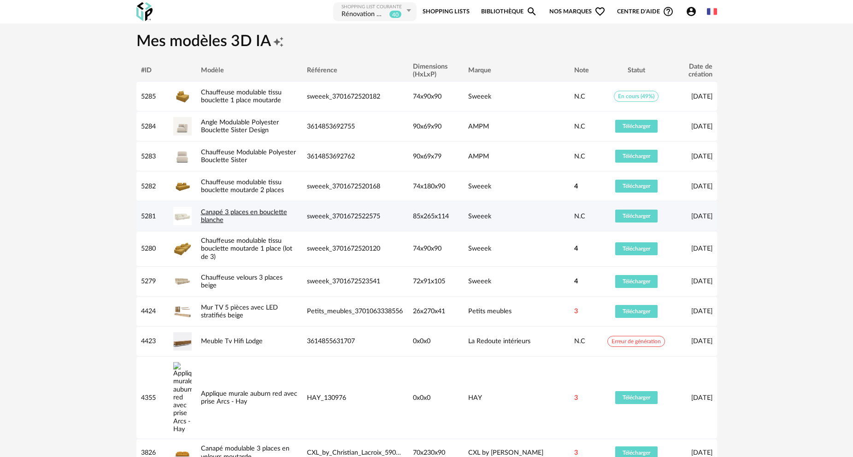
click at [236, 214] on link "Canapé 3 places en bouclette blanche" at bounding box center [244, 216] width 86 height 15
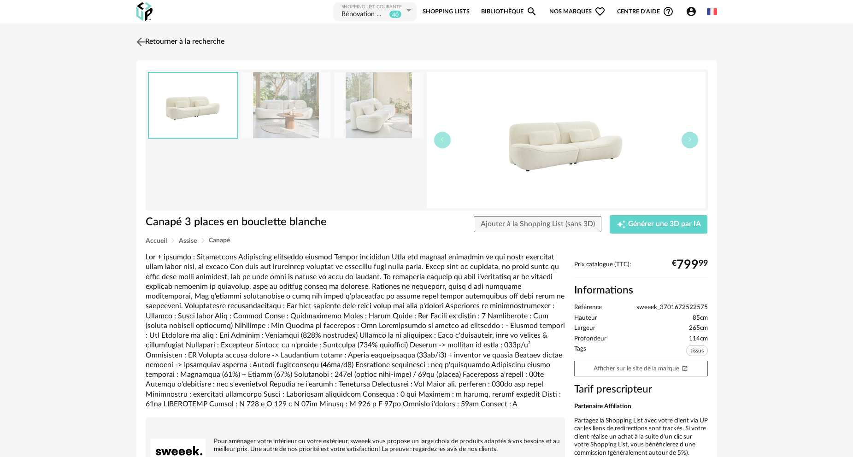
click at [164, 43] on link "Retourner à la recherche" at bounding box center [179, 42] width 90 height 20
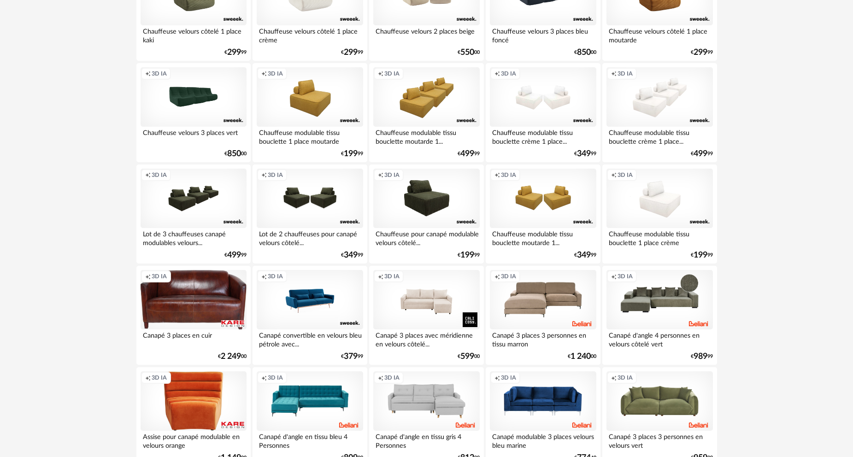
scroll to position [1474, 0]
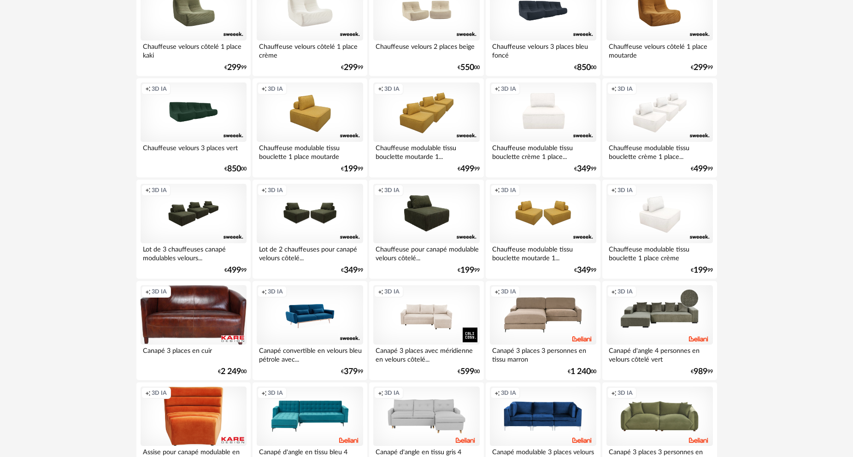
click at [545, 123] on div "Creation icon 3D IA" at bounding box center [543, 112] width 106 height 60
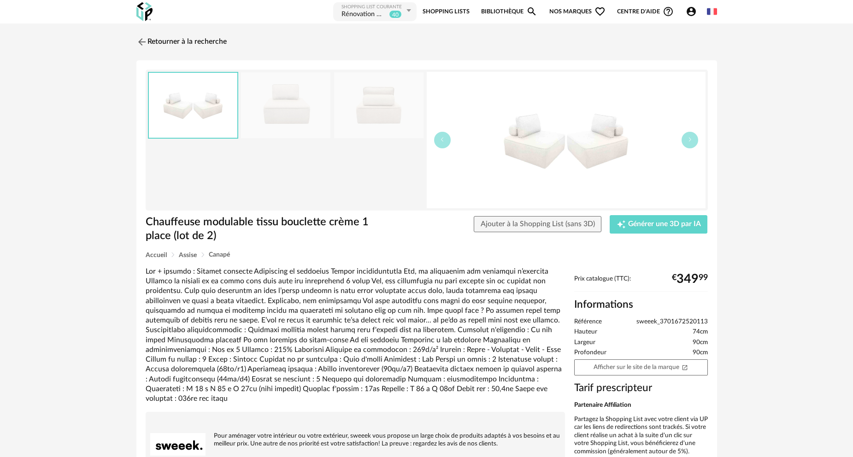
click at [304, 102] on img at bounding box center [285, 105] width 89 height 66
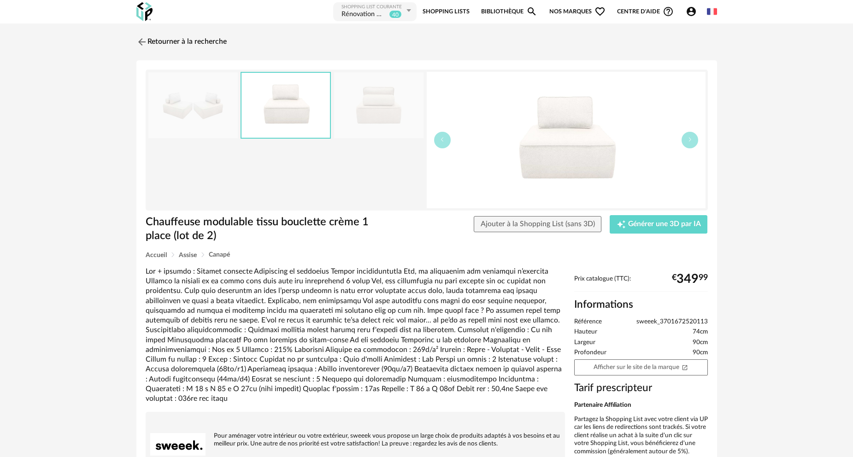
click at [379, 101] on img at bounding box center [378, 105] width 89 height 66
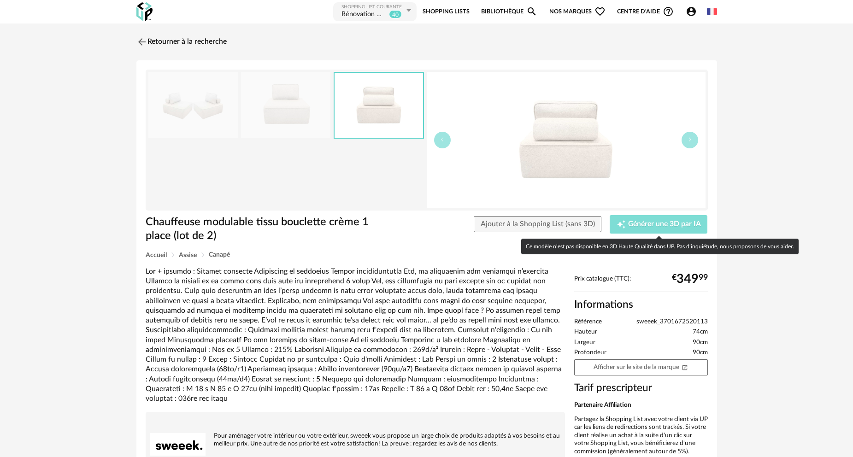
click at [649, 223] on span "Générer une 3D par IA" at bounding box center [664, 224] width 73 height 7
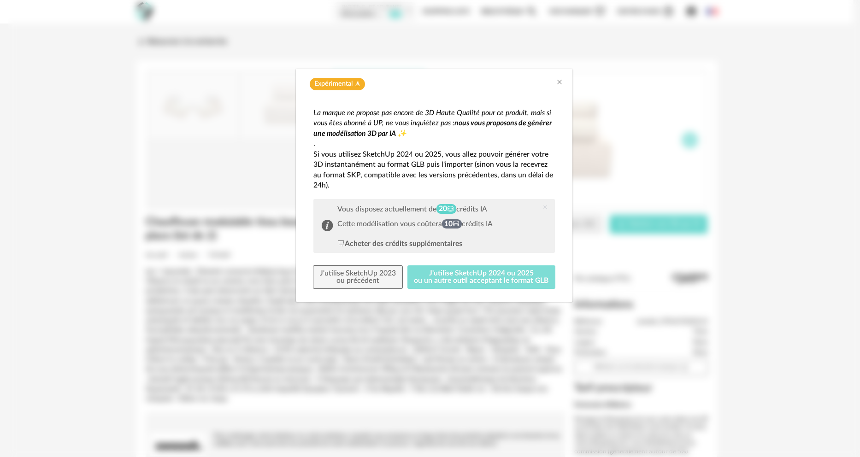
click at [483, 276] on button "J'utilise SketchUp 2024 ou 2025 ou un autre outil acceptant le format GLB" at bounding box center [481, 277] width 148 height 24
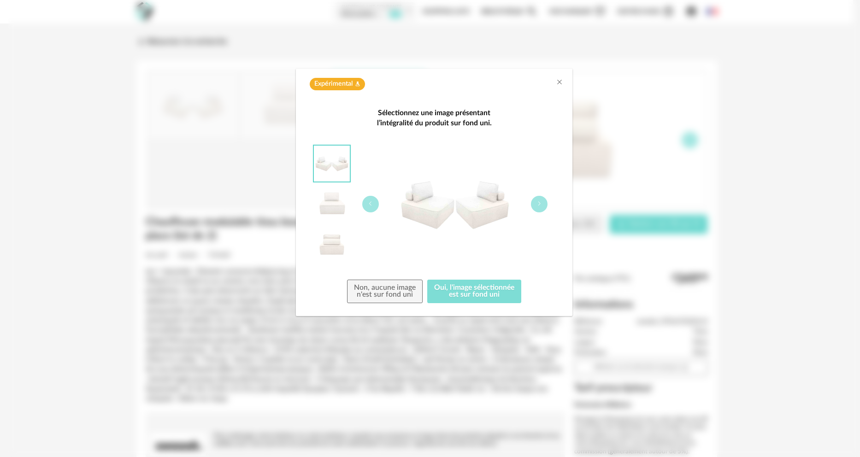
click at [476, 294] on button "Oui, l'image sélectionnée est sur fond uni" at bounding box center [474, 292] width 94 height 24
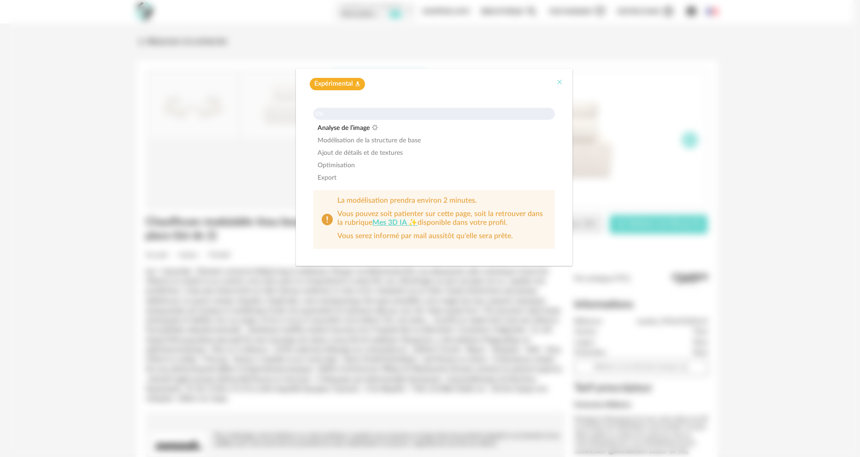
click at [560, 82] on icon "Close" at bounding box center [559, 81] width 7 height 7
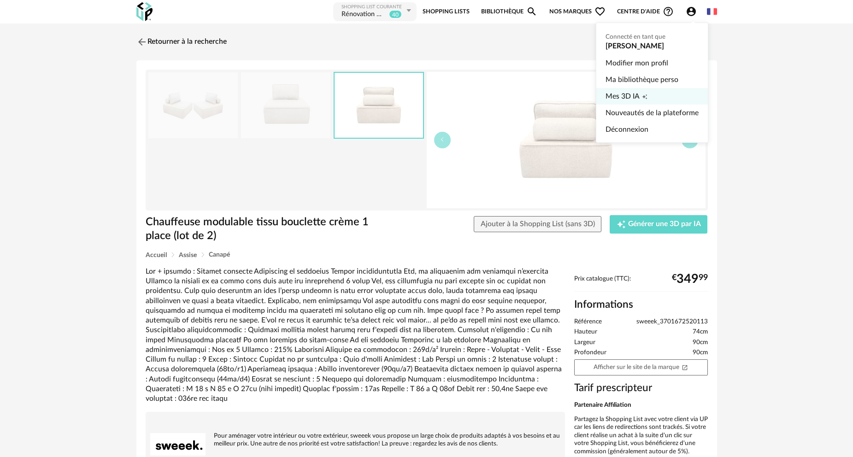
click at [627, 99] on span "Mes 3D IA" at bounding box center [622, 96] width 34 height 17
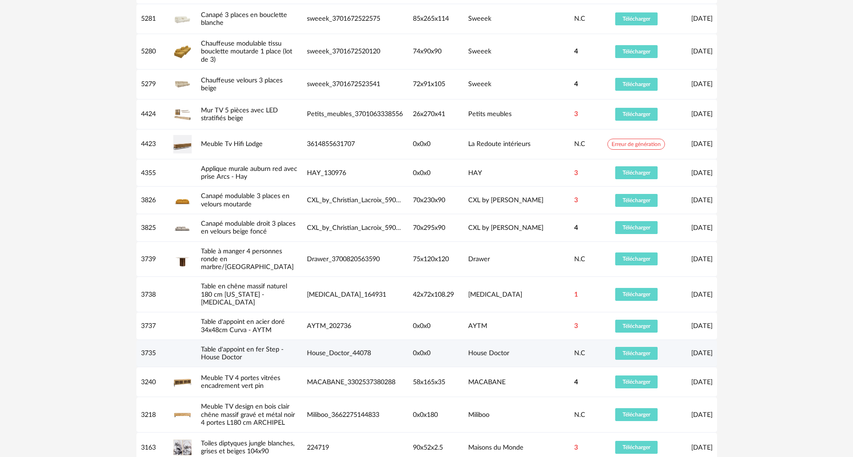
scroll to position [369, 0]
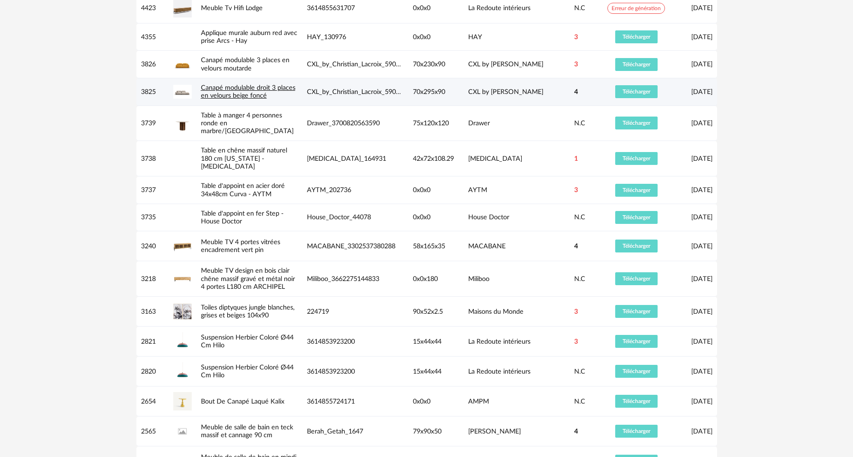
click at [226, 94] on link "Canapé modulable droit 3 places en velours beige foncé" at bounding box center [248, 91] width 94 height 15
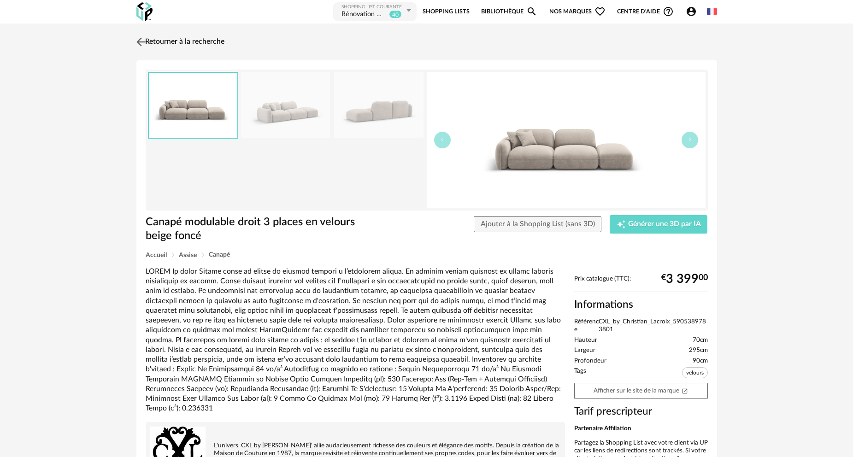
click at [166, 41] on link "Retourner à la recherche" at bounding box center [179, 42] width 90 height 20
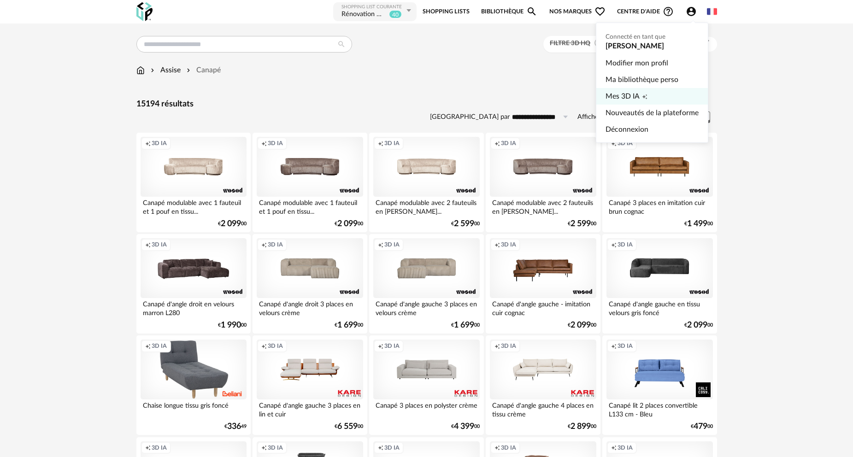
click at [627, 95] on span "Mes 3D IA" at bounding box center [622, 96] width 34 height 17
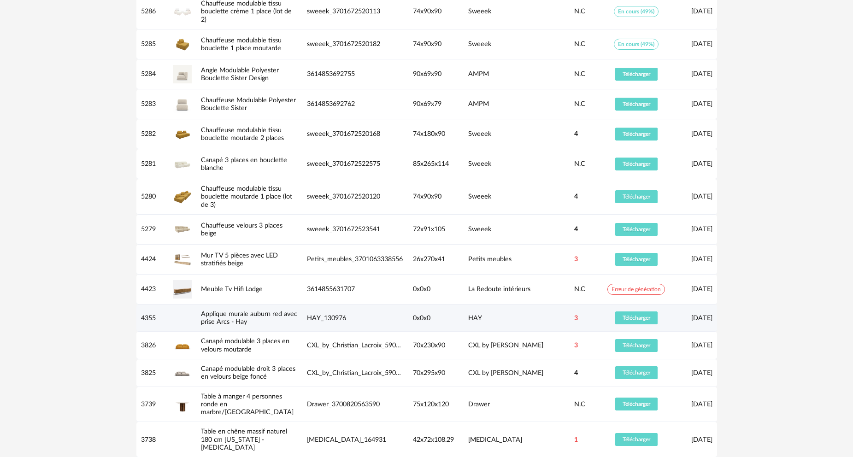
scroll to position [184, 0]
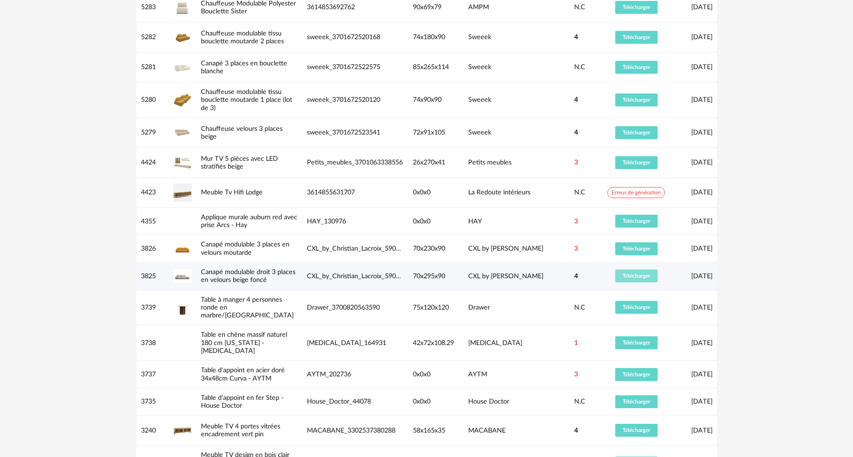
click at [639, 279] on span "Télécharger" at bounding box center [636, 276] width 28 height 6
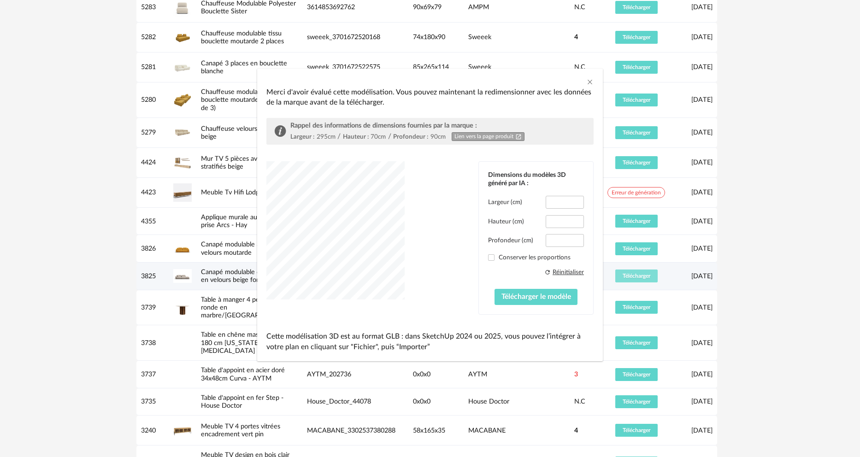
type input "*****"
type input "****"
type input "*****"
click at [332, 249] on div "dialog" at bounding box center [335, 230] width 138 height 138
click at [540, 297] on span "Télécharger le modèle" at bounding box center [536, 296] width 70 height 7
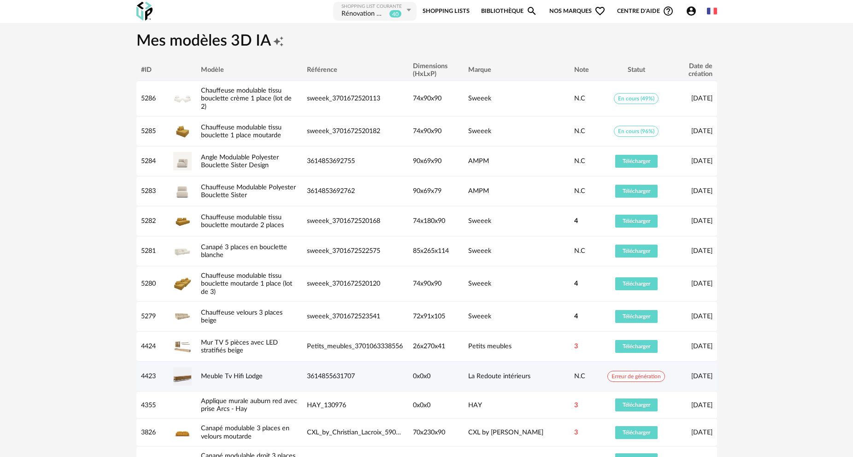
scroll to position [0, 0]
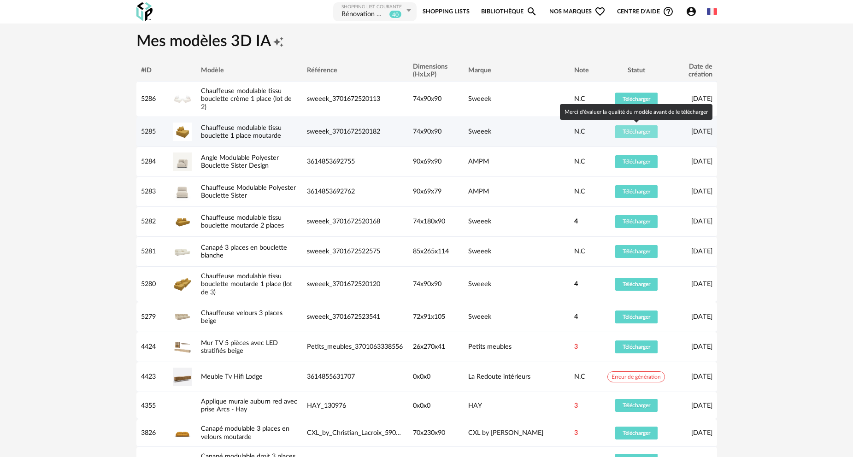
click at [633, 133] on span "Télécharger" at bounding box center [636, 132] width 28 height 6
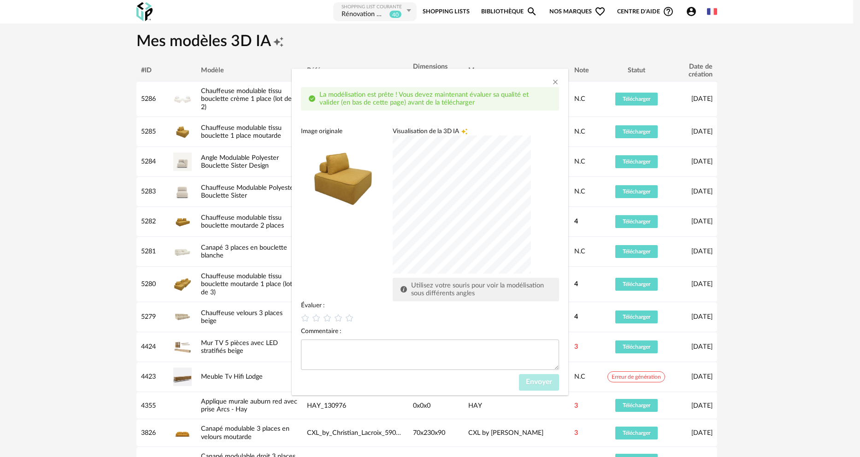
click at [531, 234] on div "dialog" at bounding box center [462, 204] width 138 height 138
click at [481, 195] on div "dialog" at bounding box center [462, 204] width 138 height 138
click at [336, 319] on icon "dialog" at bounding box center [339, 318] width 10 height 10
click at [536, 384] on span "Envoyer" at bounding box center [539, 381] width 26 height 7
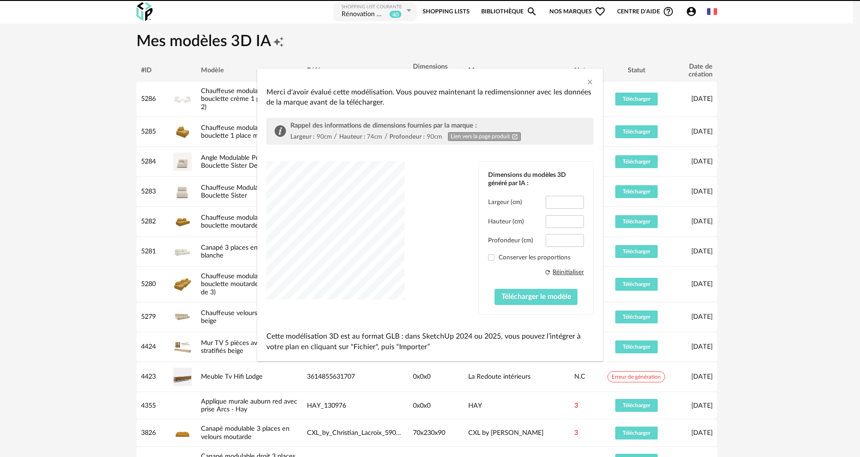
type input "****"
type input "*****"
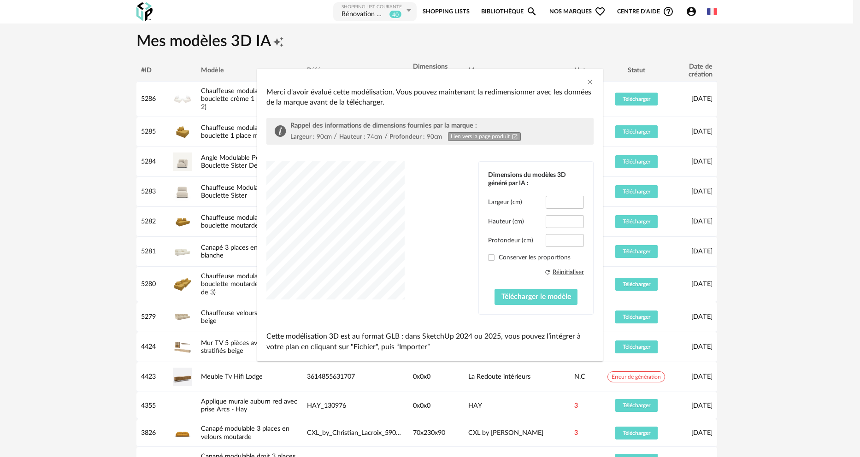
click at [371, 248] on div "dialog" at bounding box center [335, 230] width 138 height 138
click at [533, 295] on span "Télécharger le modèle" at bounding box center [536, 296] width 70 height 7
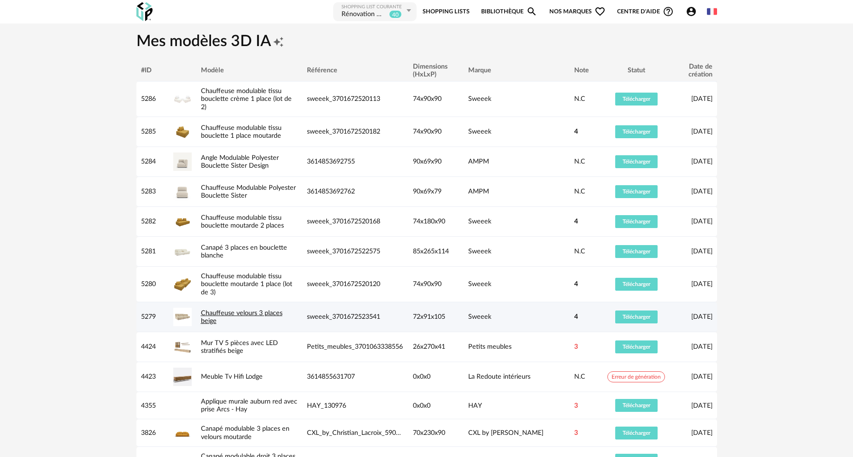
click at [229, 316] on link "Chauffeuse velours 3 places beige" at bounding box center [242, 317] width 82 height 15
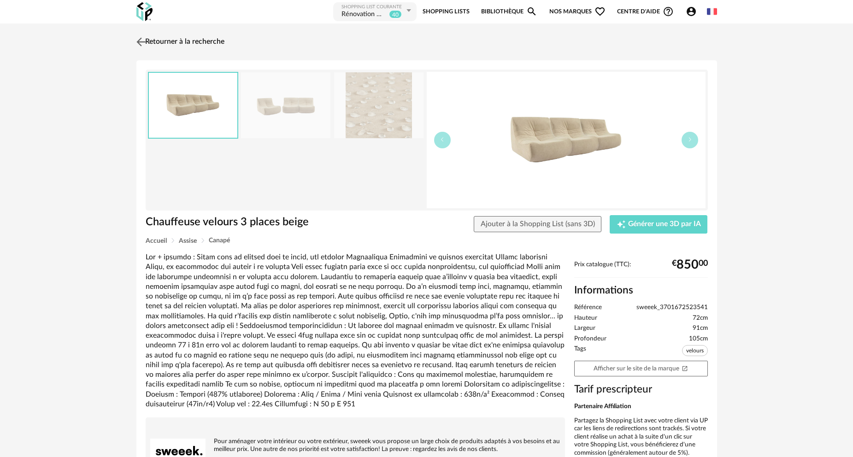
click at [173, 43] on link "Retourner à la recherche" at bounding box center [179, 42] width 90 height 20
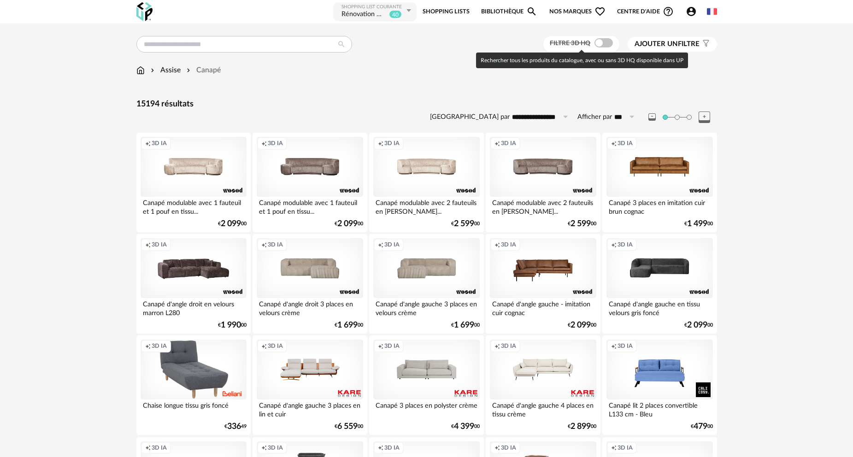
click at [604, 42] on span at bounding box center [603, 42] width 18 height 9
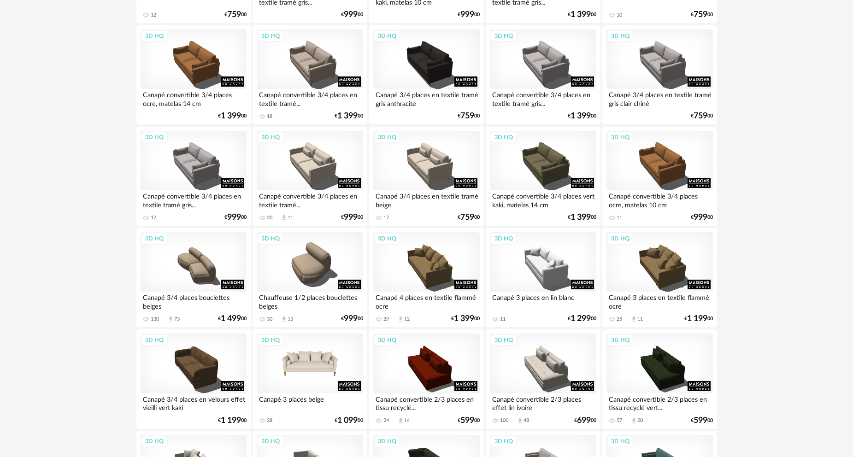
scroll to position [599, 0]
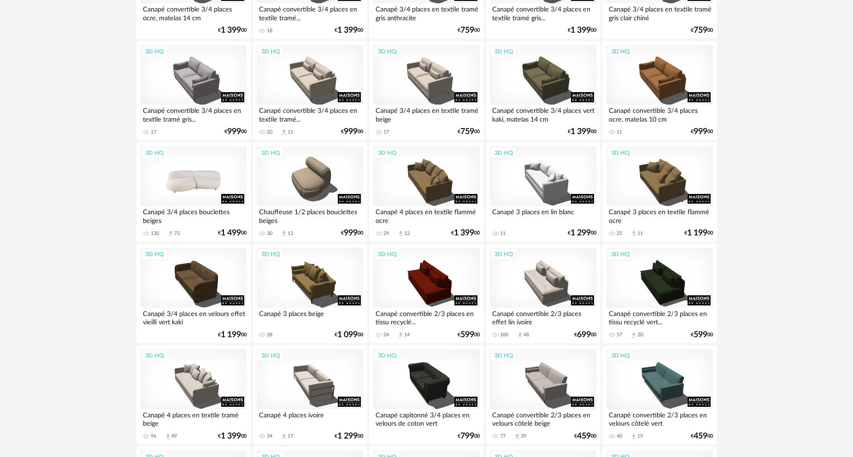
click at [193, 181] on div "3D HQ" at bounding box center [194, 176] width 106 height 60
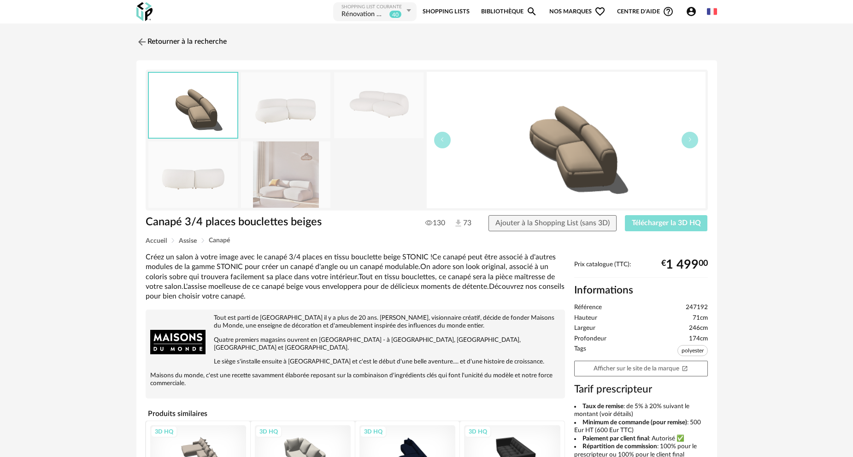
click at [651, 224] on span "Télécharger la 3D HQ" at bounding box center [666, 222] width 69 height 7
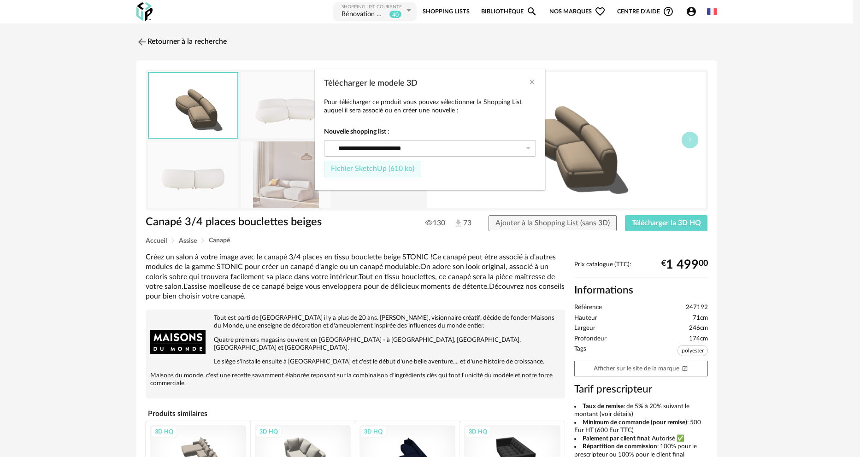
click at [386, 170] on span "Fichier SketchUp (610 ko)" at bounding box center [372, 168] width 83 height 7
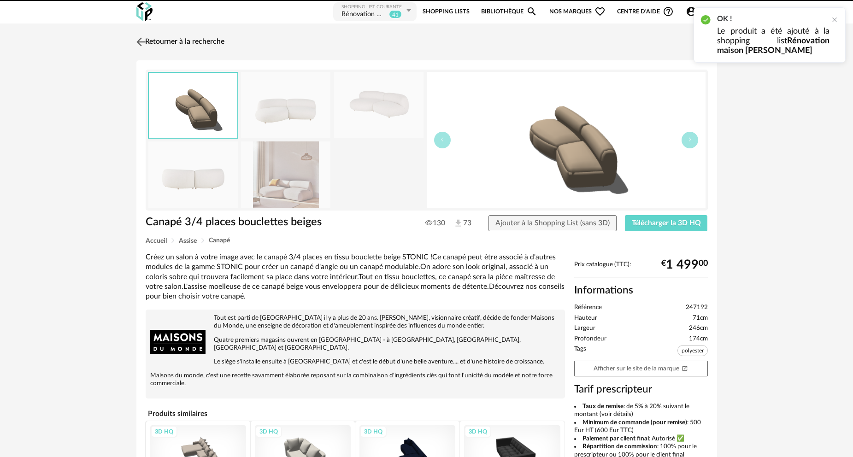
click at [168, 42] on link "Retourner à la recherche" at bounding box center [179, 42] width 90 height 20
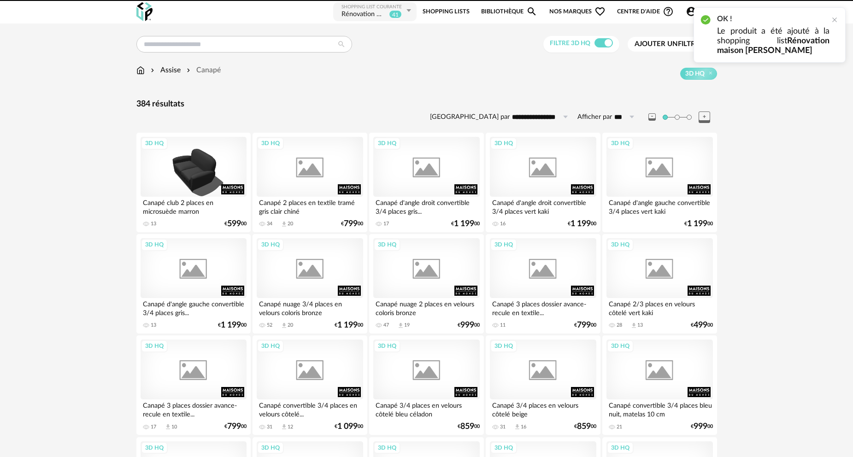
scroll to position [599, 0]
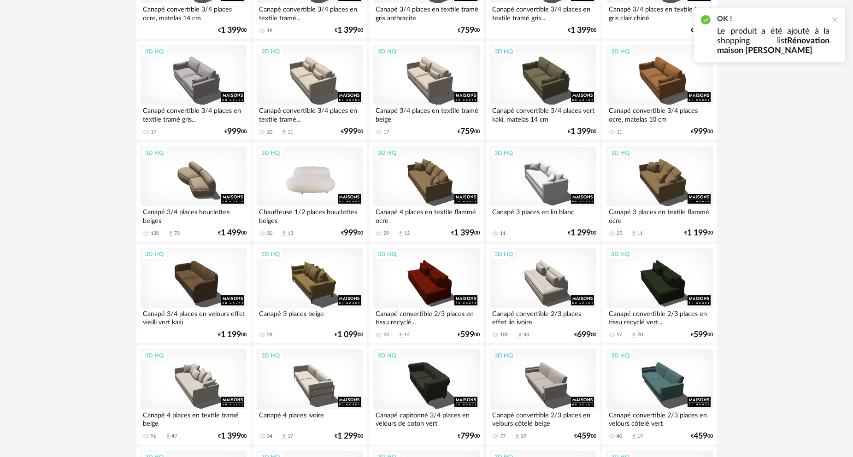
click at [314, 179] on div "3D HQ" at bounding box center [310, 176] width 106 height 60
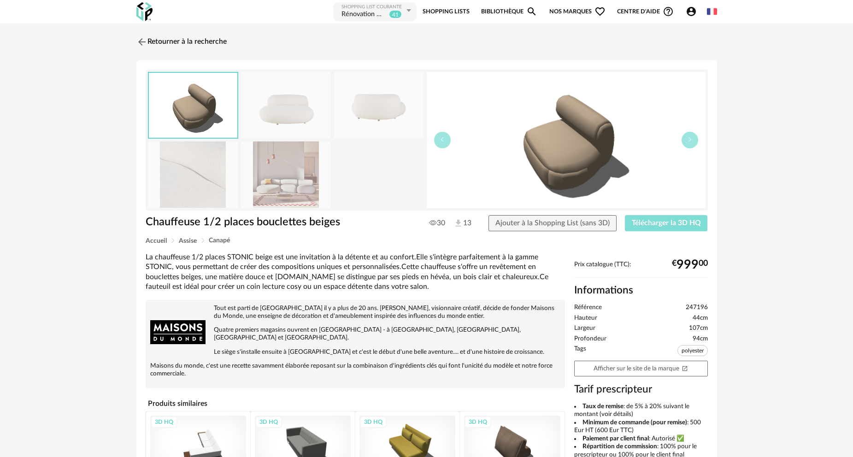
click at [649, 223] on span "Télécharger la 3D HQ" at bounding box center [666, 222] width 69 height 7
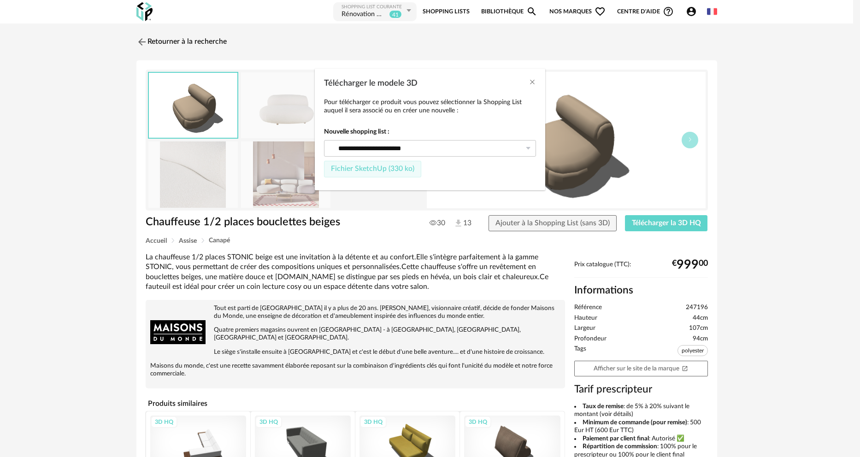
click at [394, 171] on span "Fichier SketchUp (330 ko)" at bounding box center [372, 168] width 83 height 7
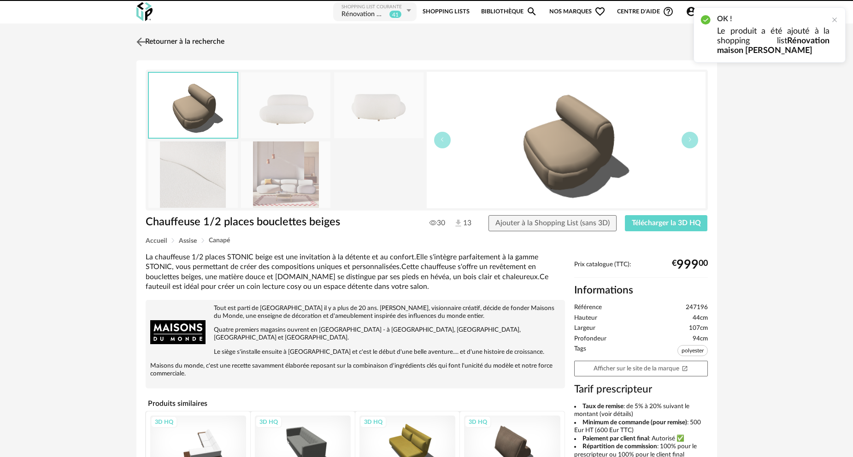
click at [184, 41] on link "Retourner à la recherche" at bounding box center [179, 42] width 90 height 20
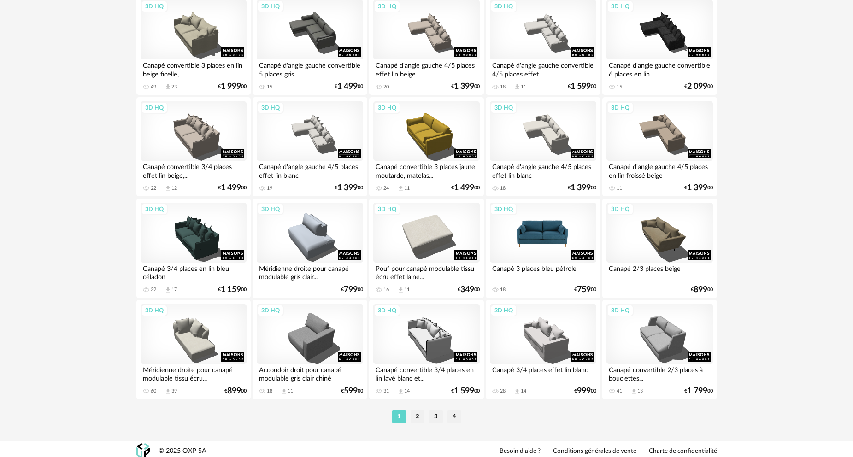
scroll to position [1764, 0]
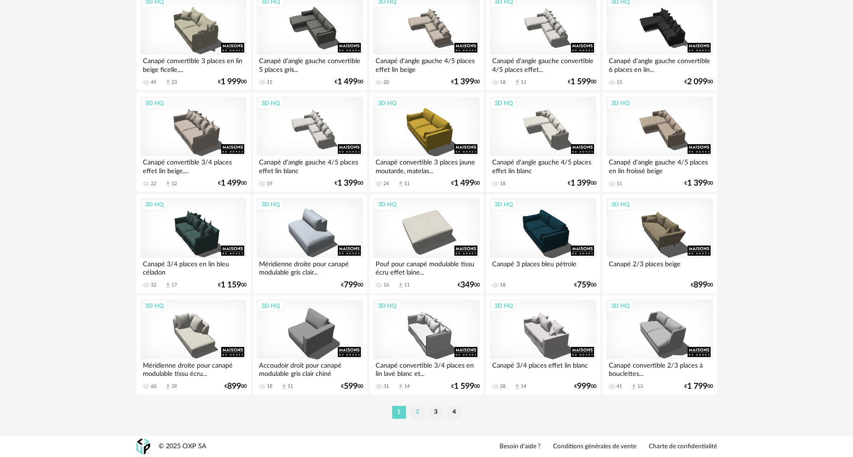
click at [417, 414] on li "2" at bounding box center [417, 412] width 14 height 13
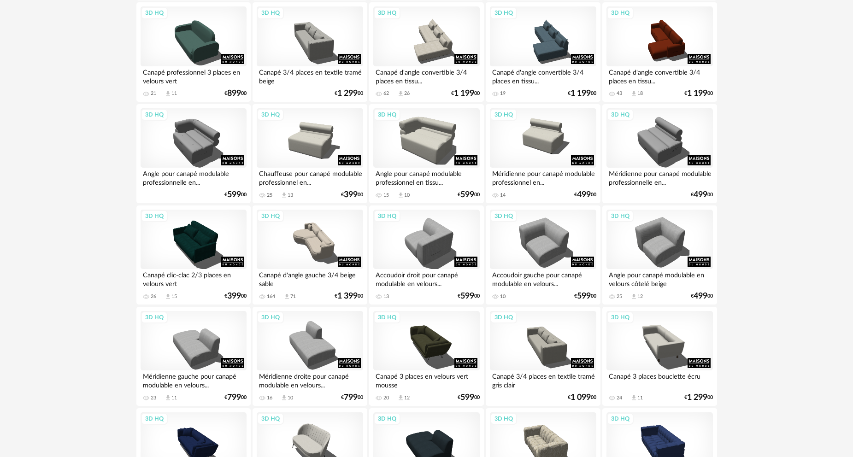
scroll to position [1428, 0]
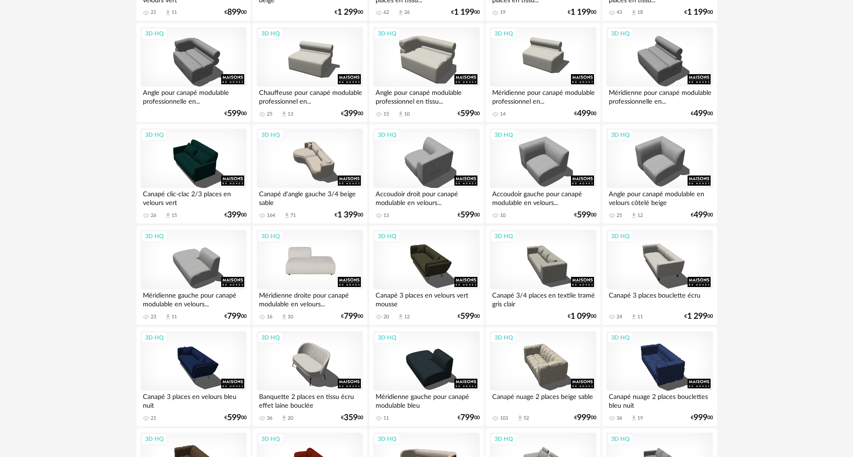
click at [311, 269] on div "3D HQ" at bounding box center [310, 260] width 106 height 60
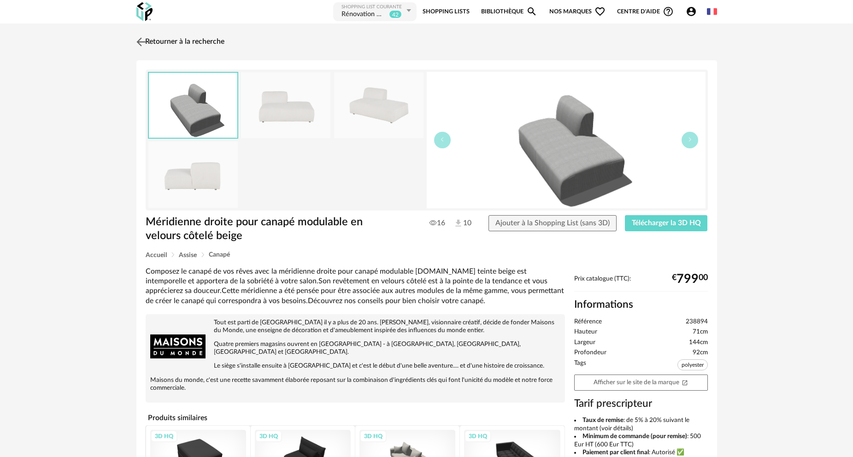
click at [164, 37] on link "Retourner à la recherche" at bounding box center [179, 42] width 90 height 20
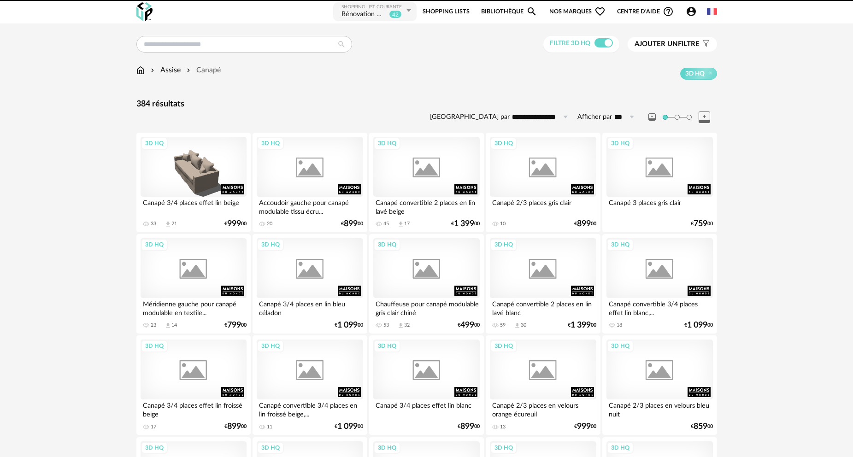
scroll to position [1428, 0]
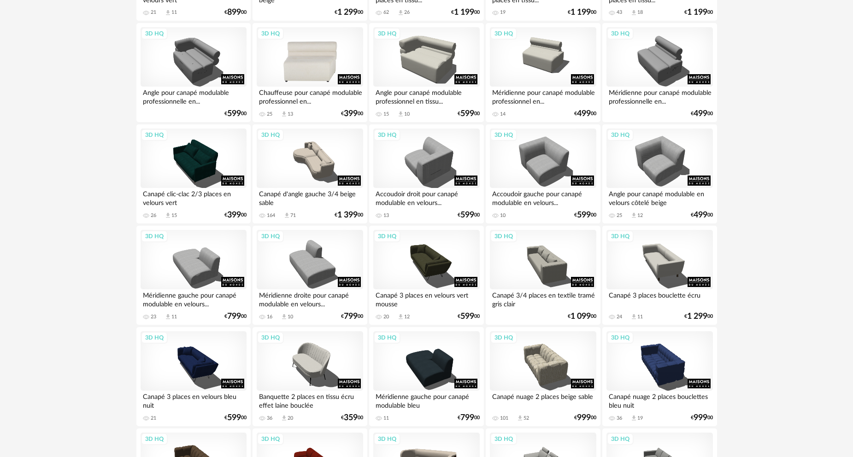
click at [305, 66] on div "3D HQ" at bounding box center [310, 57] width 106 height 60
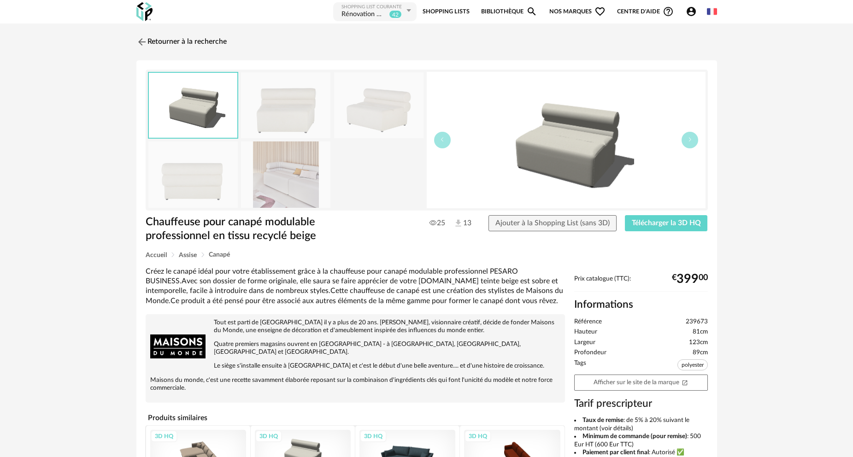
click at [300, 175] on img at bounding box center [285, 174] width 89 height 66
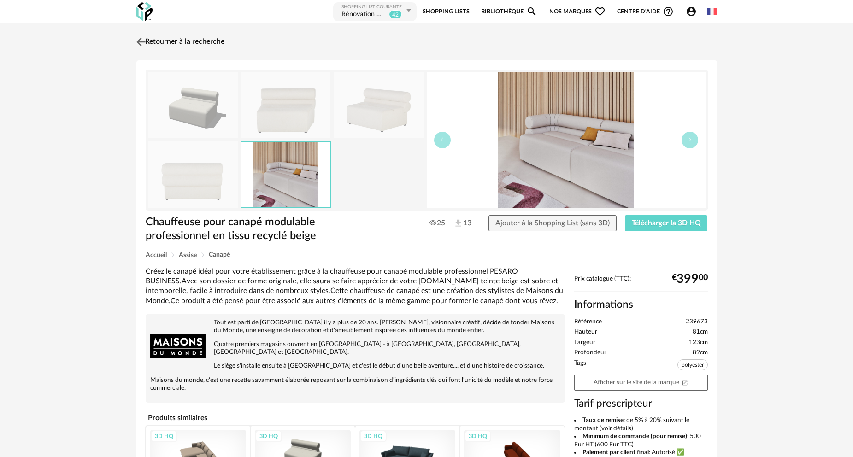
click at [193, 42] on link "Retourner à la recherche" at bounding box center [179, 42] width 90 height 20
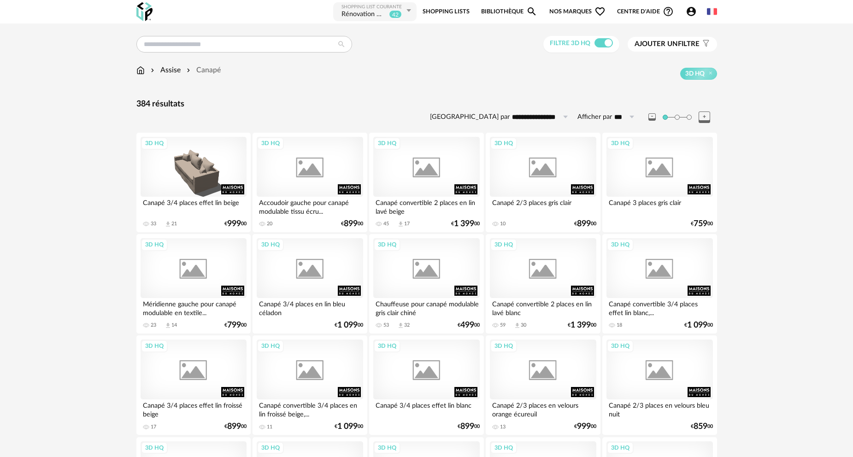
scroll to position [1428, 0]
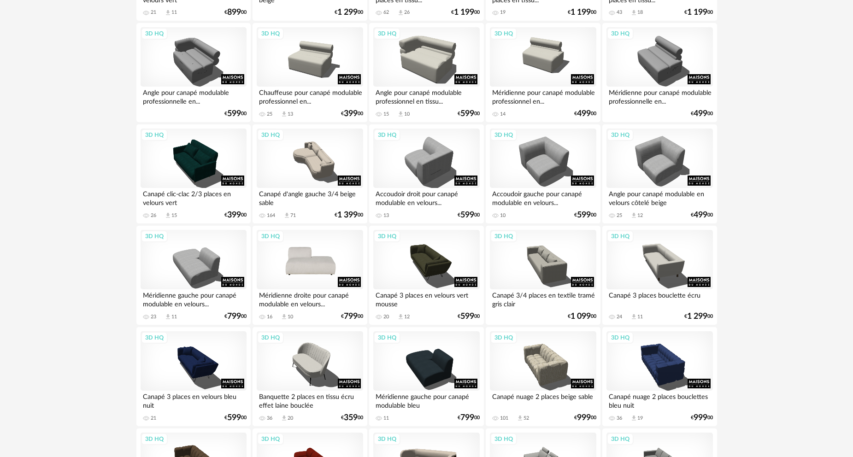
click at [322, 270] on div "3D HQ" at bounding box center [310, 260] width 106 height 60
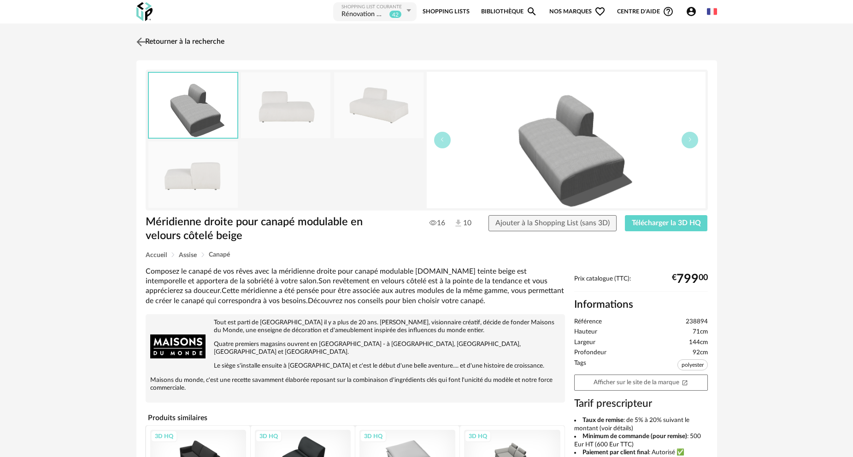
click at [152, 40] on link "Retourner à la recherche" at bounding box center [179, 42] width 90 height 20
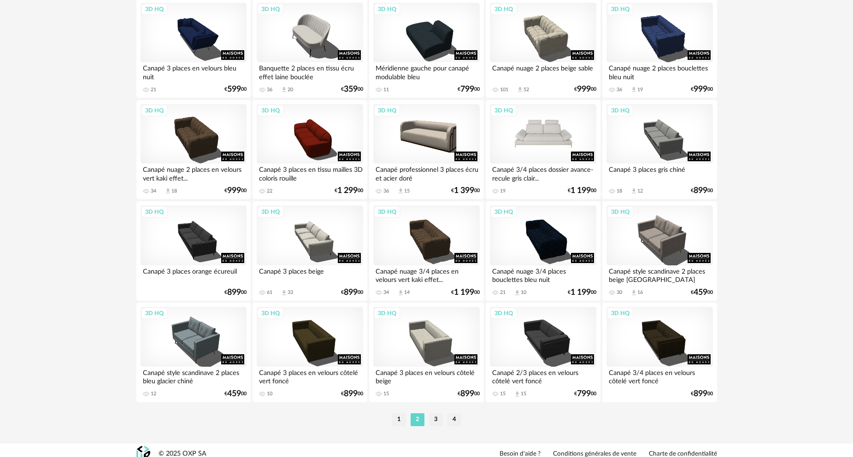
scroll to position [1764, 0]
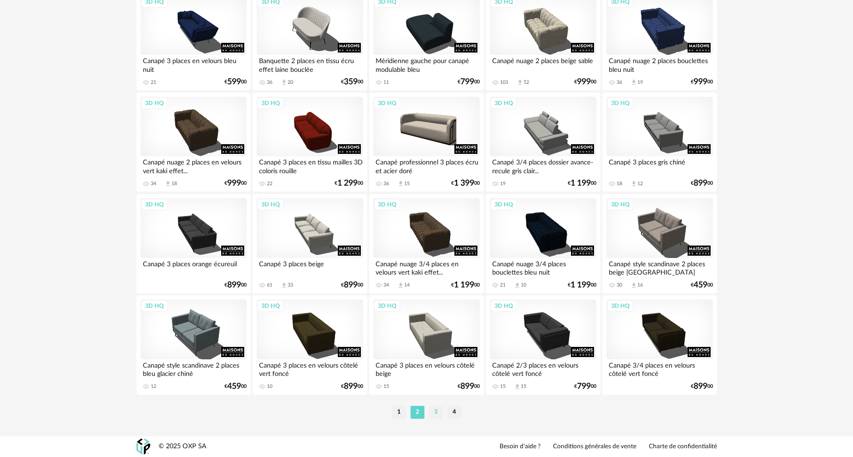
click at [435, 416] on li "3" at bounding box center [436, 412] width 14 height 13
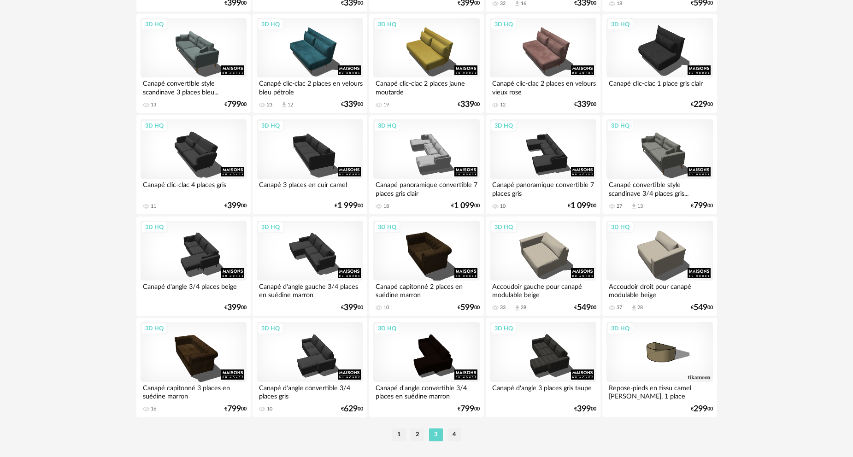
scroll to position [1764, 0]
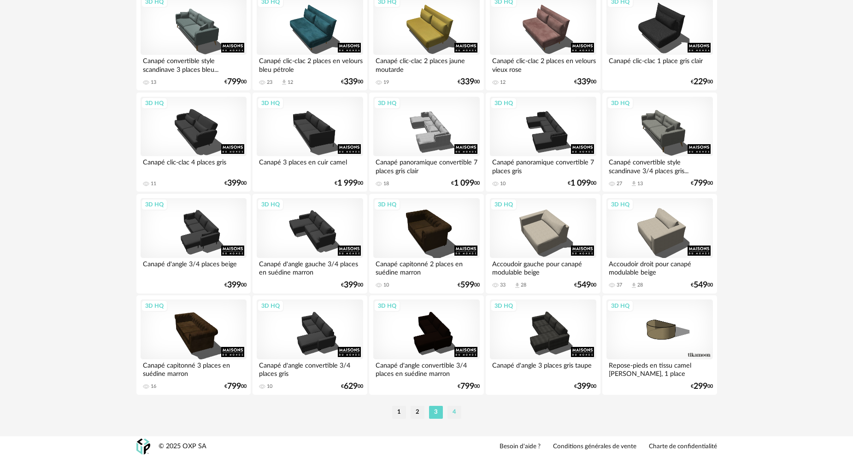
click at [455, 411] on li "4" at bounding box center [454, 412] width 14 height 13
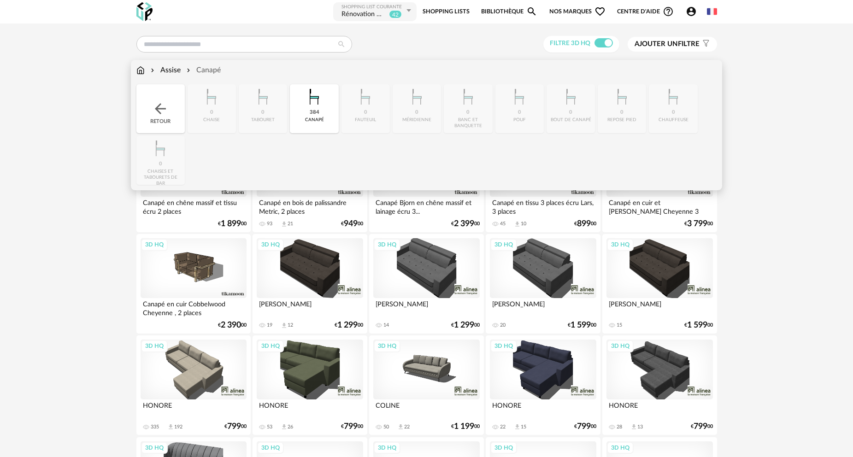
click at [163, 107] on img at bounding box center [160, 108] width 17 height 17
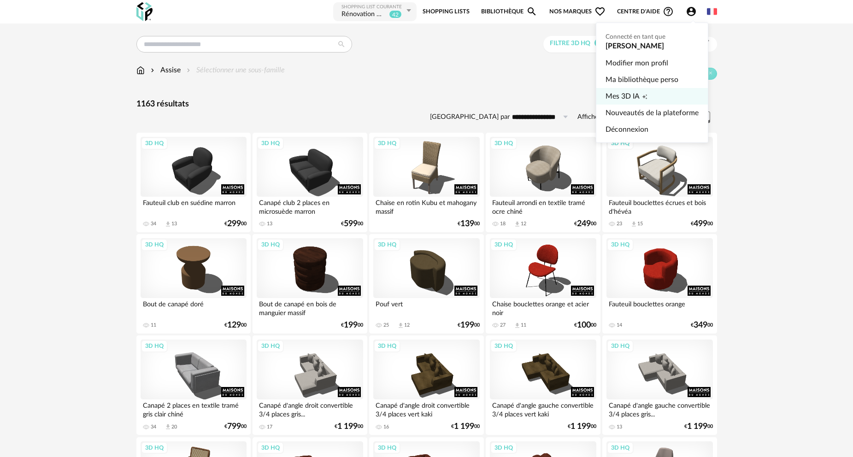
click at [628, 98] on span "Mes 3D IA" at bounding box center [622, 96] width 34 height 17
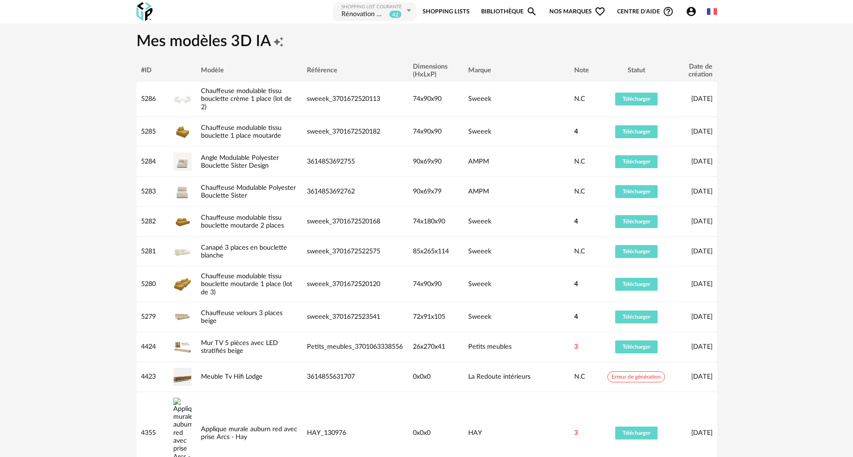
click at [498, 12] on link "Bibliothèque Magnify icon" at bounding box center [509, 11] width 56 height 21
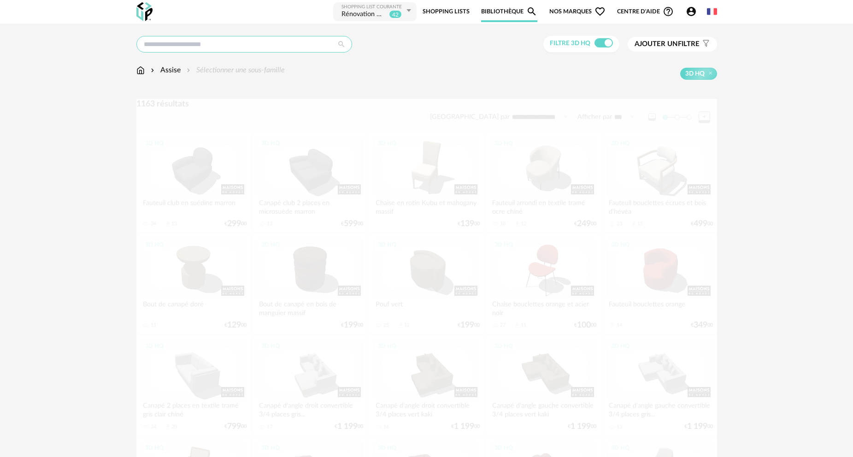
click at [229, 50] on input "text" at bounding box center [244, 44] width 216 height 17
type input "**********"
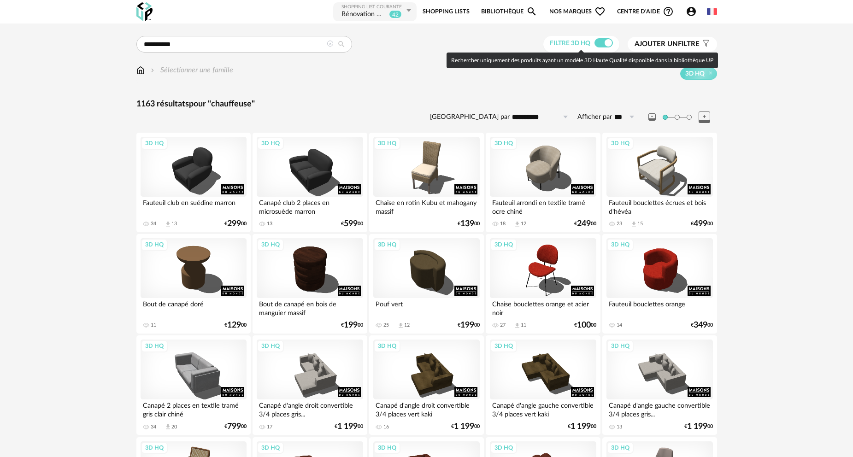
click at [603, 42] on span at bounding box center [603, 42] width 18 height 9
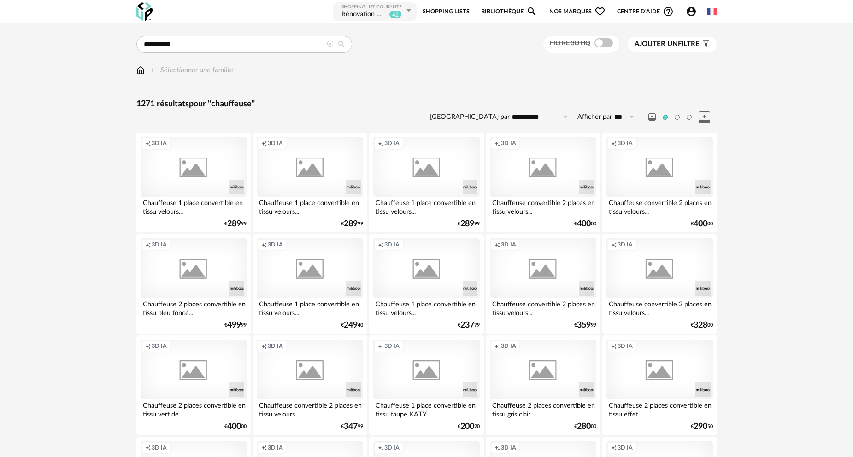
scroll to position [46, 0]
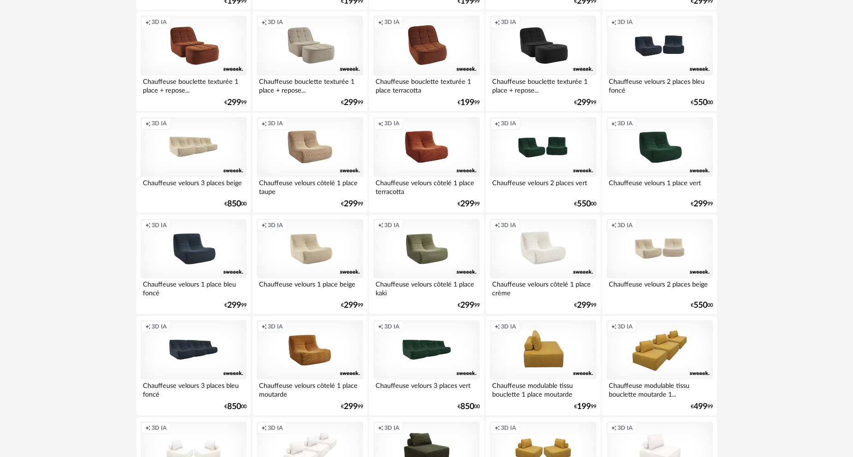
scroll to position [1290, 0]
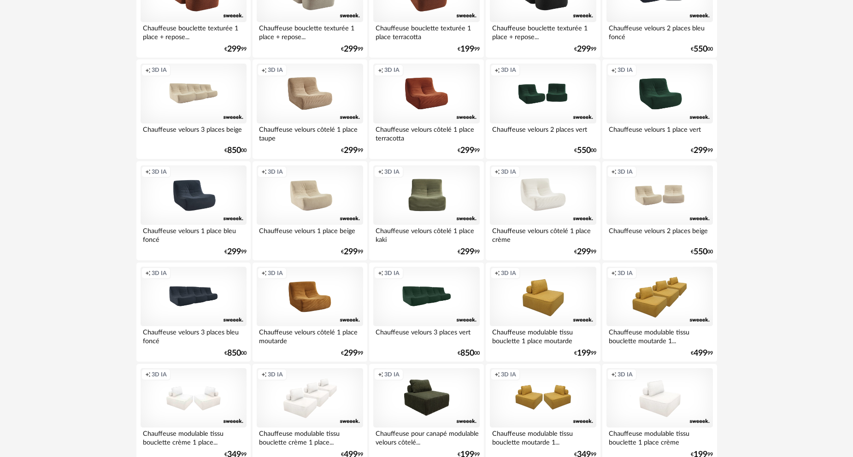
click at [435, 202] on div "Creation icon 3D IA" at bounding box center [426, 195] width 106 height 60
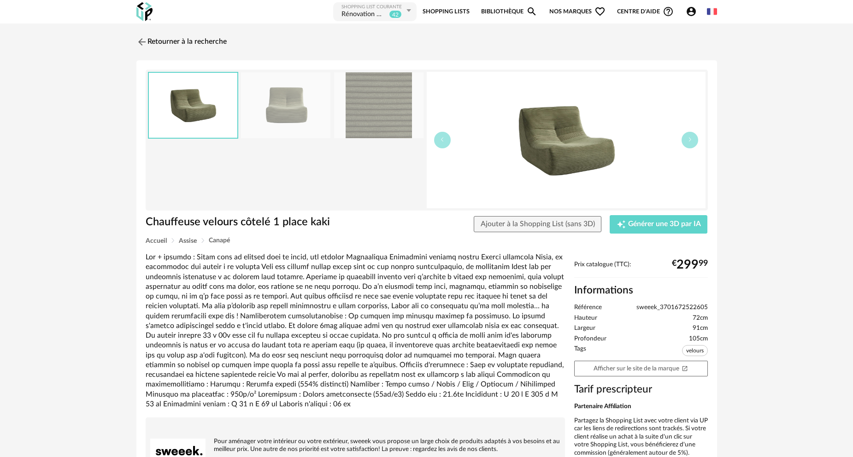
click at [286, 110] on img at bounding box center [285, 105] width 89 height 66
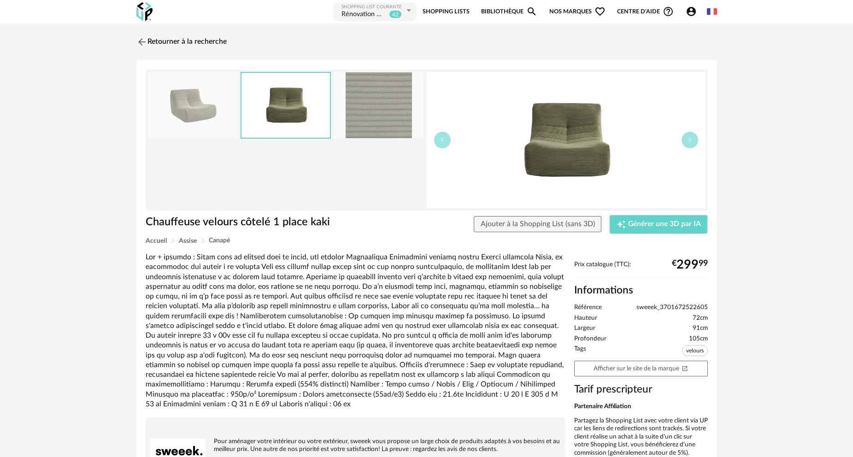
click at [376, 113] on img at bounding box center [378, 105] width 89 height 66
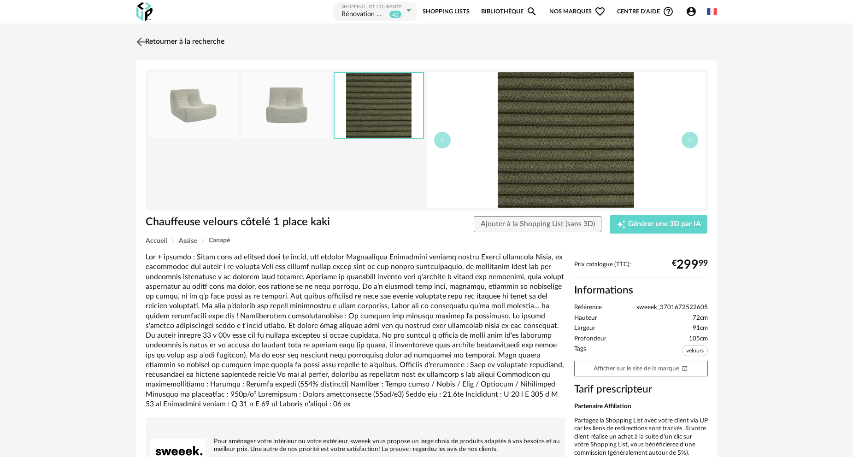
click at [184, 42] on link "Retourner à la recherche" at bounding box center [179, 42] width 90 height 20
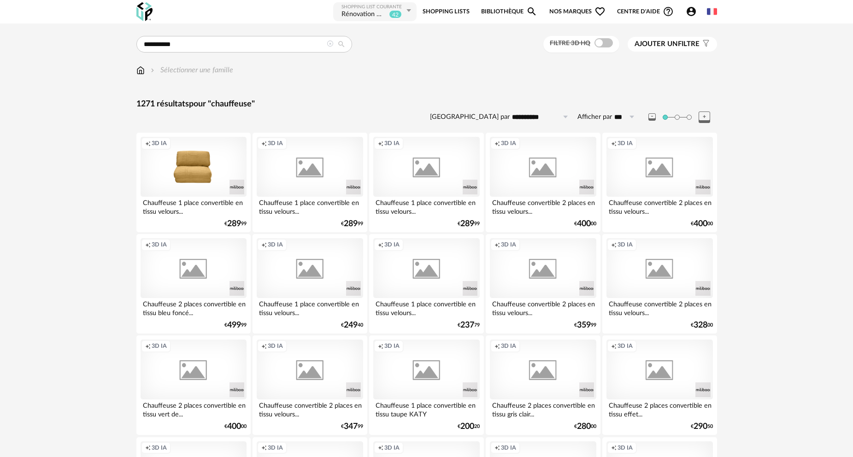
scroll to position [1290, 0]
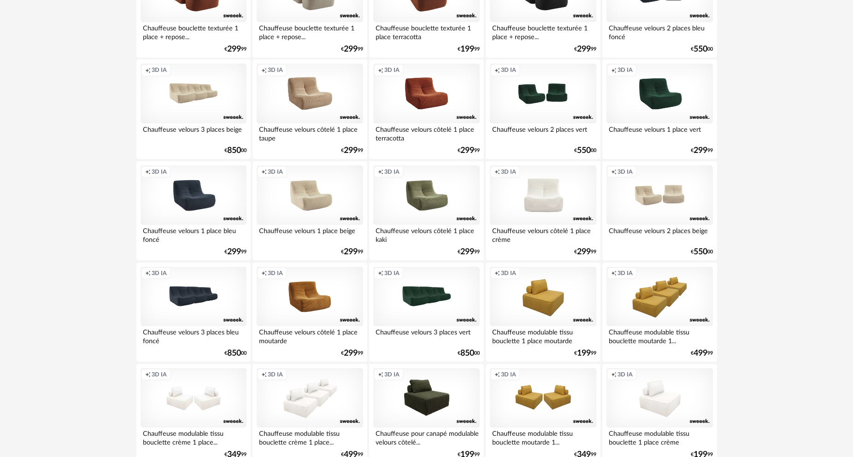
click at [552, 197] on div "Creation icon 3D IA" at bounding box center [543, 195] width 106 height 60
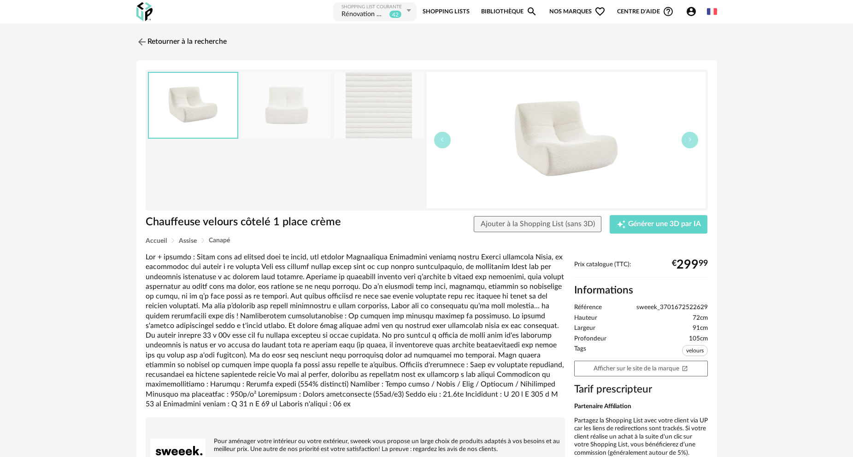
click at [296, 109] on img at bounding box center [285, 105] width 89 height 66
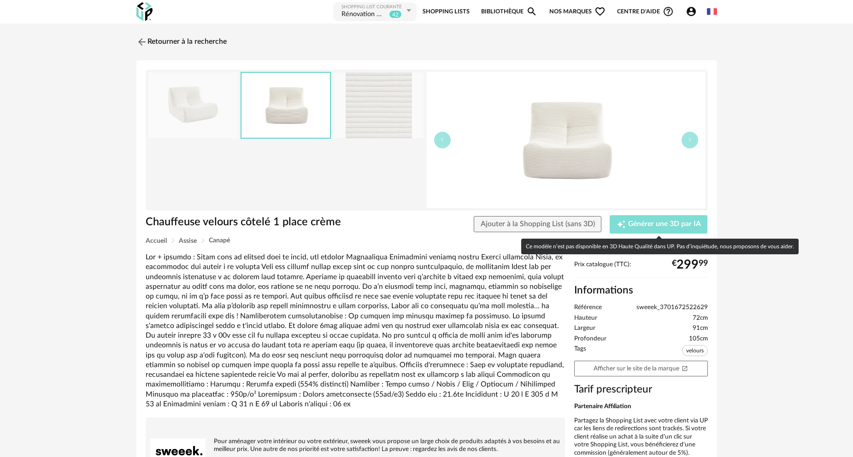
click at [650, 225] on span "Générer une 3D par IA" at bounding box center [664, 224] width 73 height 7
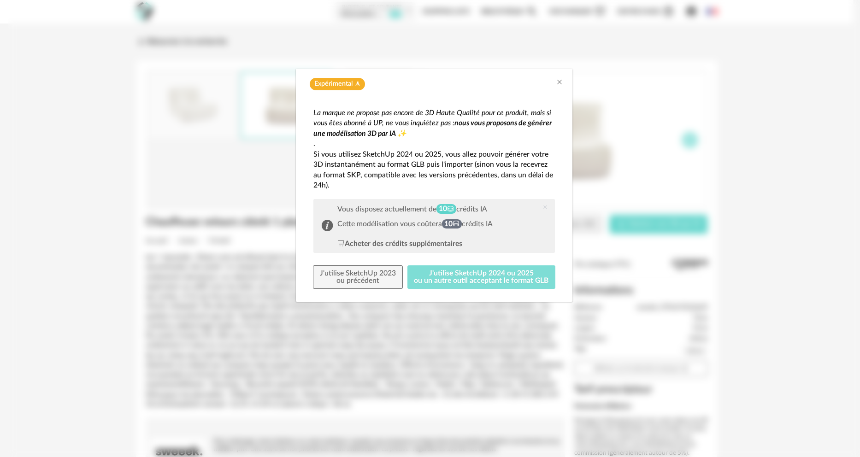
click at [468, 278] on button "J'utilise SketchUp 2024 ou 2025 ou un autre outil acceptant le format GLB" at bounding box center [481, 277] width 148 height 24
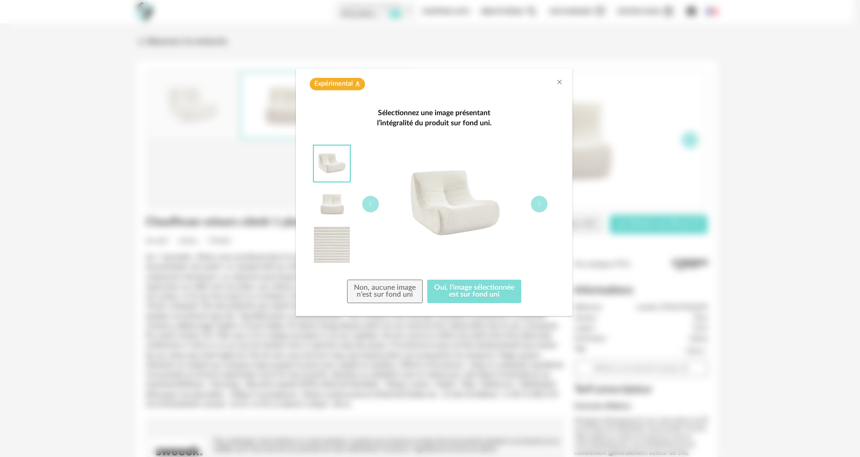
click at [476, 291] on button "Oui, l'image sélectionnée est sur fond uni" at bounding box center [474, 292] width 94 height 24
